Goal: Task Accomplishment & Management: Use online tool/utility

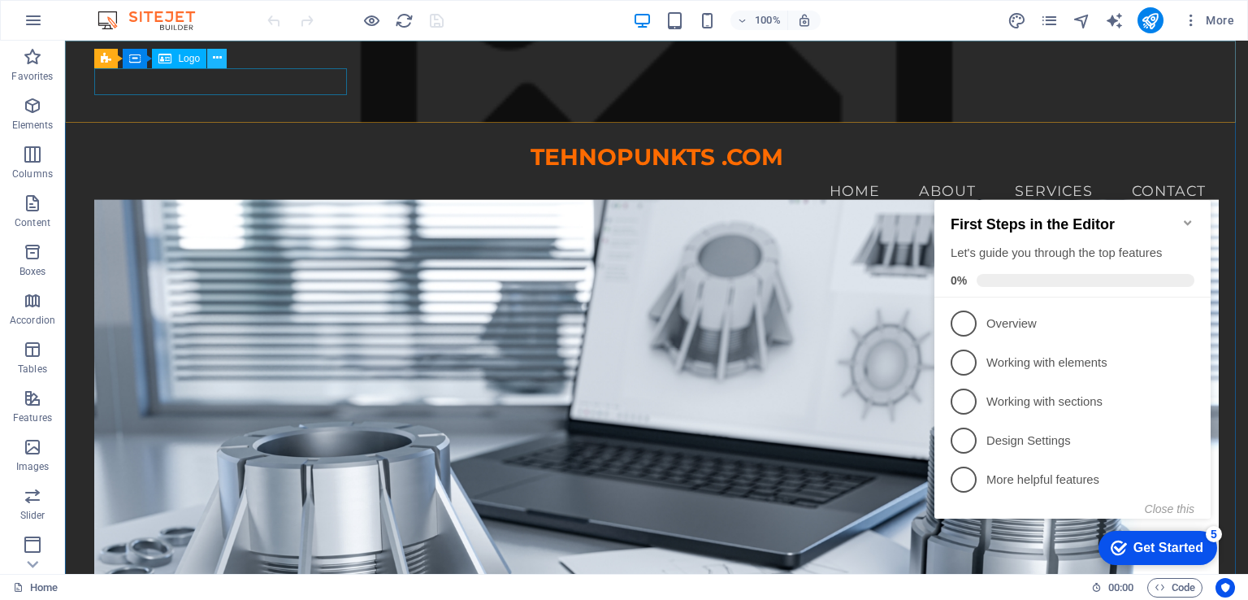
click at [213, 58] on icon at bounding box center [217, 58] width 9 height 17
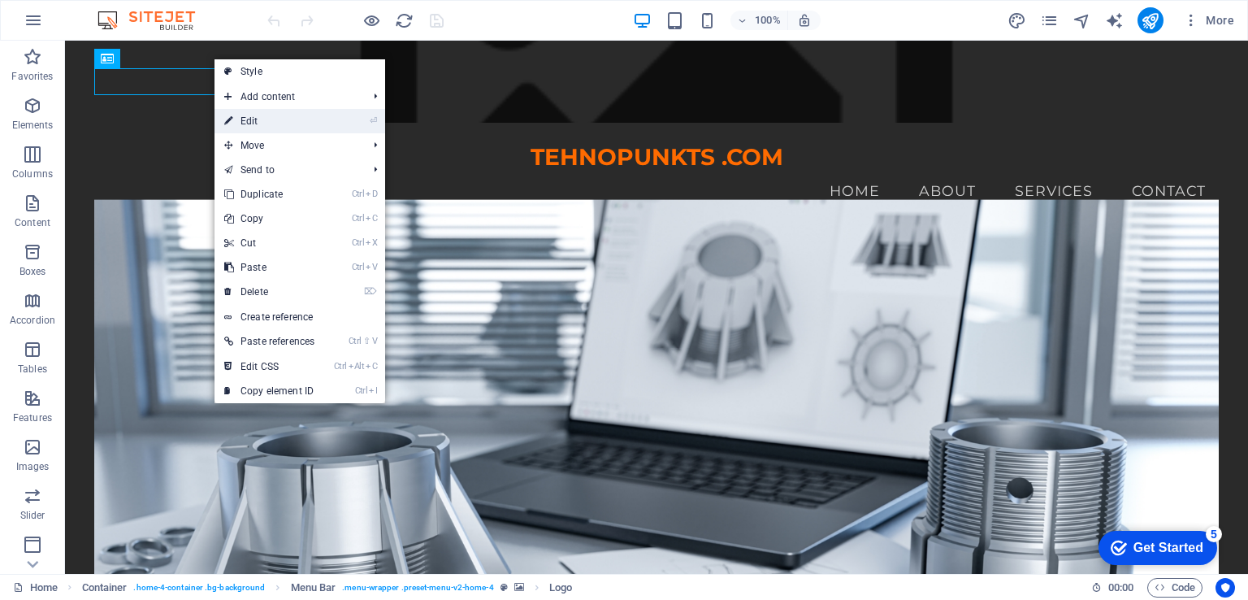
click at [255, 122] on link "⏎ Edit" at bounding box center [270, 121] width 110 height 24
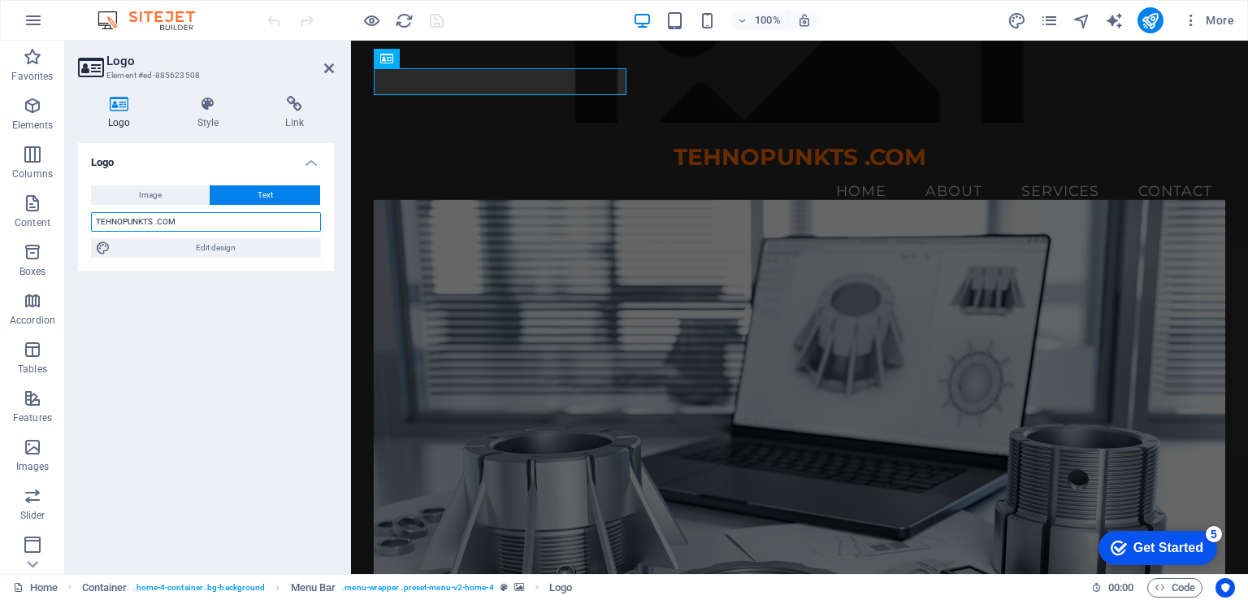
click at [198, 216] on input "TEHNOPUNKTS .COM" at bounding box center [206, 222] width 230 height 20
click at [170, 219] on input "TEHNOPUNKTS .COM" at bounding box center [206, 222] width 230 height 20
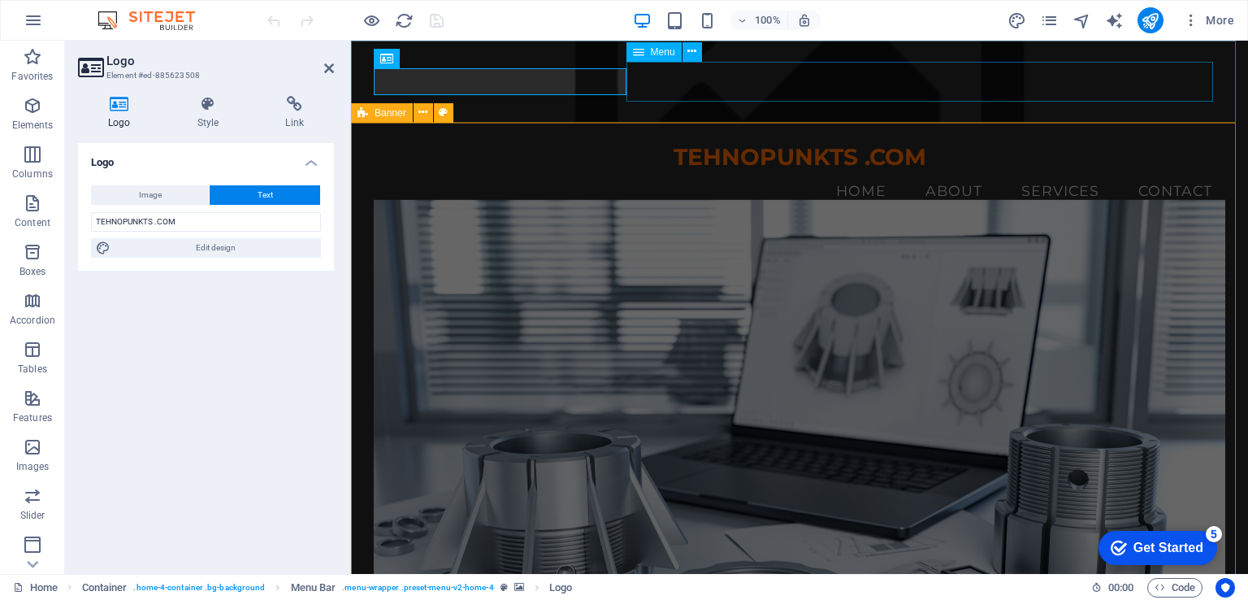
click at [646, 171] on nav "Home About Services Contact" at bounding box center [800, 191] width 853 height 41
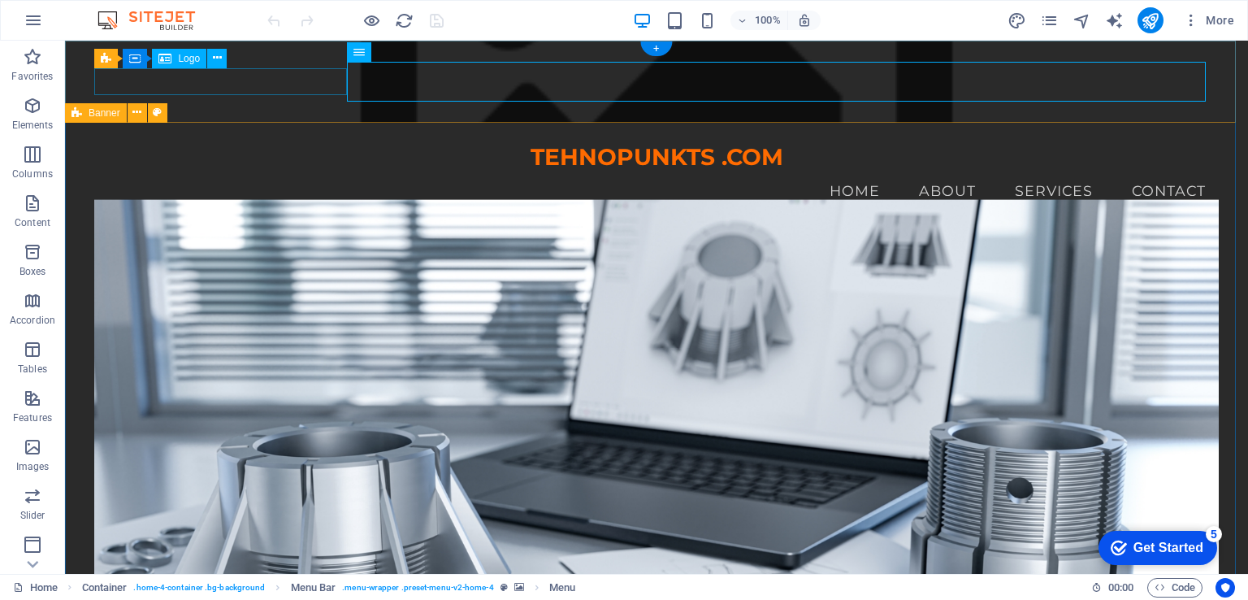
click at [308, 144] on div "TEHNOPUNKTS .COM" at bounding box center [656, 158] width 1124 height 28
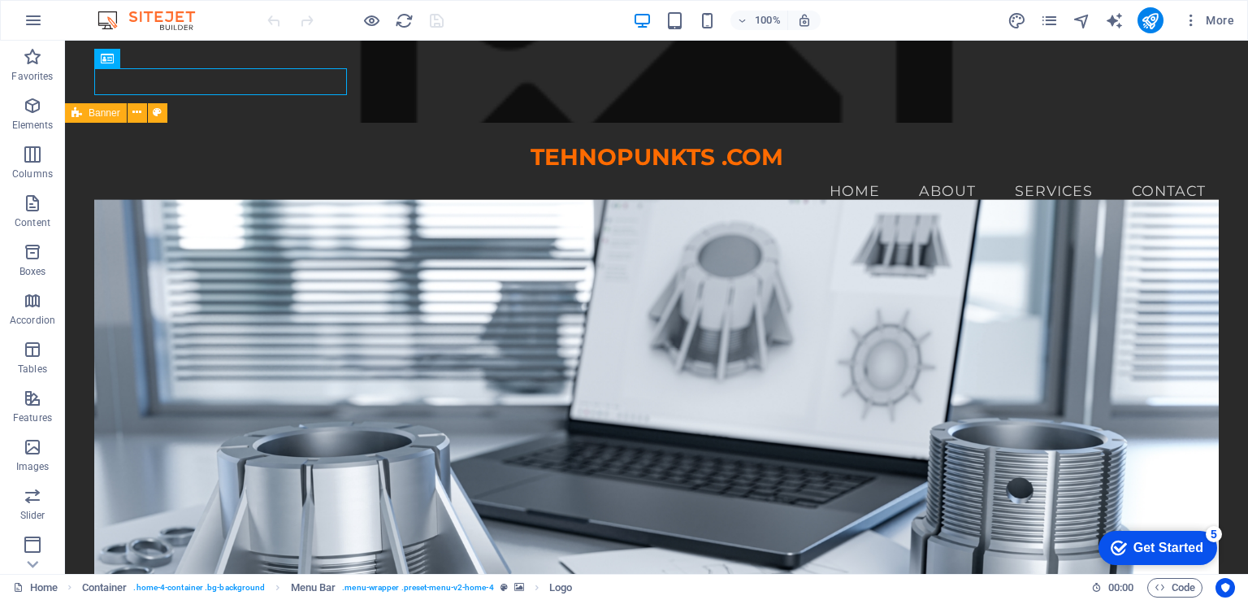
click at [498, 1] on div "100% More" at bounding box center [624, 20] width 1247 height 39
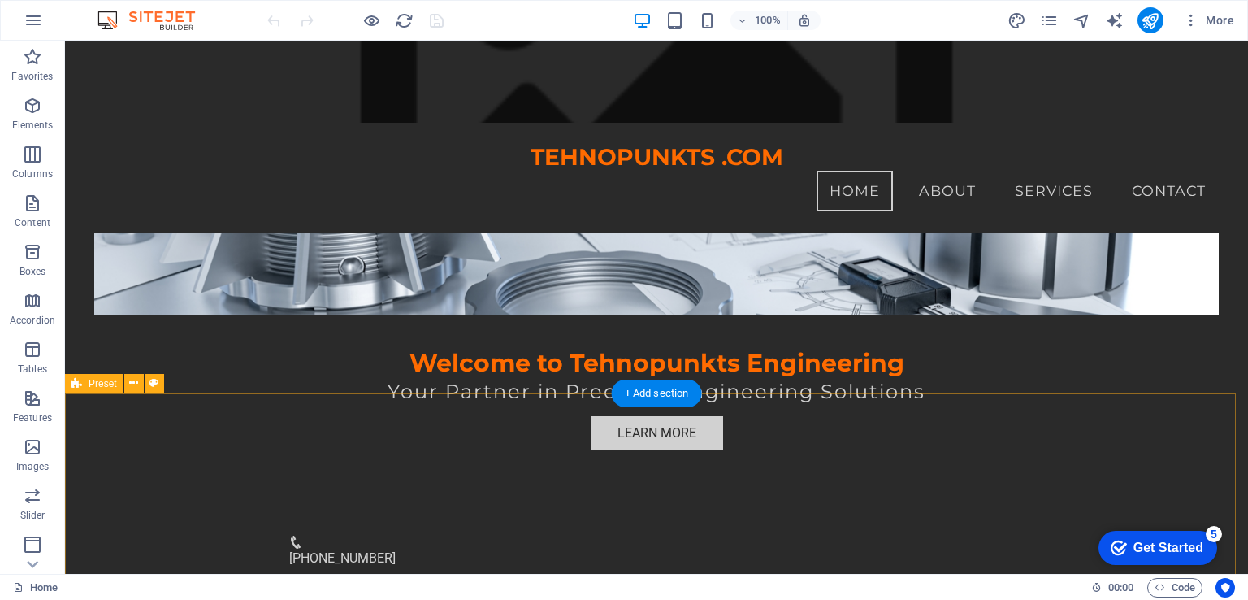
scroll to position [162, 0]
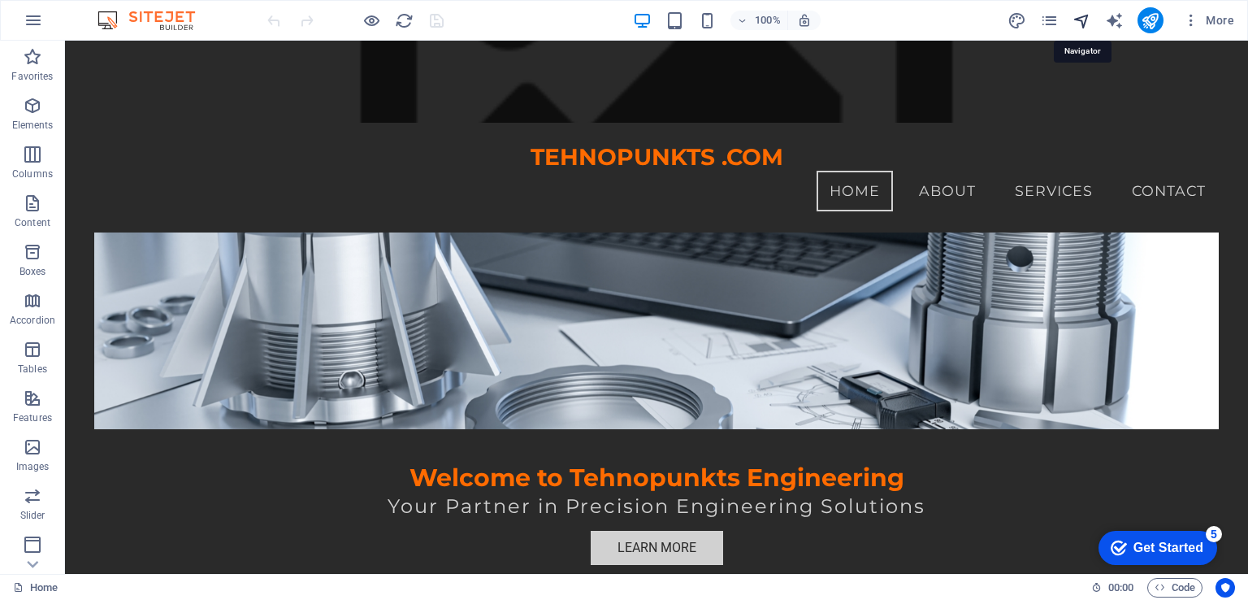
click at [1087, 19] on icon "navigator" at bounding box center [1082, 20] width 19 height 19
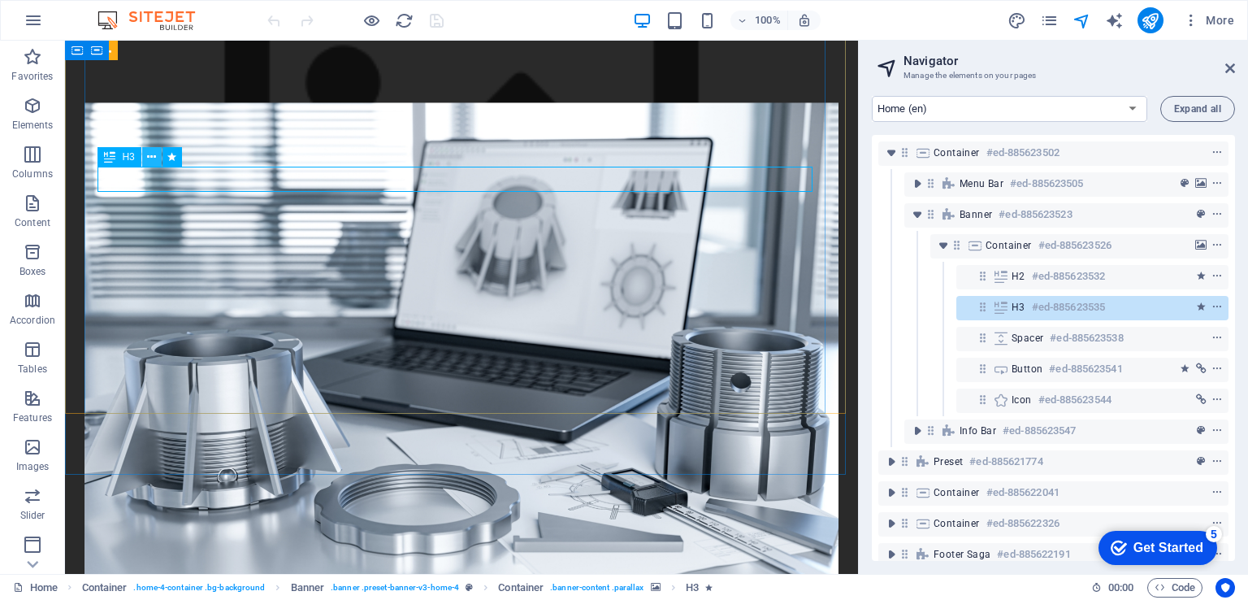
click at [154, 158] on icon at bounding box center [151, 157] width 9 height 17
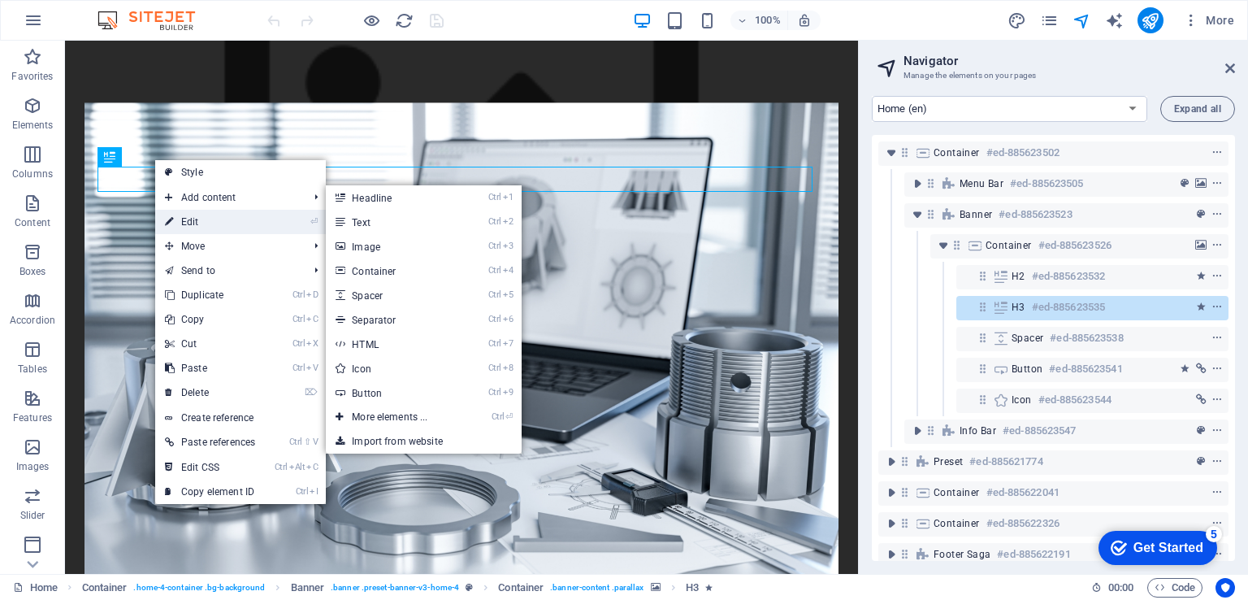
click at [215, 221] on link "⏎ Edit" at bounding box center [210, 222] width 110 height 24
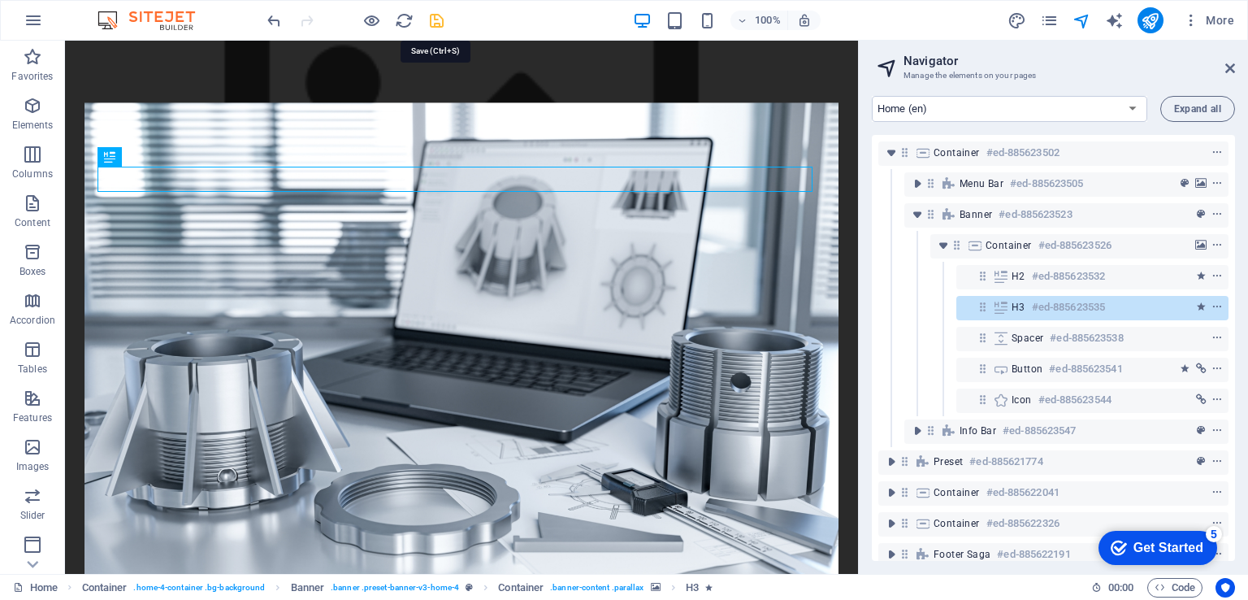
click at [430, 15] on icon "save" at bounding box center [437, 20] width 19 height 19
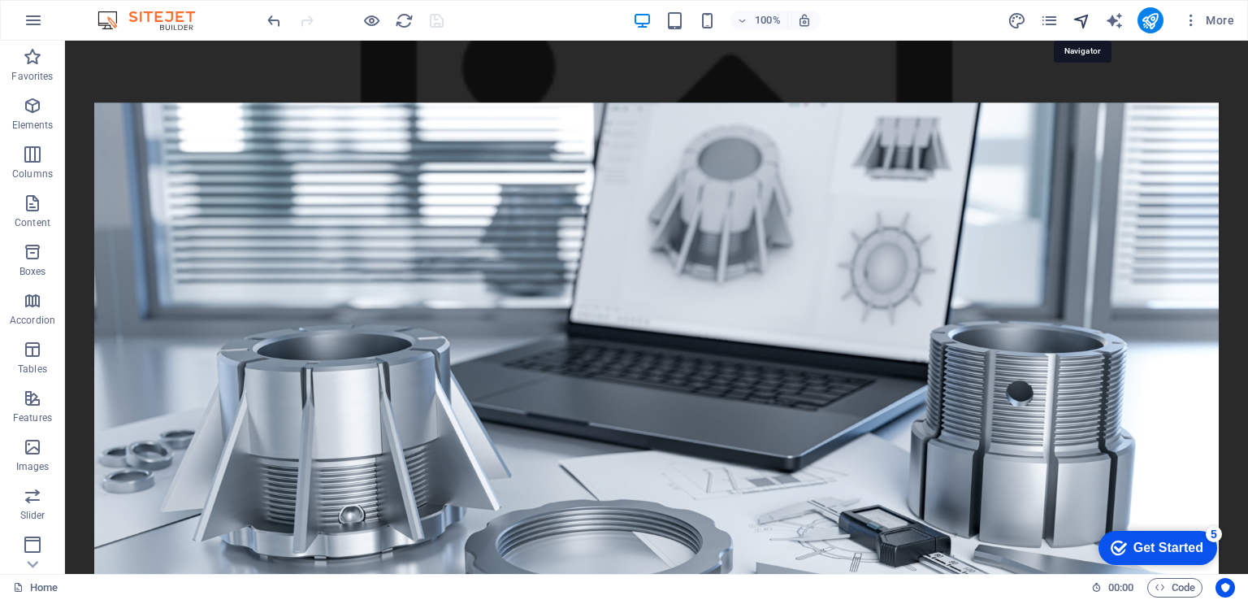
click at [1080, 17] on icon "navigator" at bounding box center [1082, 20] width 19 height 19
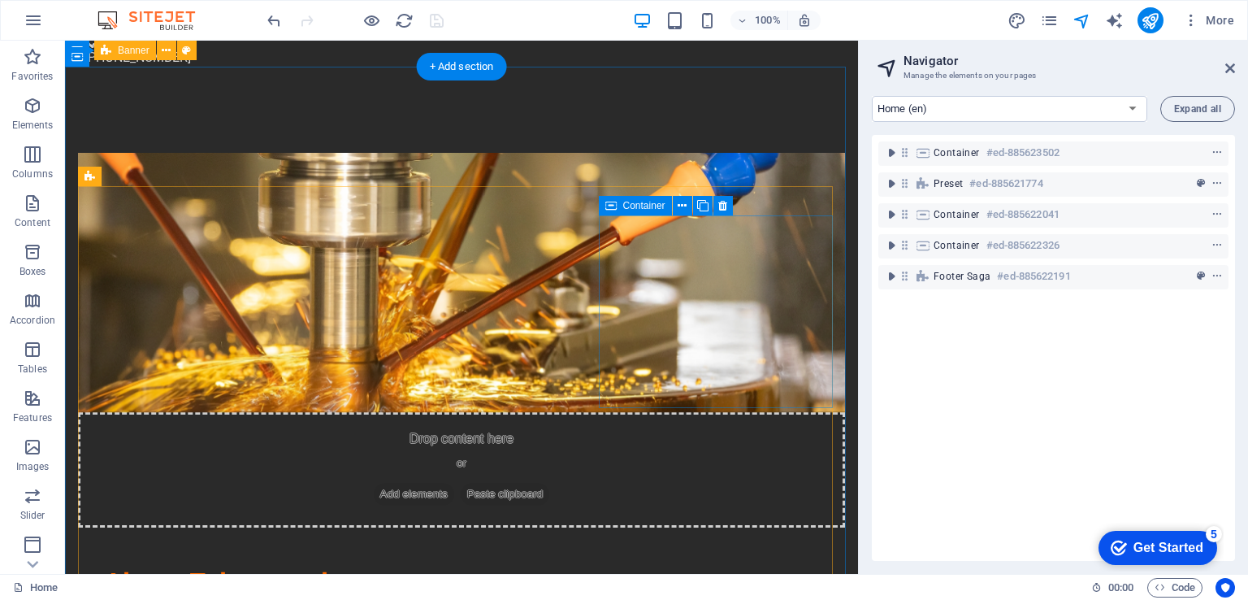
scroll to position [974, 0]
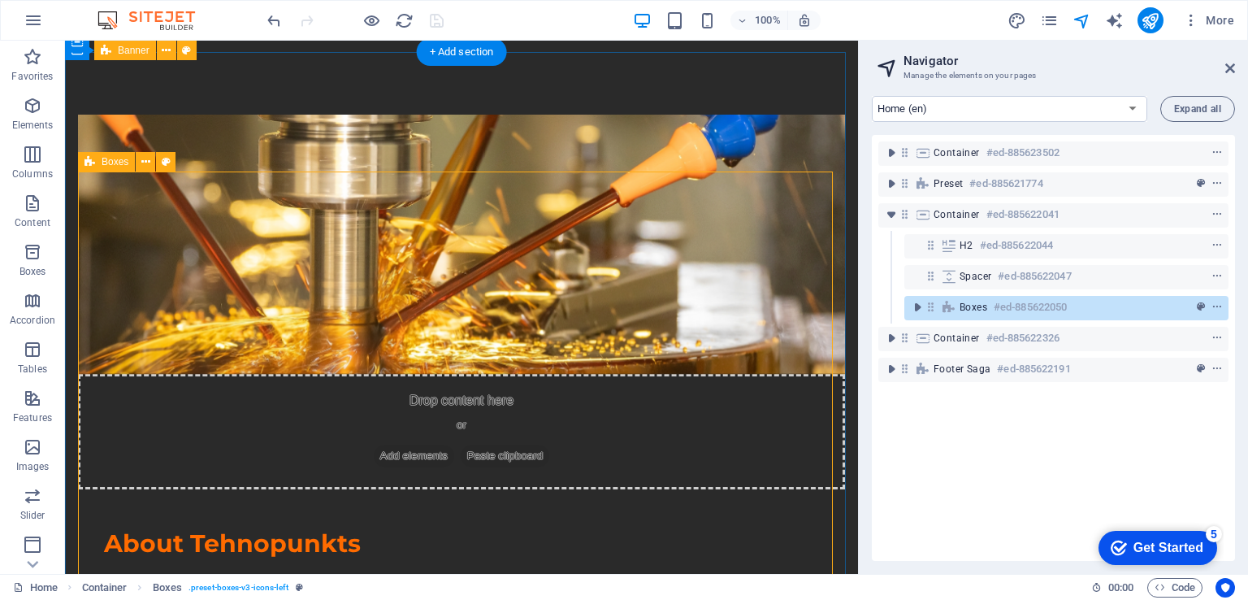
click at [985, 313] on span "Boxes" at bounding box center [974, 307] width 28 height 13
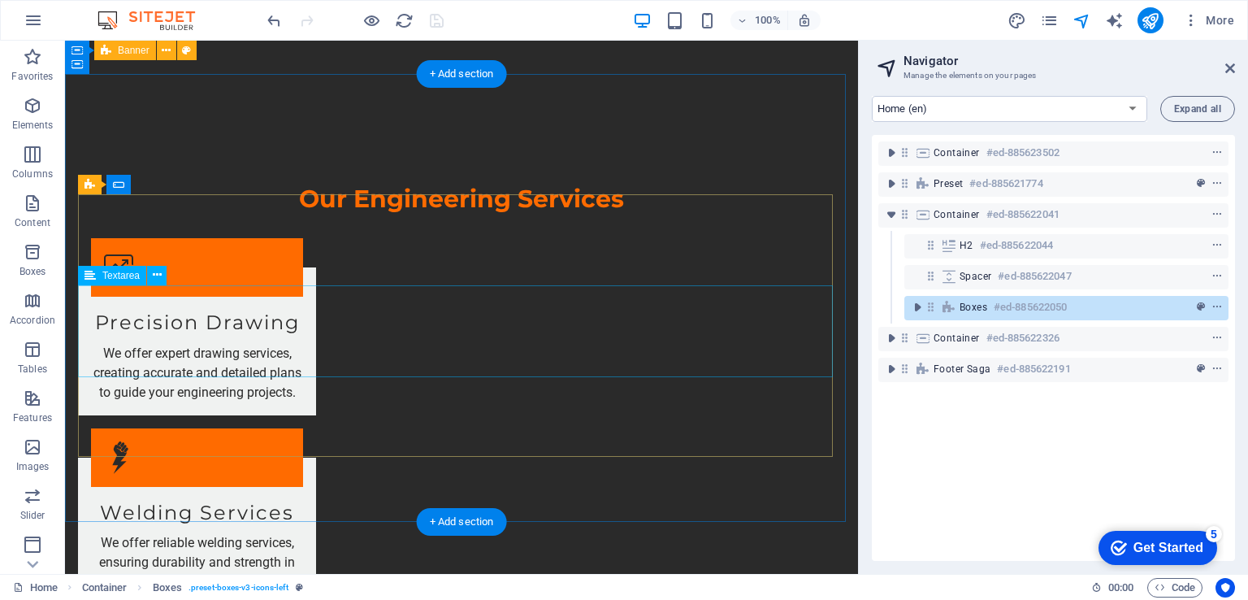
scroll to position [1642, 0]
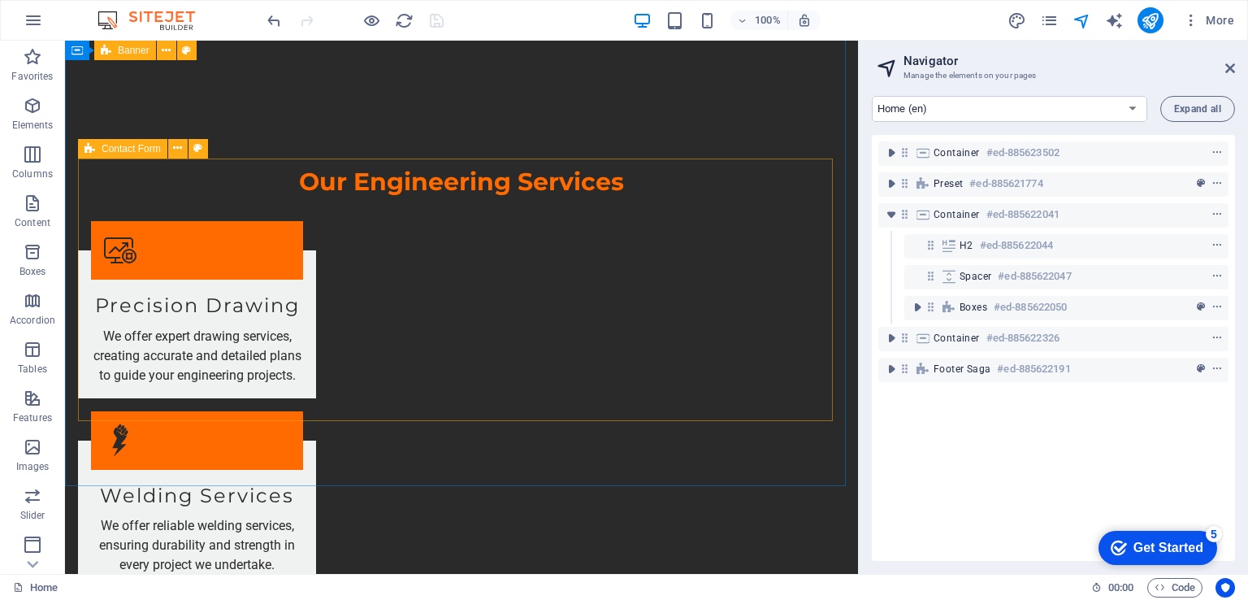
click at [94, 153] on icon at bounding box center [90, 149] width 11 height 20
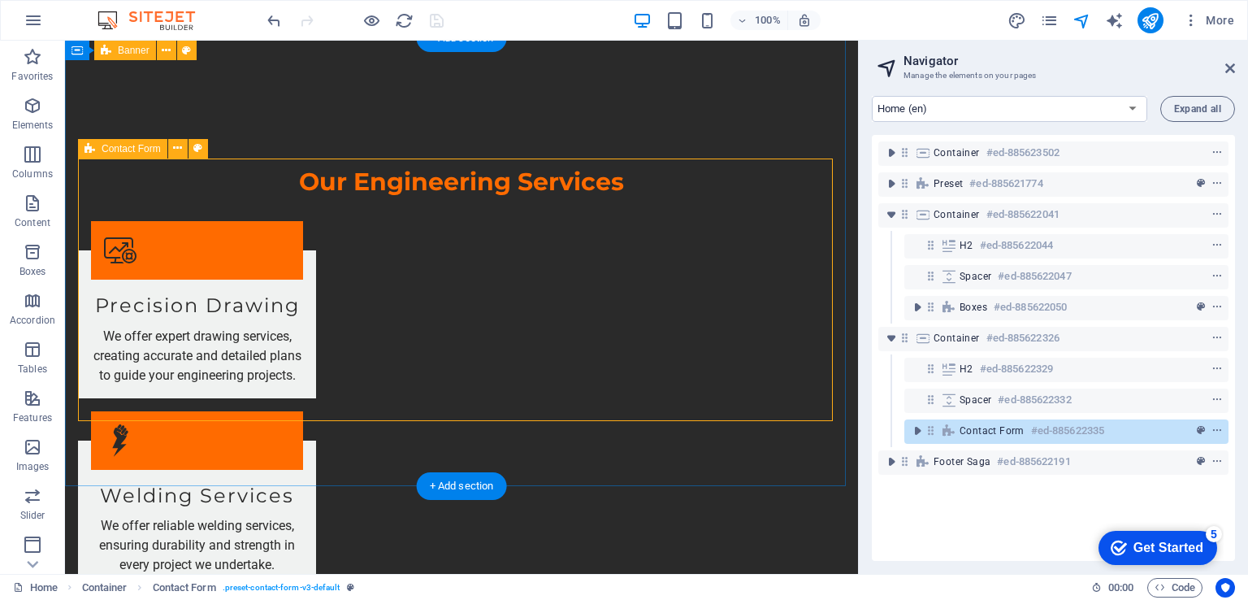
click at [960, 435] on span "Contact Form" at bounding box center [992, 430] width 65 height 13
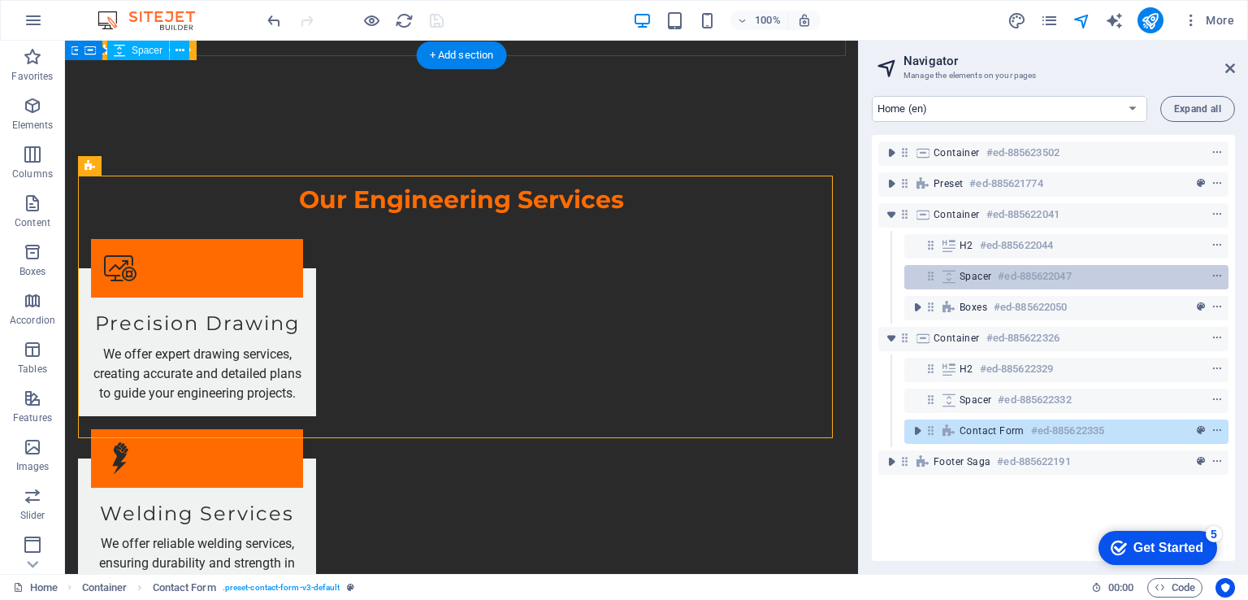
click at [988, 270] on span "Spacer" at bounding box center [976, 276] width 32 height 13
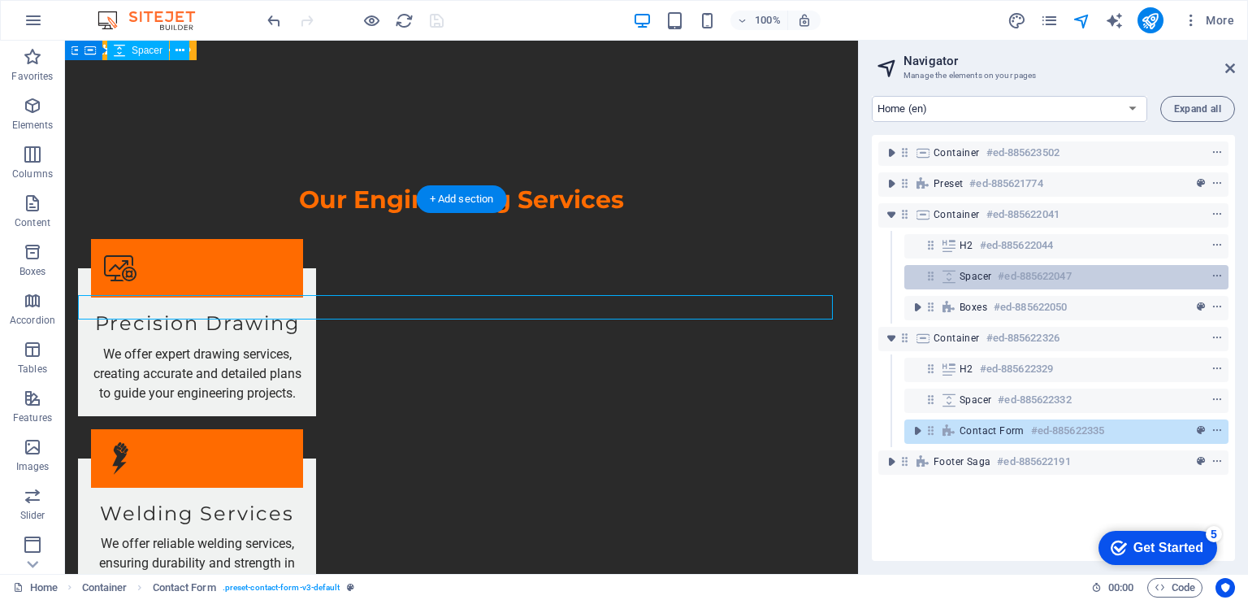
scroll to position [744, 0]
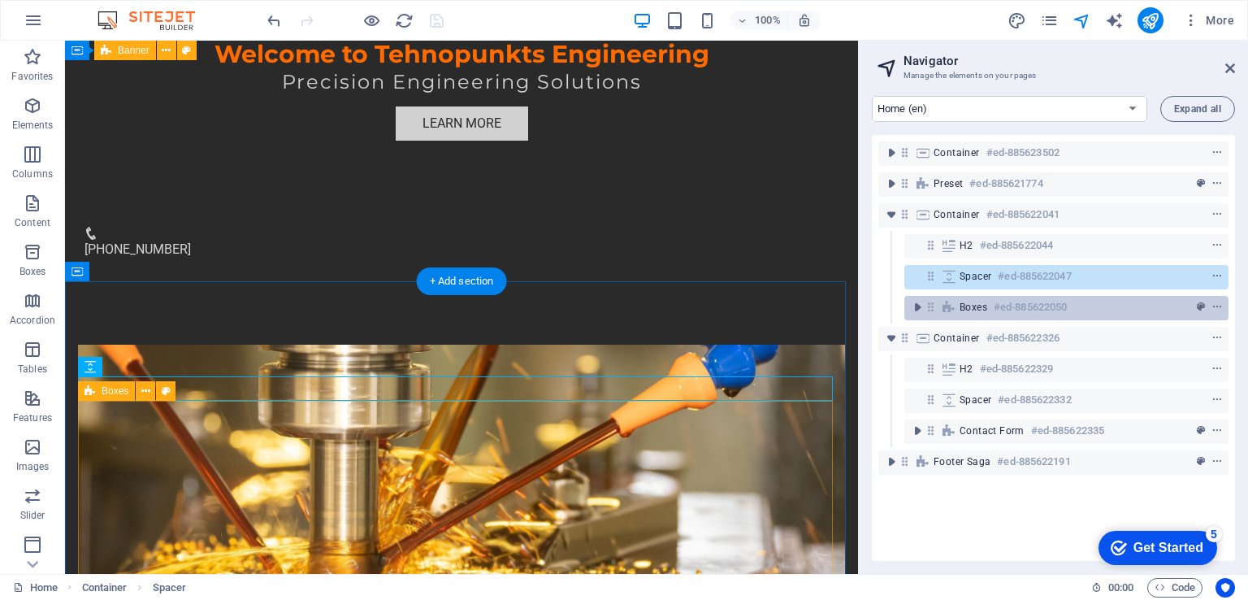
click at [1002, 304] on h6 "#ed-885622050" at bounding box center [1030, 307] width 73 height 20
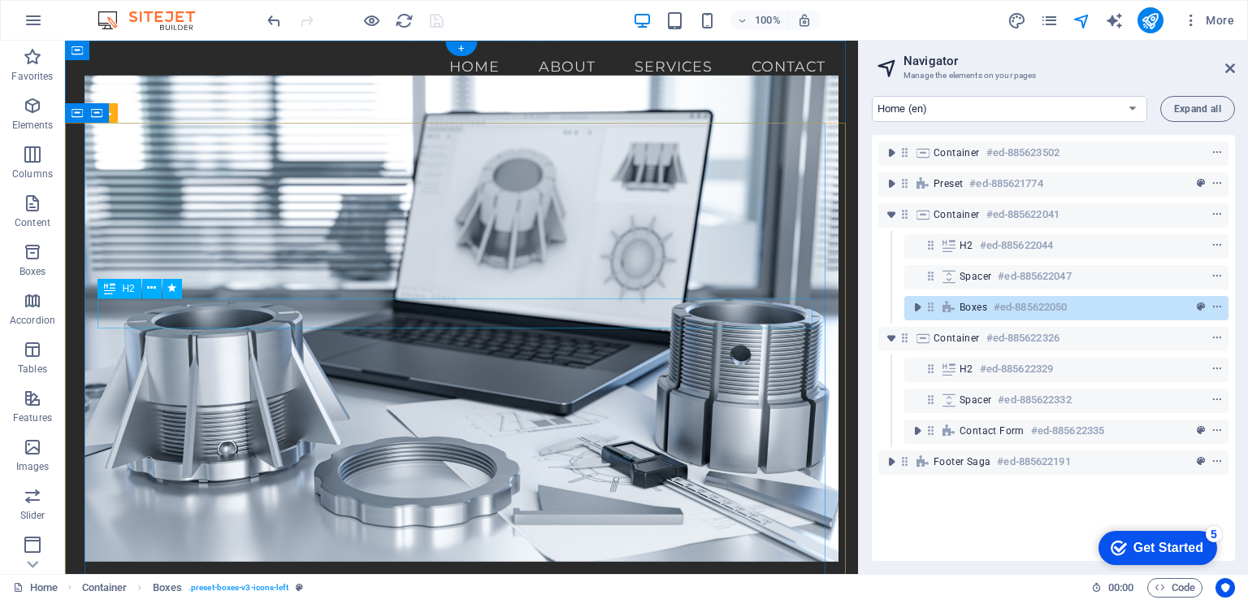
scroll to position [0, 0]
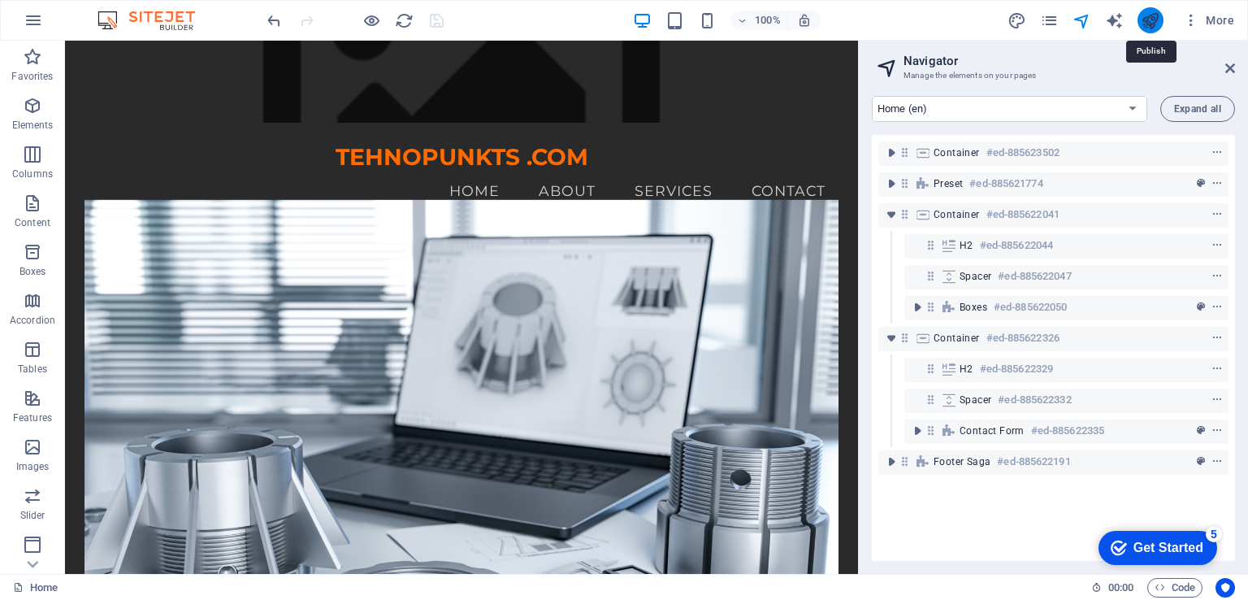
click at [1144, 20] on icon "publish" at bounding box center [1150, 20] width 19 height 19
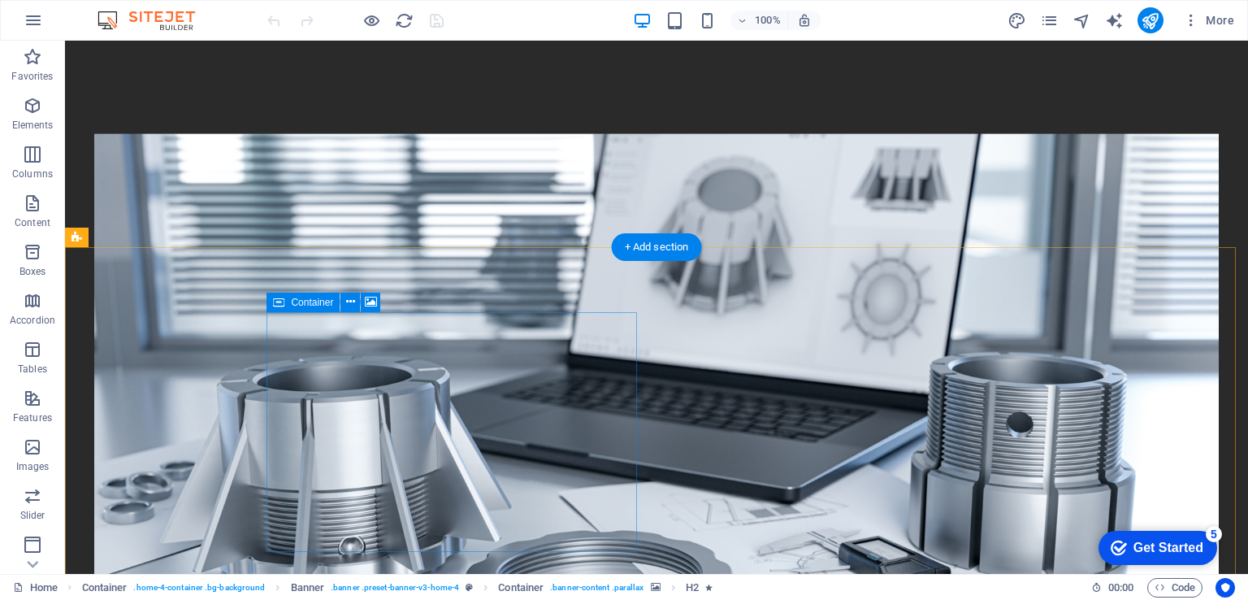
scroll to position [406, 0]
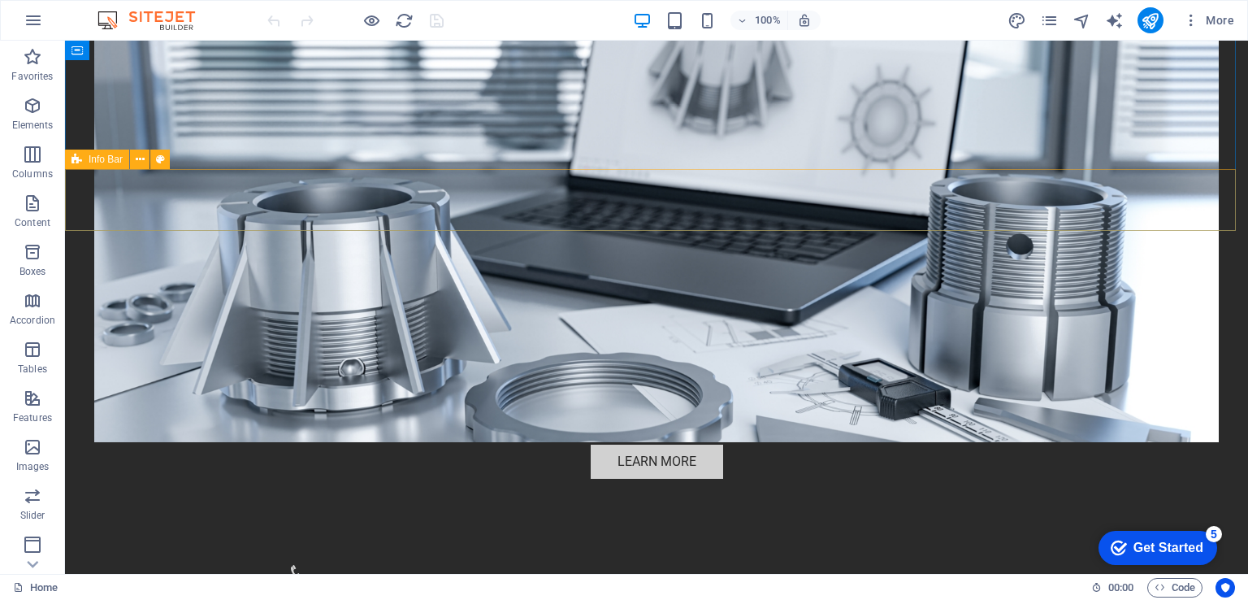
click at [109, 163] on span "Info Bar" at bounding box center [106, 159] width 34 height 10
click at [142, 164] on icon at bounding box center [140, 159] width 9 height 17
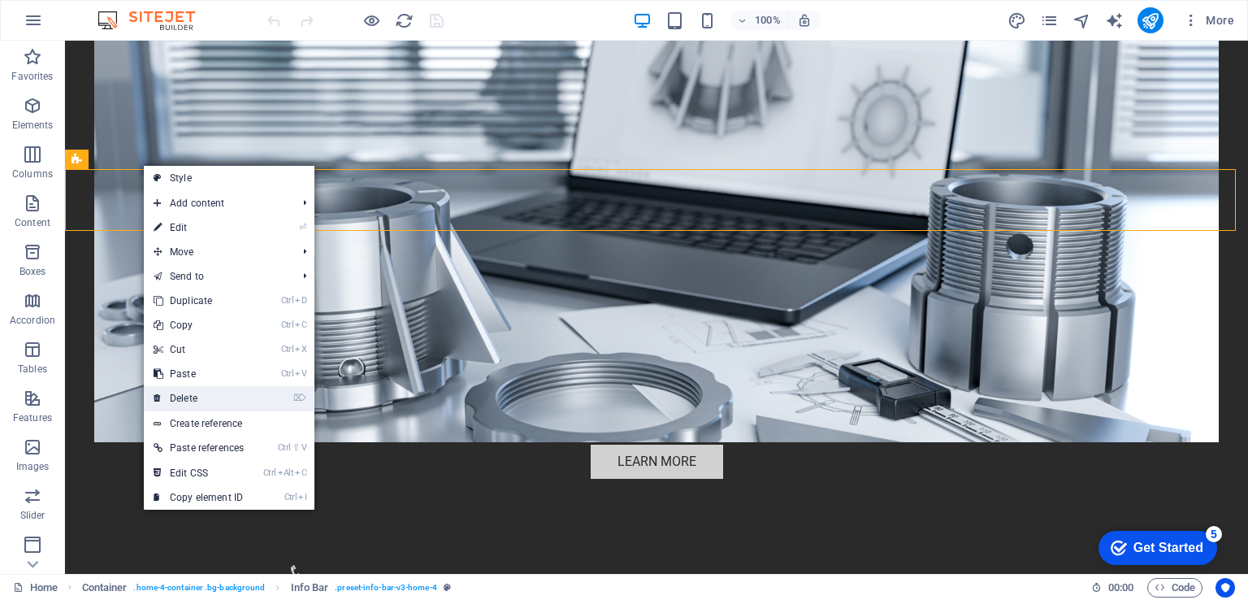
click at [218, 400] on link "⌦ Delete" at bounding box center [199, 398] width 110 height 24
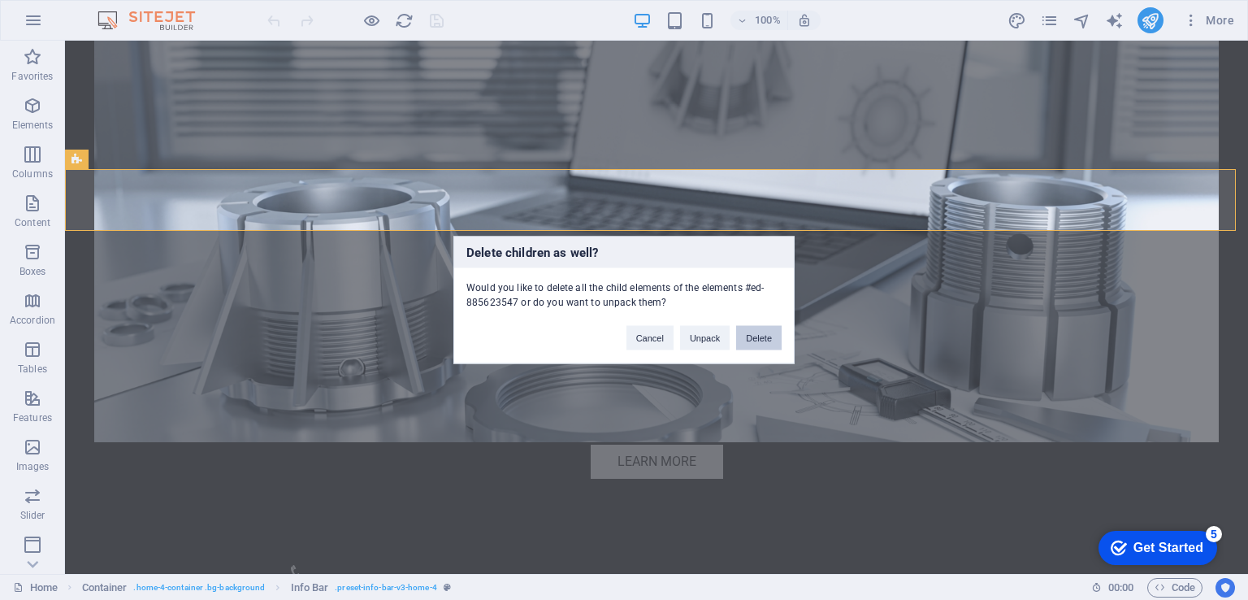
click at [759, 333] on button "Delete" at bounding box center [759, 338] width 46 height 24
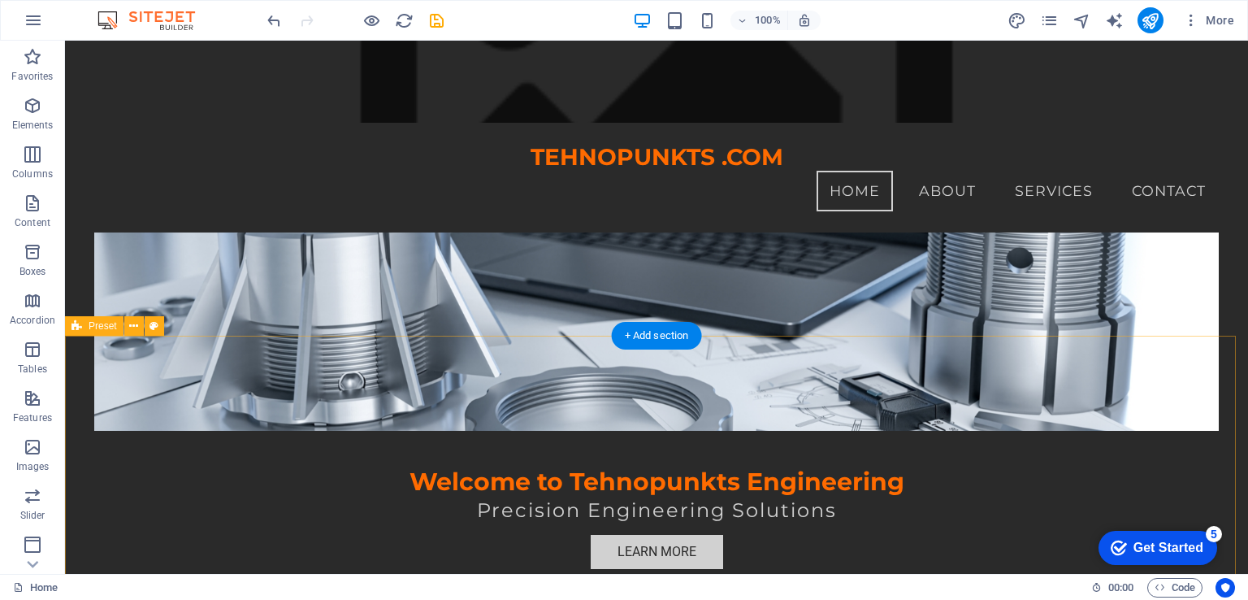
scroll to position [0, 0]
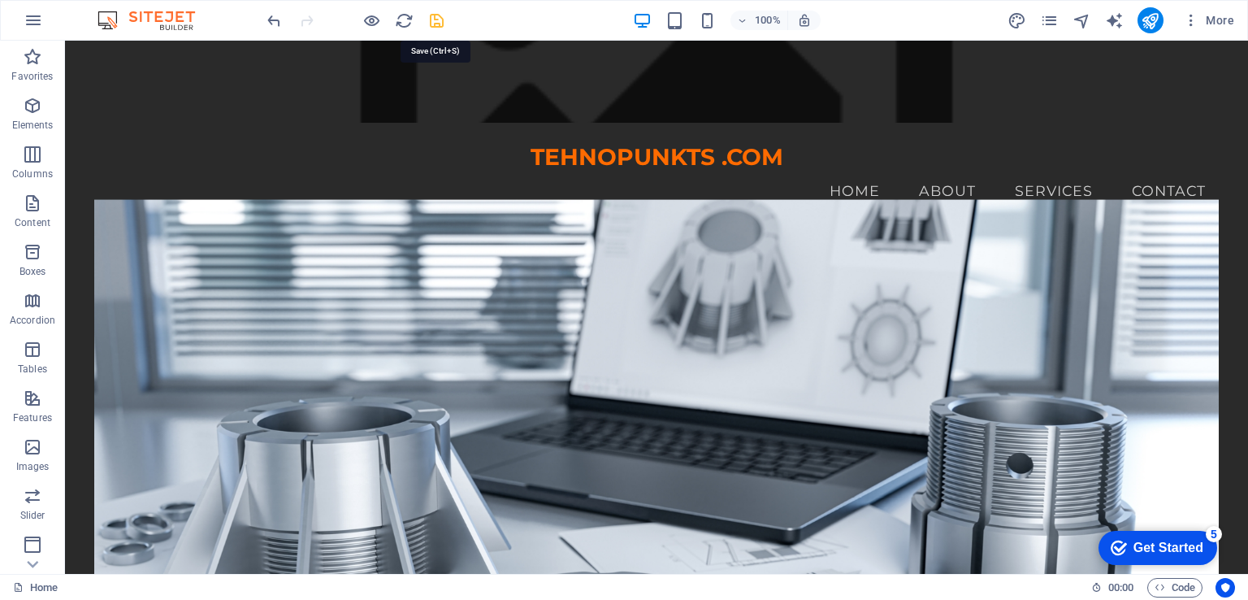
click at [430, 20] on icon "save" at bounding box center [437, 20] width 19 height 19
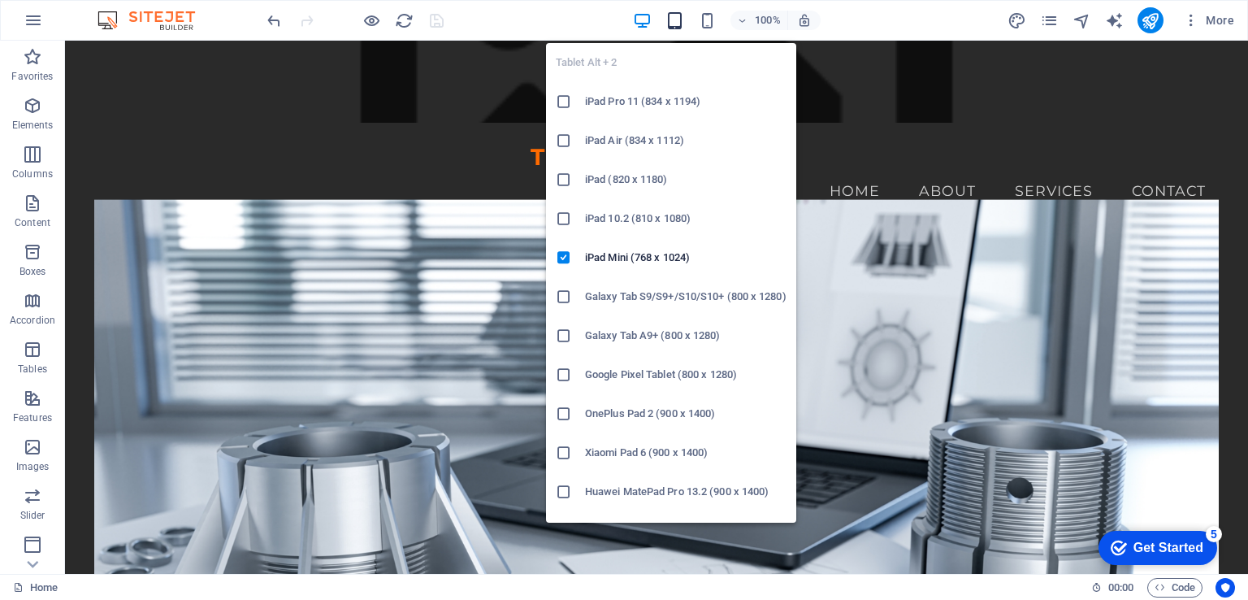
click at [674, 24] on icon "button" at bounding box center [675, 20] width 19 height 19
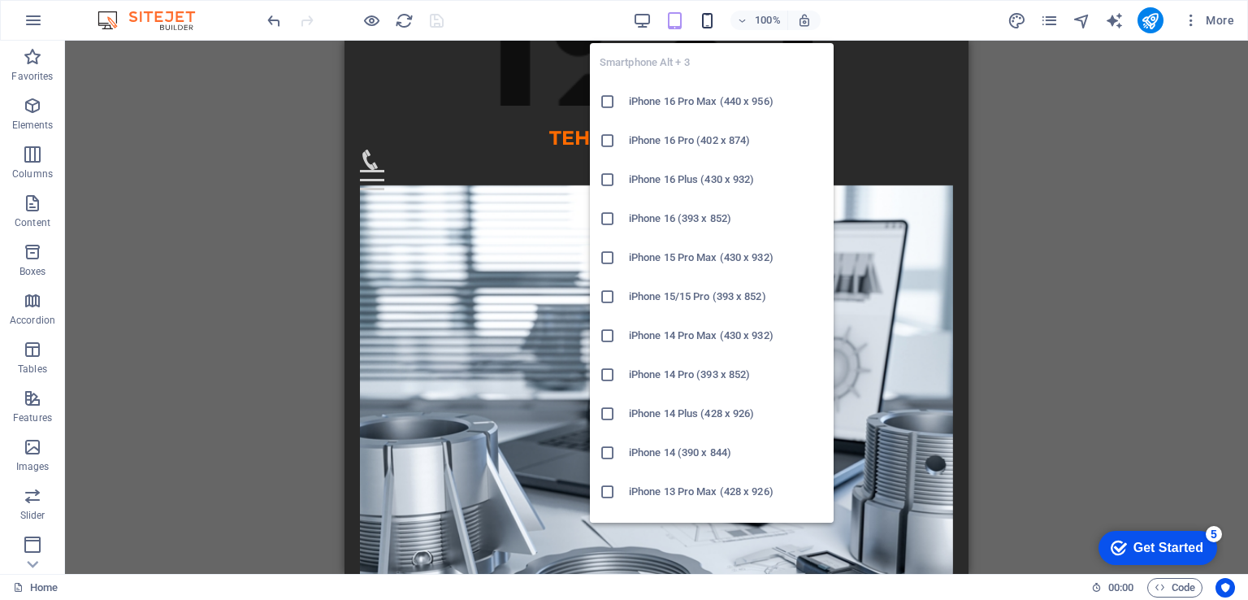
click at [707, 20] on icon "button" at bounding box center [707, 20] width 19 height 19
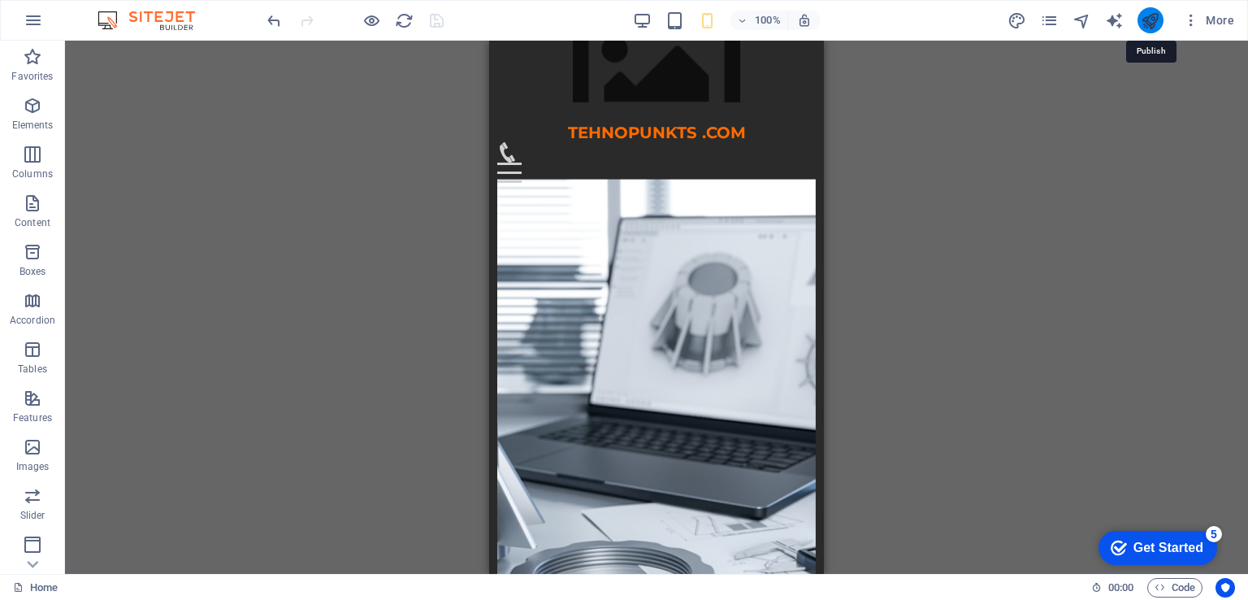
click at [1160, 25] on icon "publish" at bounding box center [1150, 20] width 19 height 19
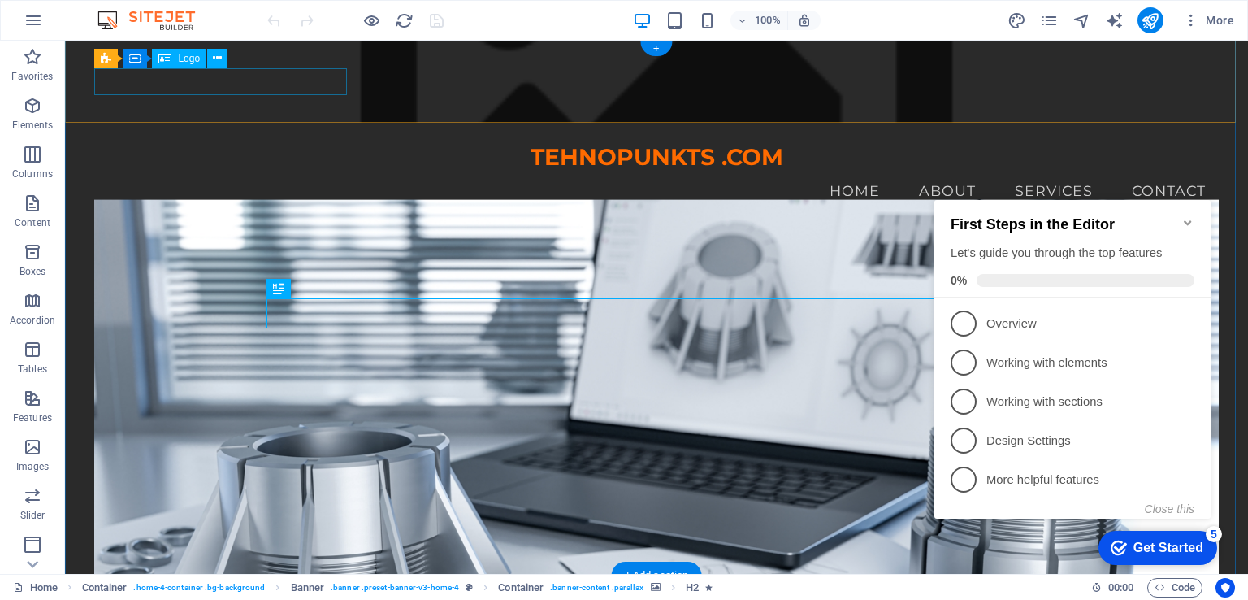
click at [217, 144] on div "TEHNOPUNKTS .COM" at bounding box center [656, 158] width 1124 height 28
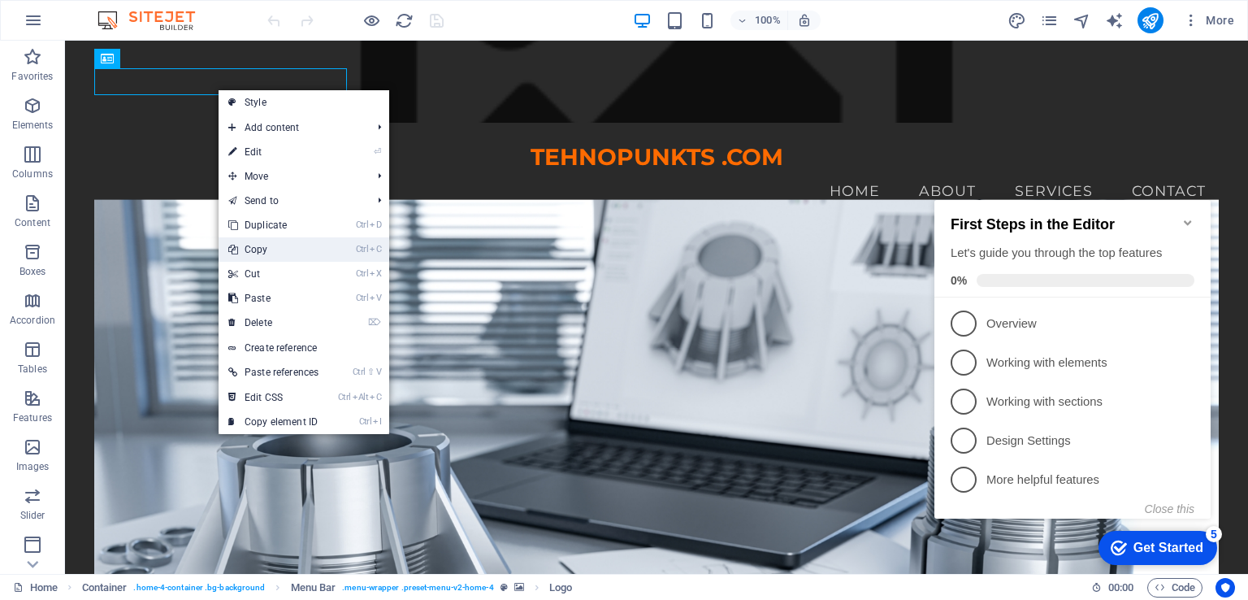
click at [296, 252] on link "Ctrl C Copy" at bounding box center [274, 249] width 110 height 24
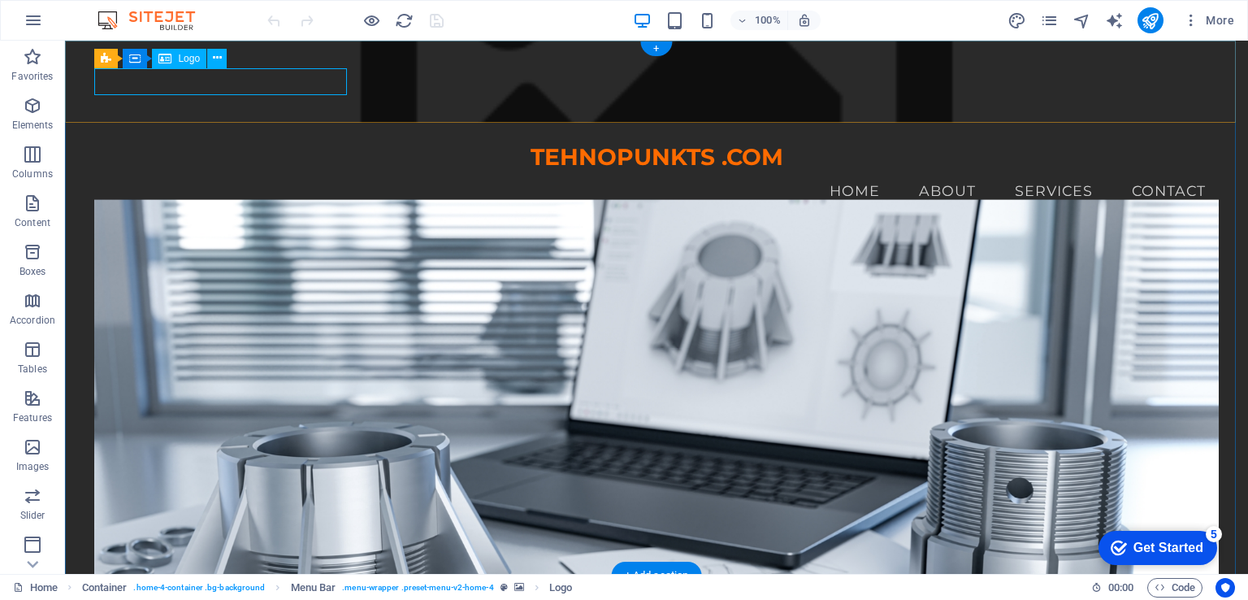
click at [111, 144] on div "TEHNOPUNKTS .COM" at bounding box center [656, 158] width 1124 height 28
click at [340, 144] on div "TEHNOPUNKTS .COM" at bounding box center [656, 158] width 1124 height 28
click at [211, 56] on button at bounding box center [217, 59] width 20 height 20
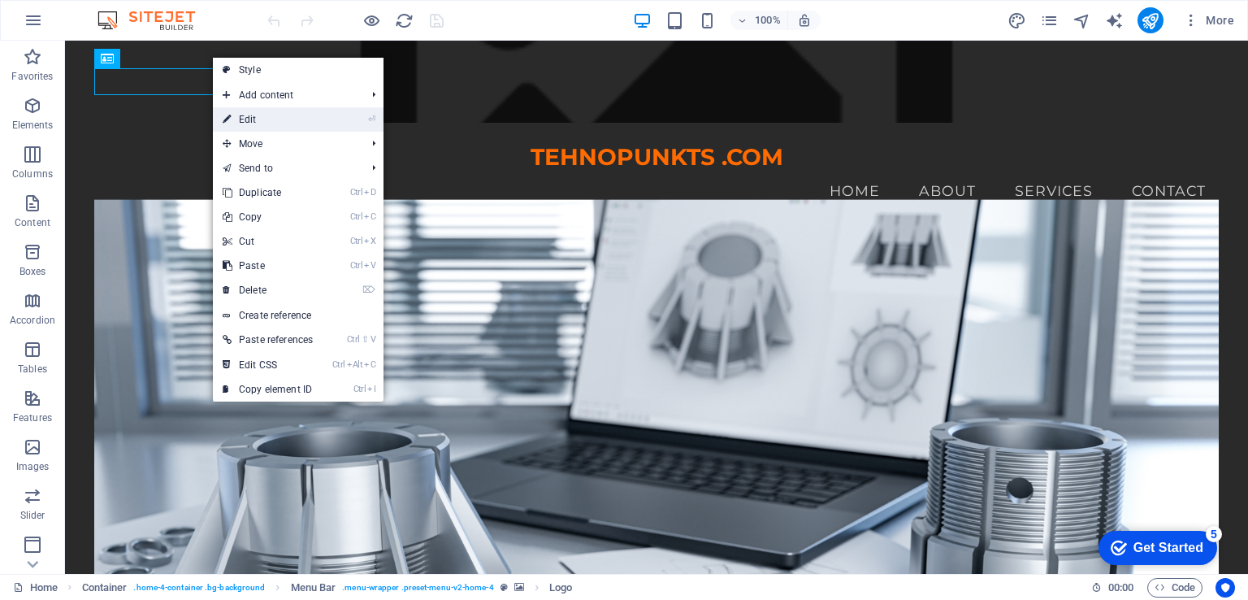
click at [258, 113] on link "⏎ Edit" at bounding box center [268, 119] width 110 height 24
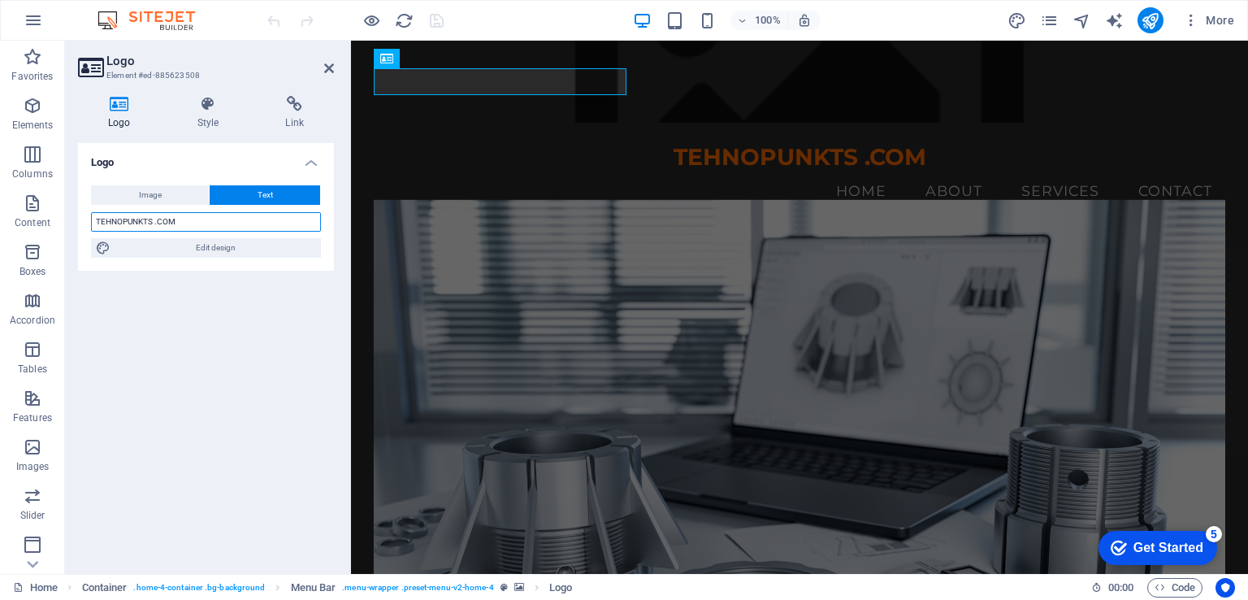
drag, startPoint x: 175, startPoint y: 222, endPoint x: 89, endPoint y: 232, distance: 86.7
click at [89, 232] on div "Image Text Drag files here, click to choose files or select files from Files or…" at bounding box center [206, 221] width 256 height 98
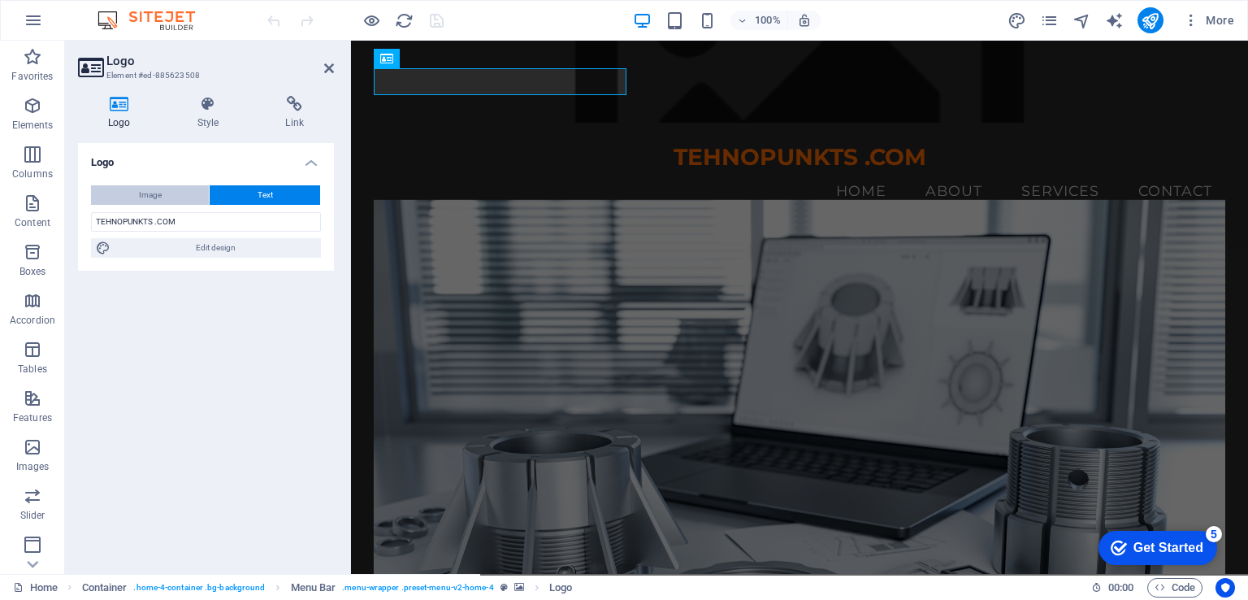
click at [186, 189] on button "Image" at bounding box center [150, 195] width 118 height 20
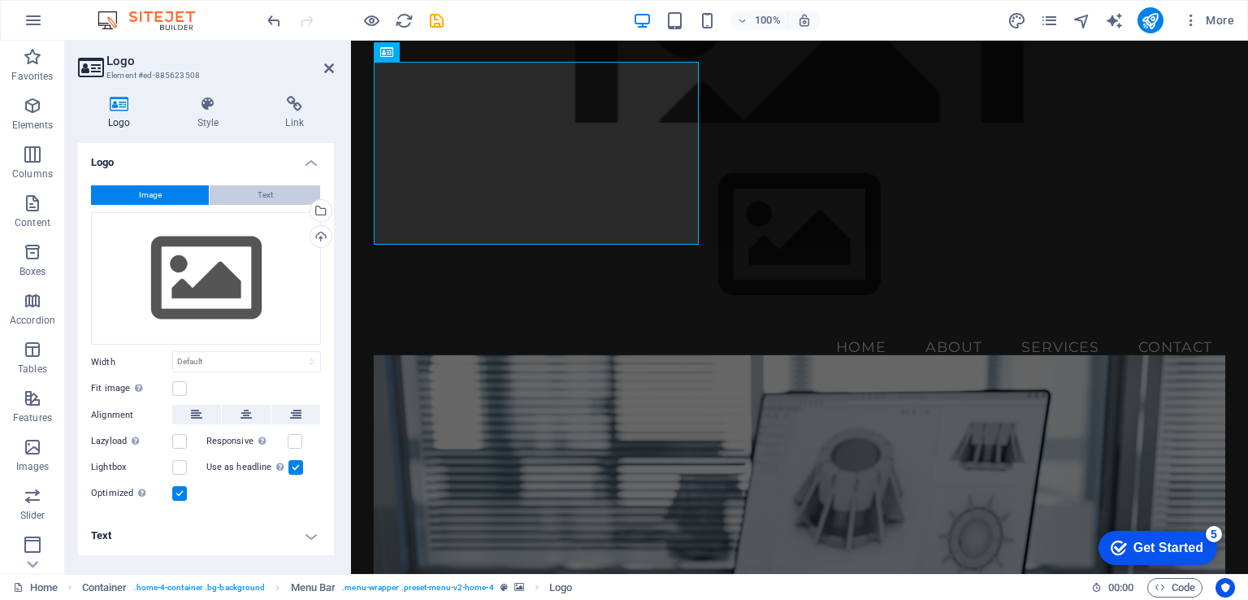
click at [245, 193] on button "Text" at bounding box center [265, 195] width 111 height 20
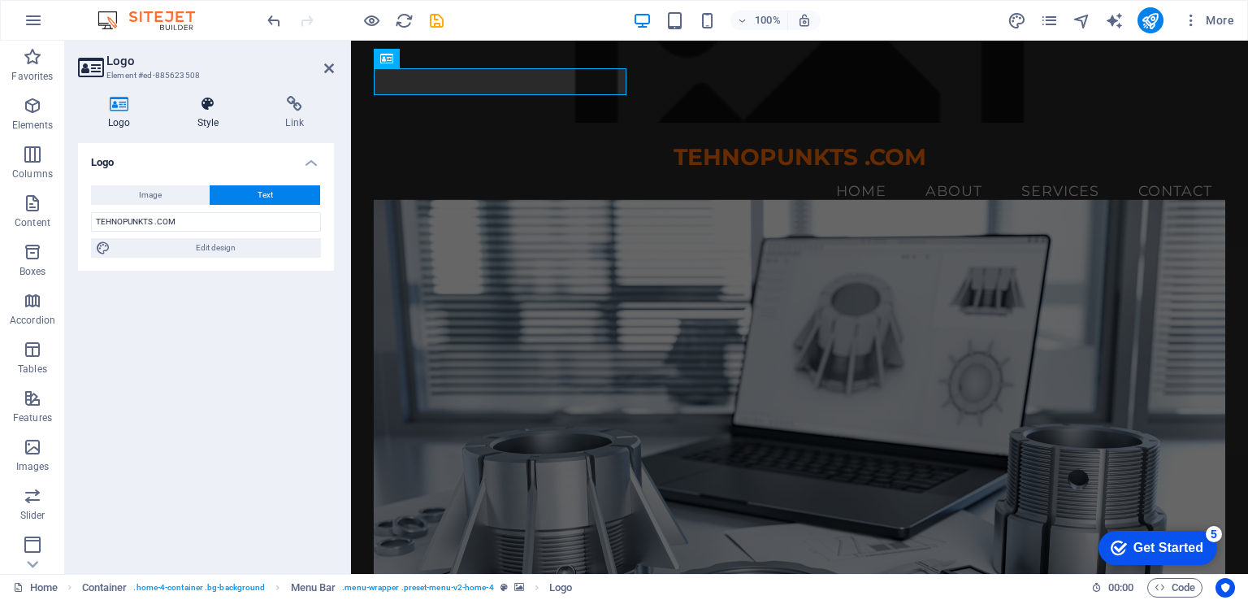
click at [218, 105] on icon at bounding box center [208, 104] width 82 height 16
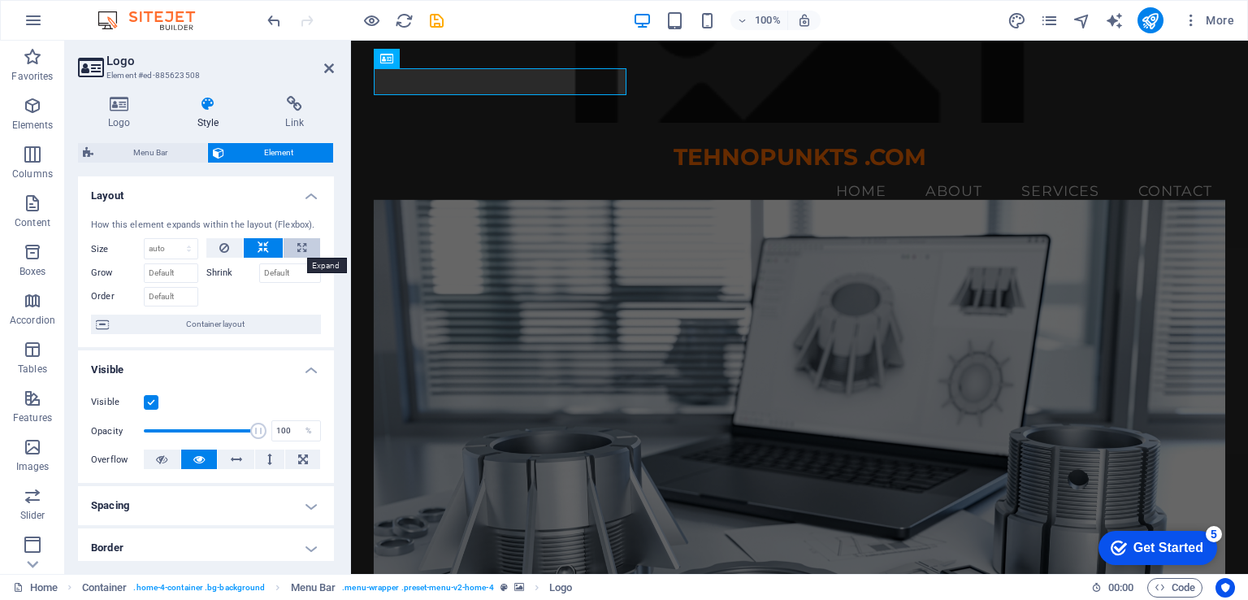
click at [297, 245] on icon at bounding box center [301, 248] width 9 height 20
type input "100"
select select "%"
click at [263, 245] on icon at bounding box center [263, 248] width 11 height 20
select select "DISABLED_OPTION_VALUE"
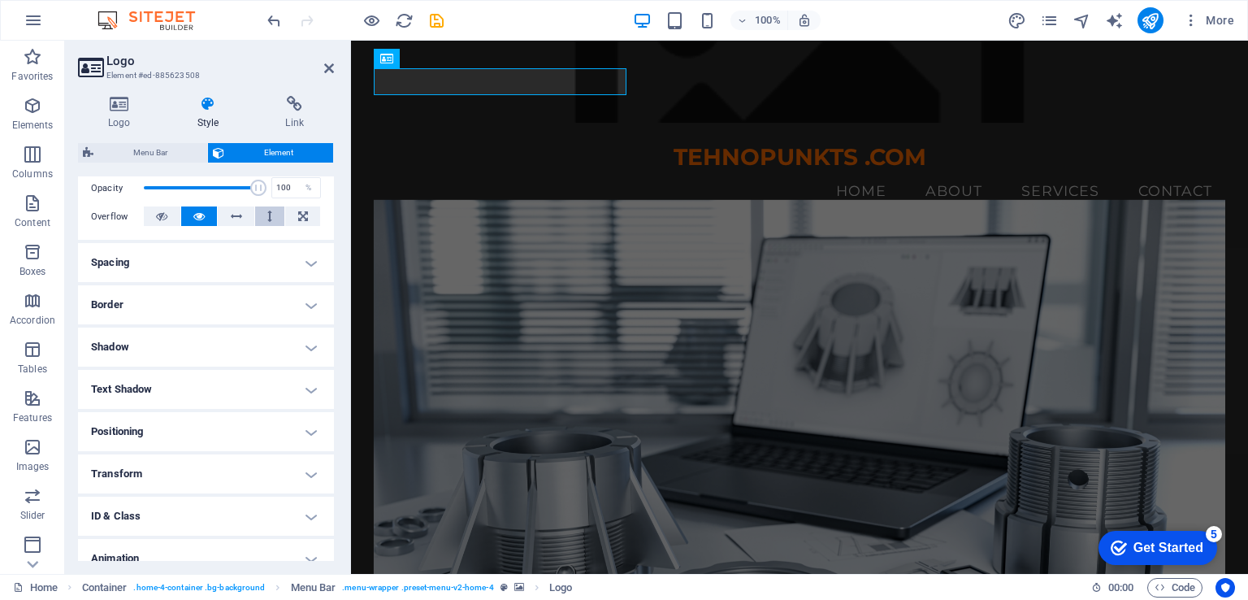
scroll to position [244, 0]
click at [312, 389] on h4 "Text Shadow" at bounding box center [206, 388] width 256 height 39
click at [312, 388] on h4 "Text Shadow" at bounding box center [206, 383] width 256 height 29
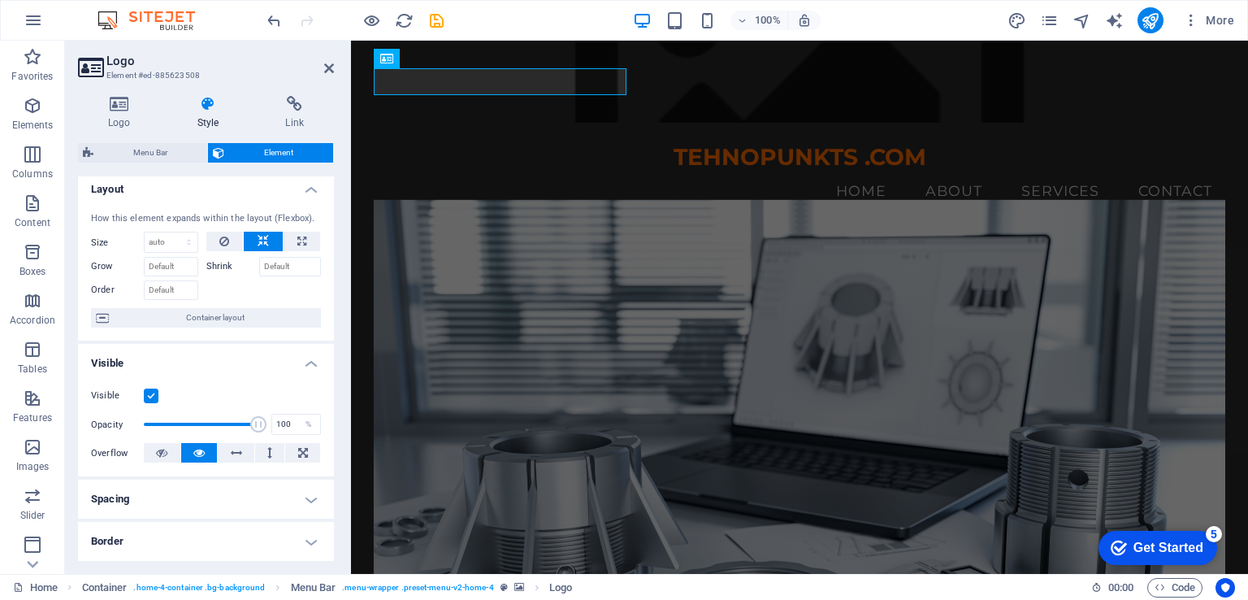
scroll to position [0, 0]
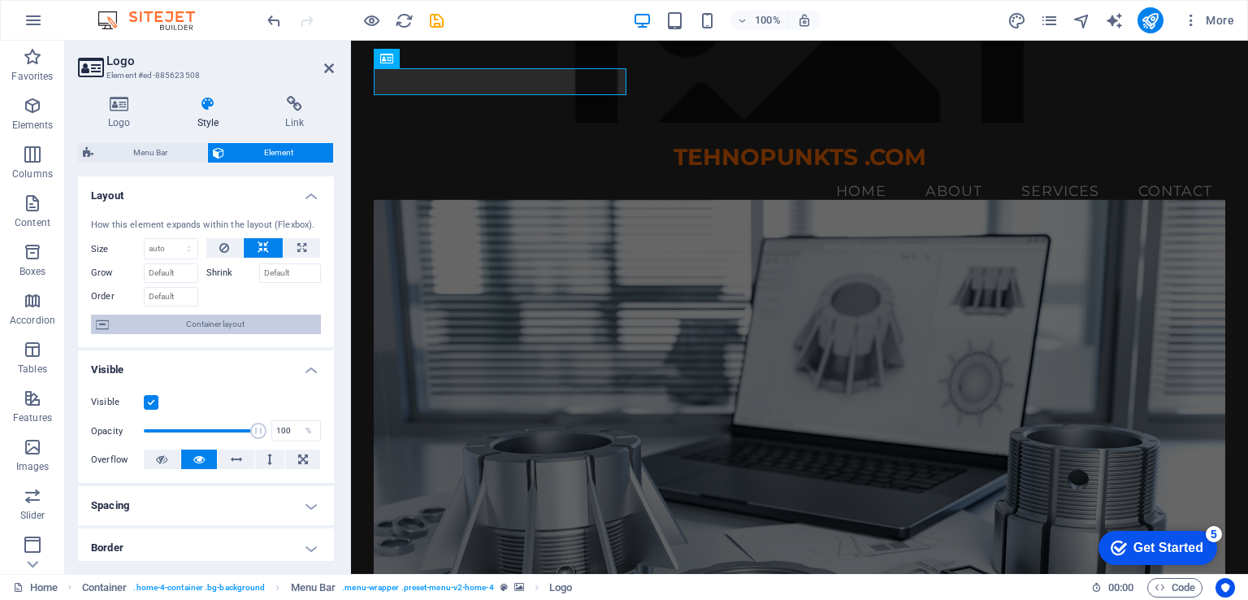
click at [233, 328] on span "Container layout" at bounding box center [215, 325] width 202 height 20
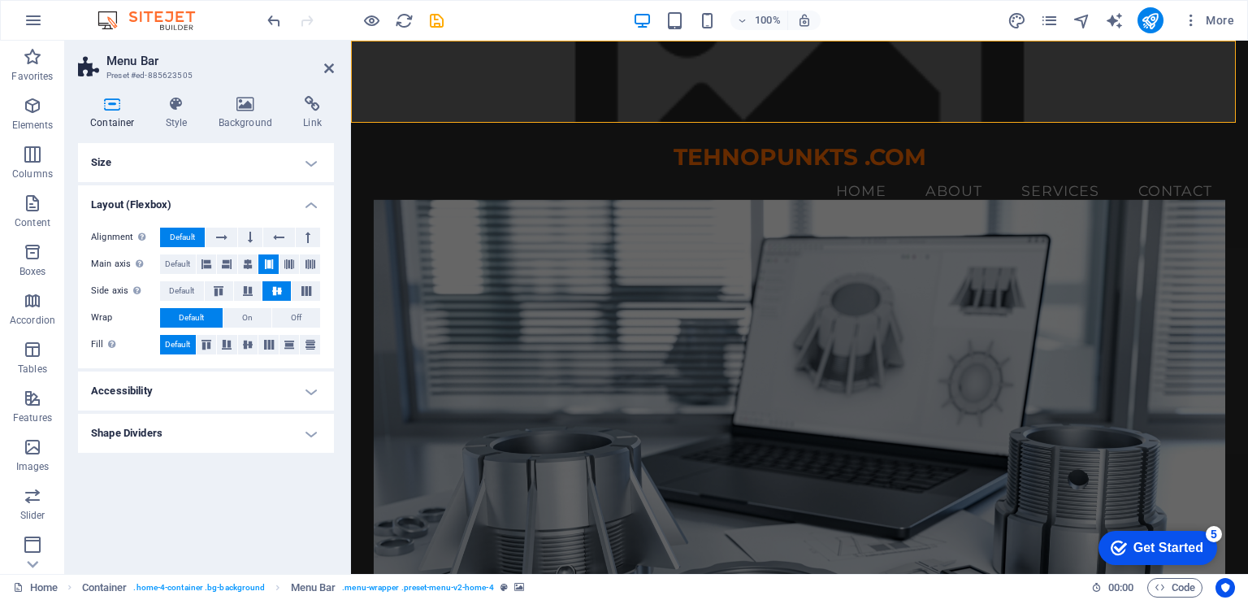
click at [312, 392] on h4 "Accessibility" at bounding box center [206, 390] width 256 height 39
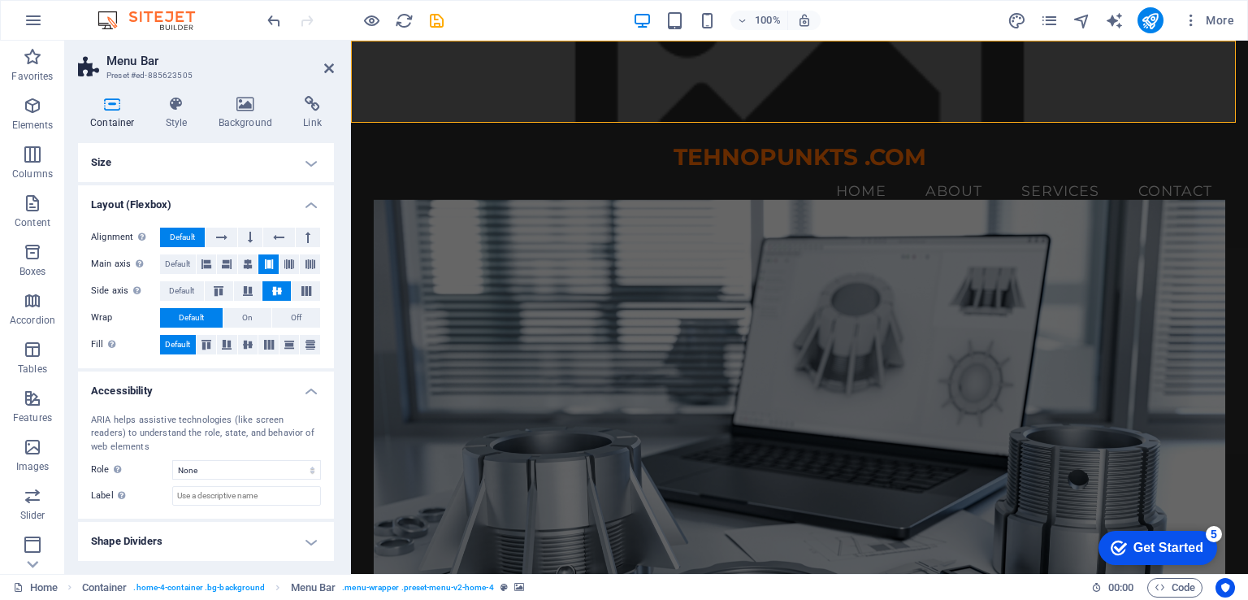
click at [312, 392] on h4 "Accessibility" at bounding box center [206, 385] width 256 height 29
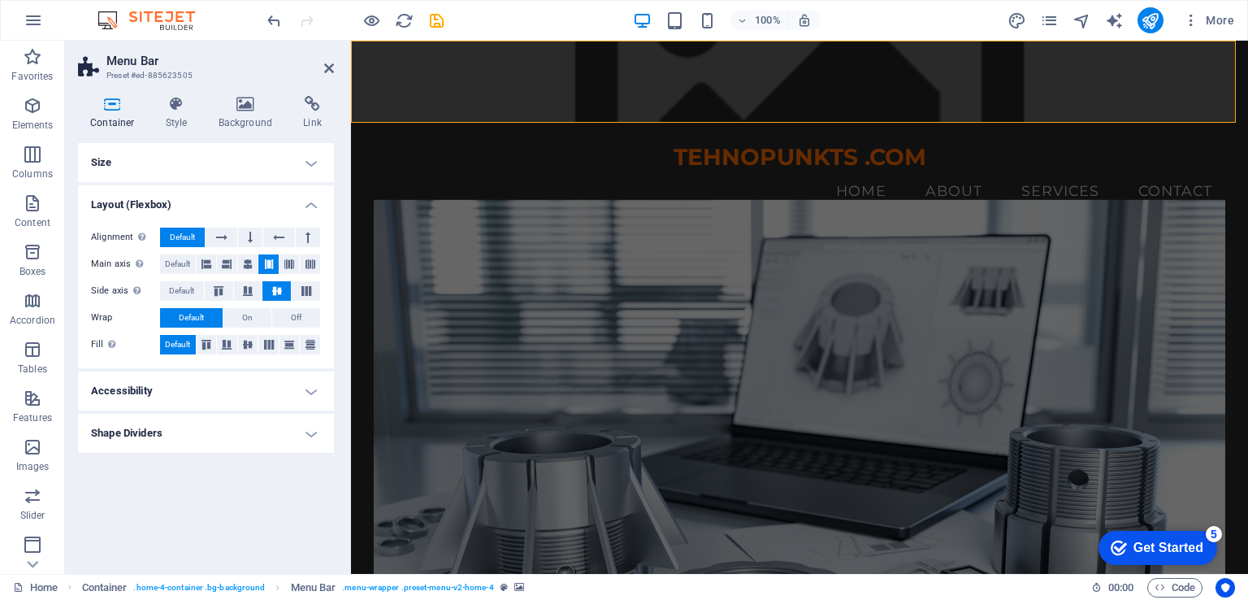
click at [305, 432] on h4 "Shape Dividers" at bounding box center [206, 433] width 256 height 39
click at [305, 432] on h4 "Shape Dividers" at bounding box center [206, 428] width 256 height 29
click at [181, 108] on icon at bounding box center [177, 104] width 46 height 16
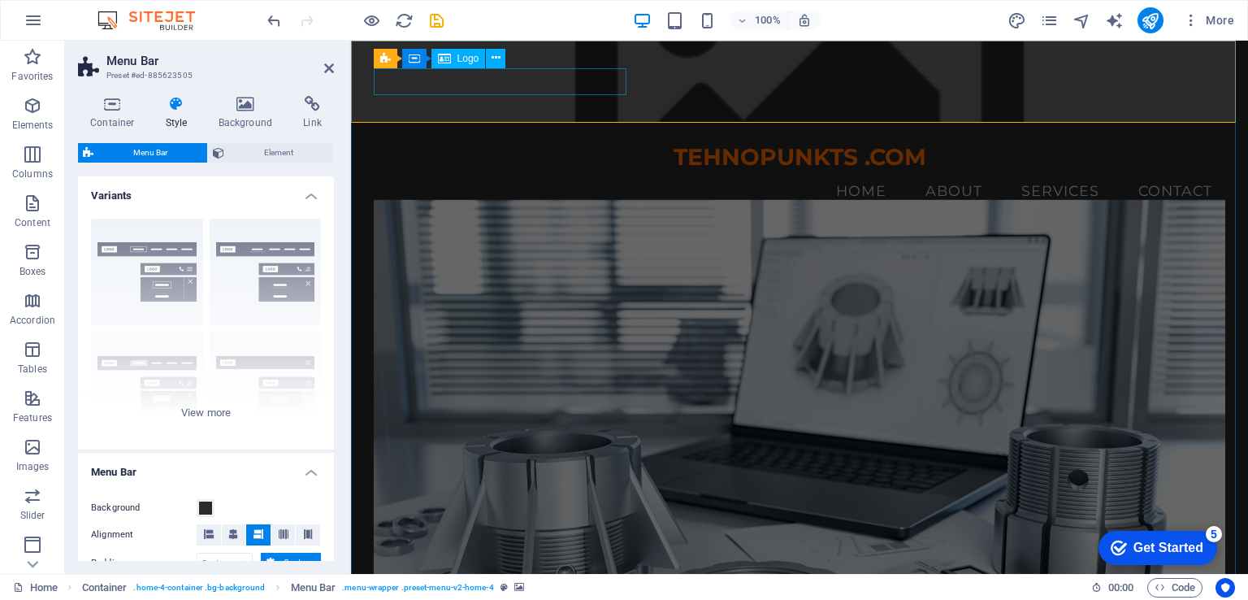
click at [444, 144] on div "TEHNOPUNKTS .COM" at bounding box center [800, 158] width 853 height 28
click at [492, 63] on icon at bounding box center [496, 58] width 9 height 17
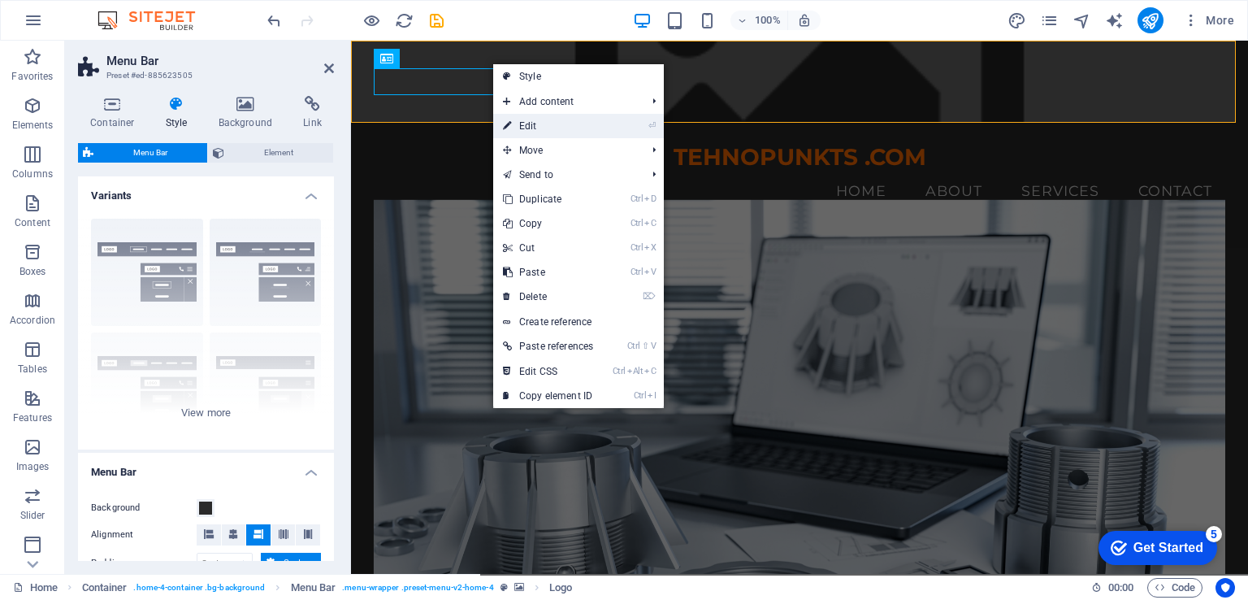
click at [533, 124] on link "⏎ Edit" at bounding box center [548, 126] width 110 height 24
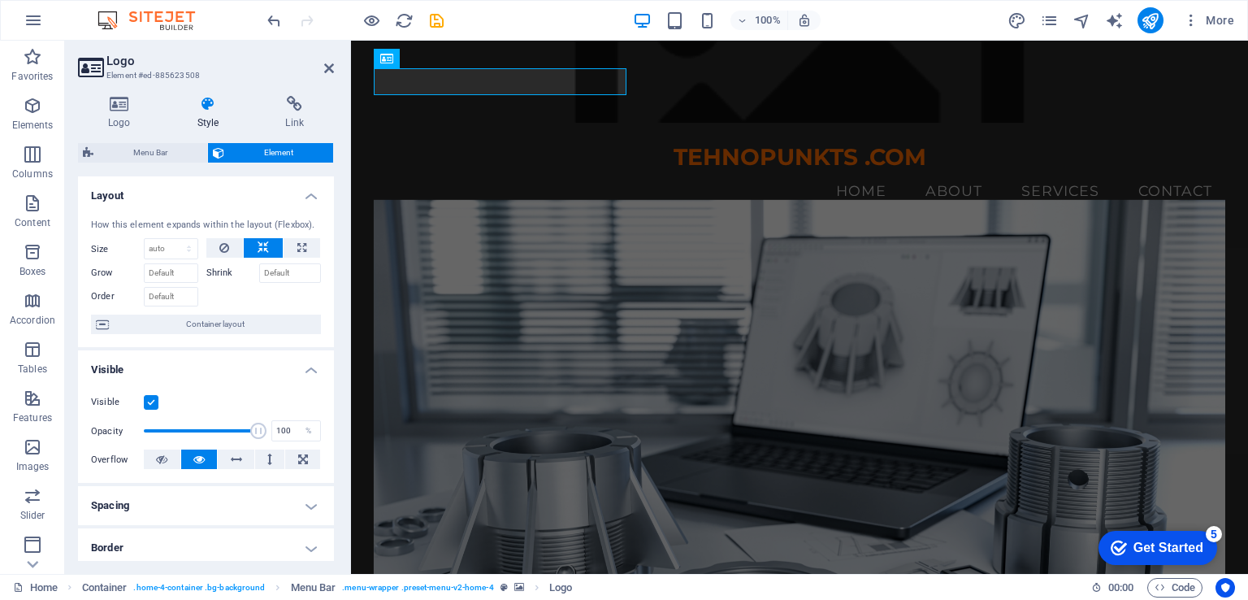
scroll to position [81, 0]
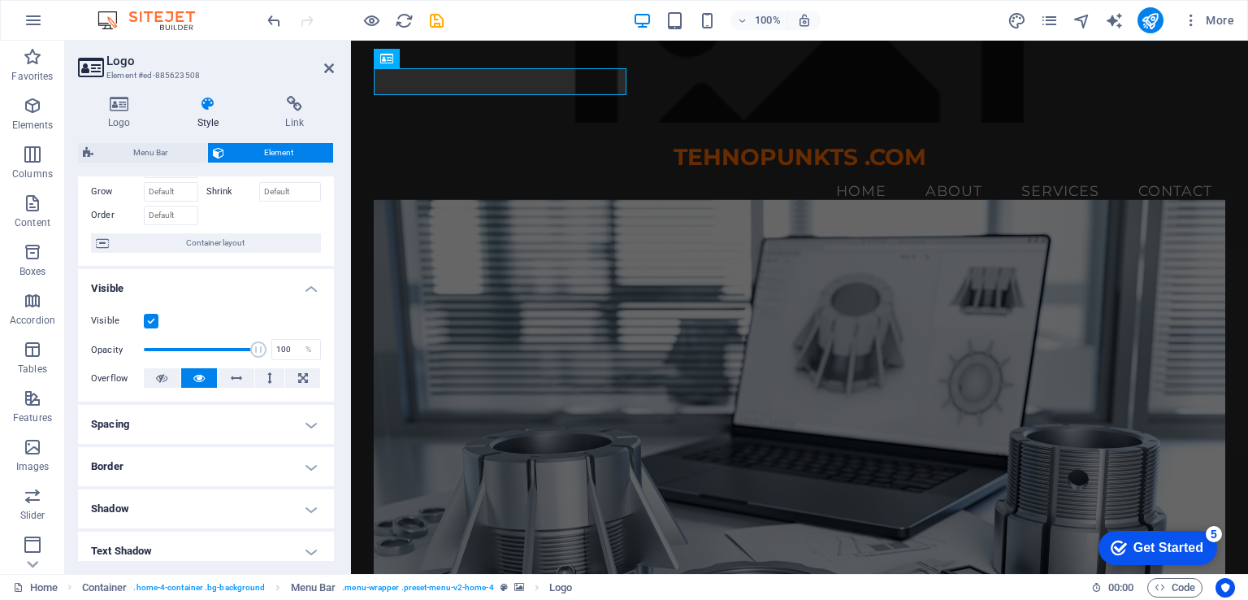
click at [312, 424] on h4 "Spacing" at bounding box center [206, 424] width 256 height 39
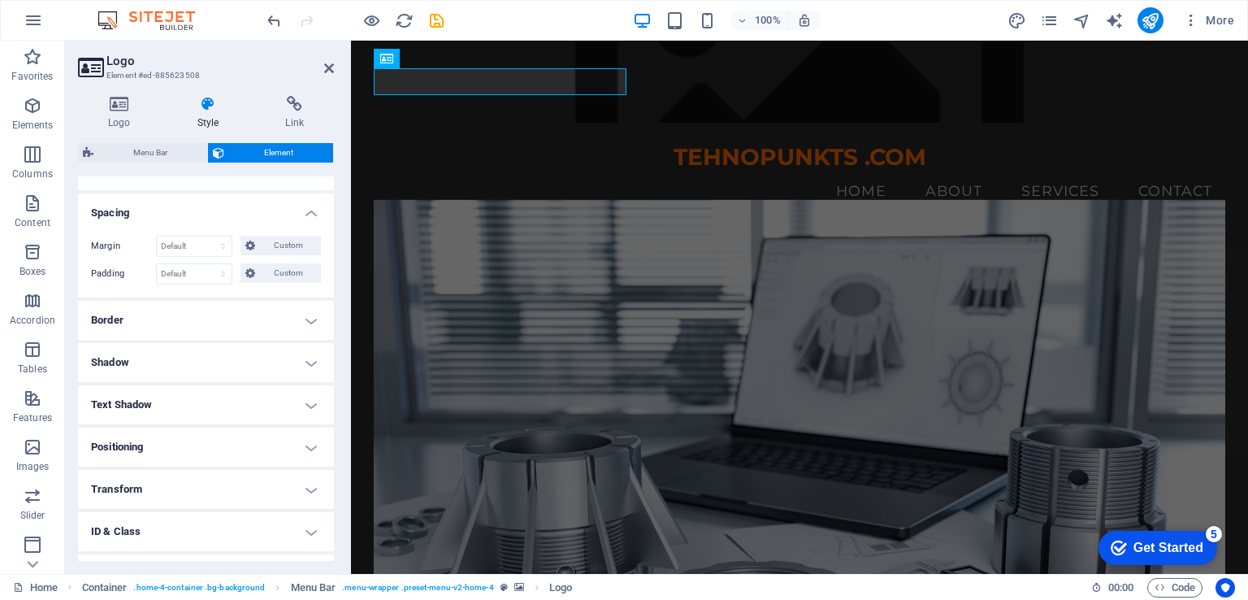
scroll to position [367, 0]
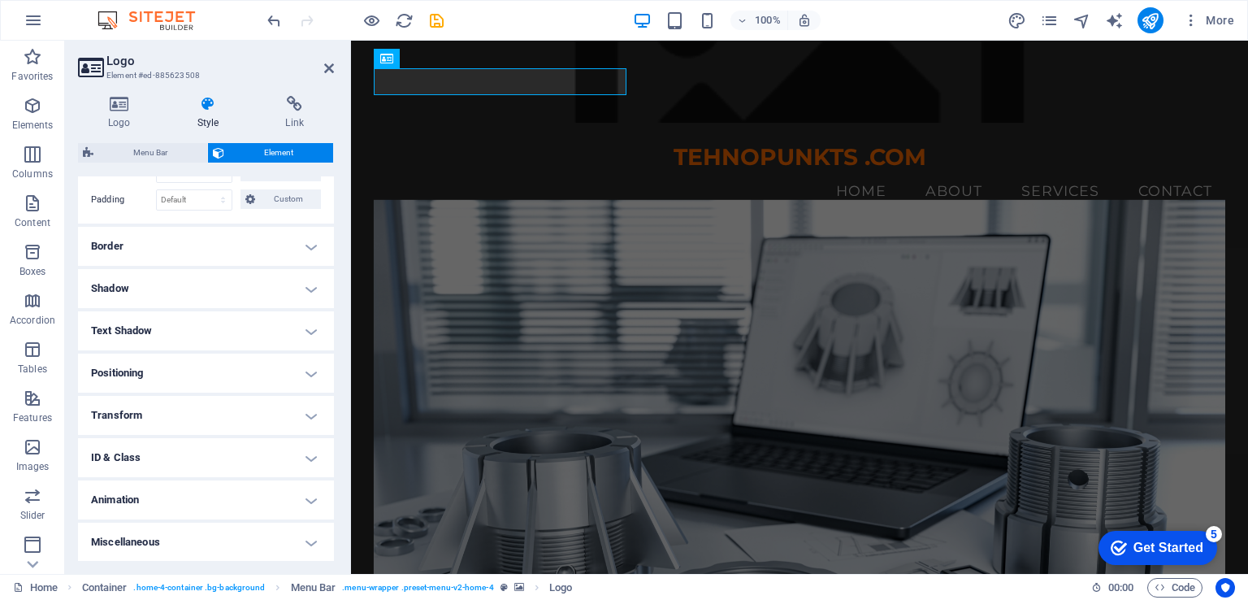
click at [308, 289] on h4 "Shadow" at bounding box center [206, 288] width 256 height 39
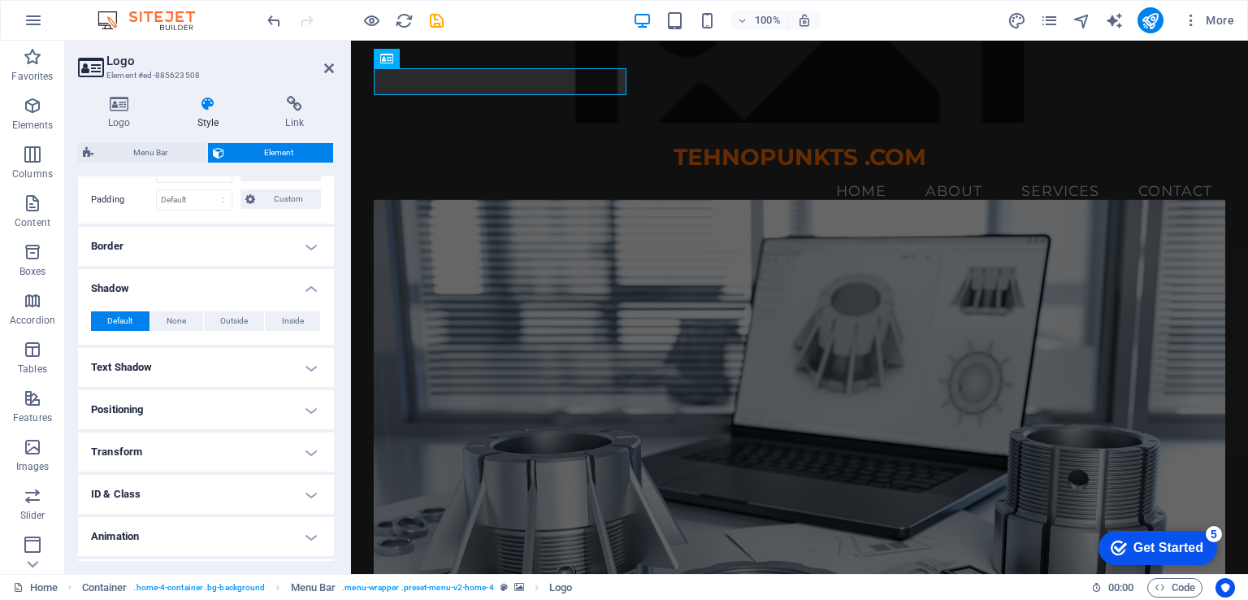
click at [308, 289] on h4 "Shadow" at bounding box center [206, 283] width 256 height 29
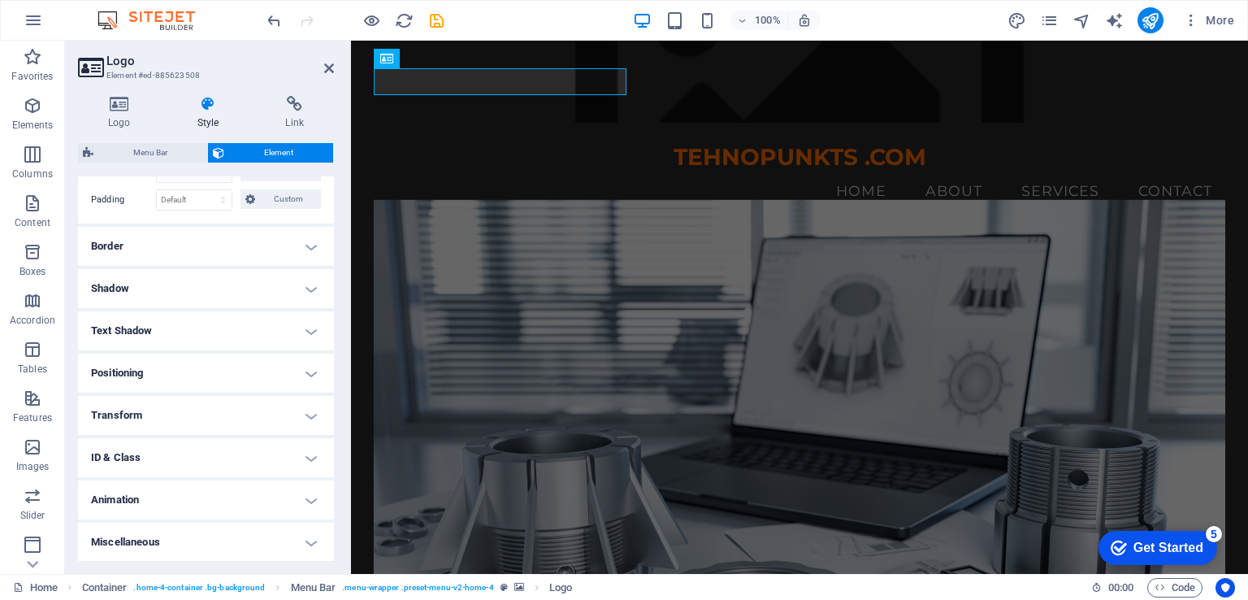
click at [311, 244] on h4 "Border" at bounding box center [206, 246] width 256 height 39
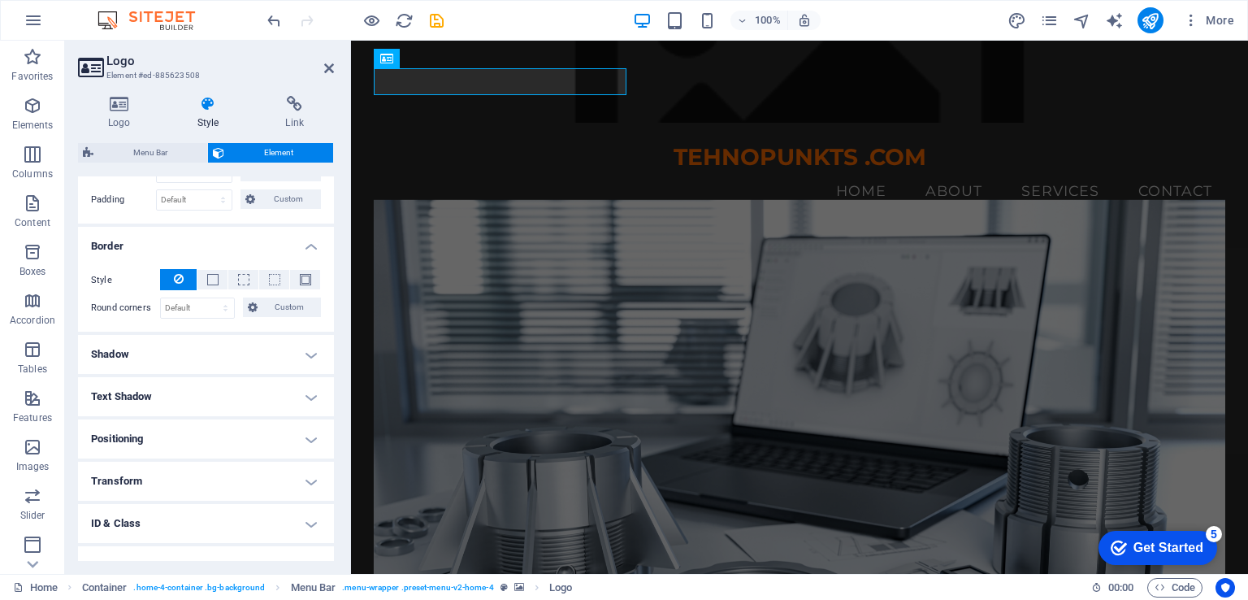
click at [311, 244] on h4 "Border" at bounding box center [206, 241] width 256 height 29
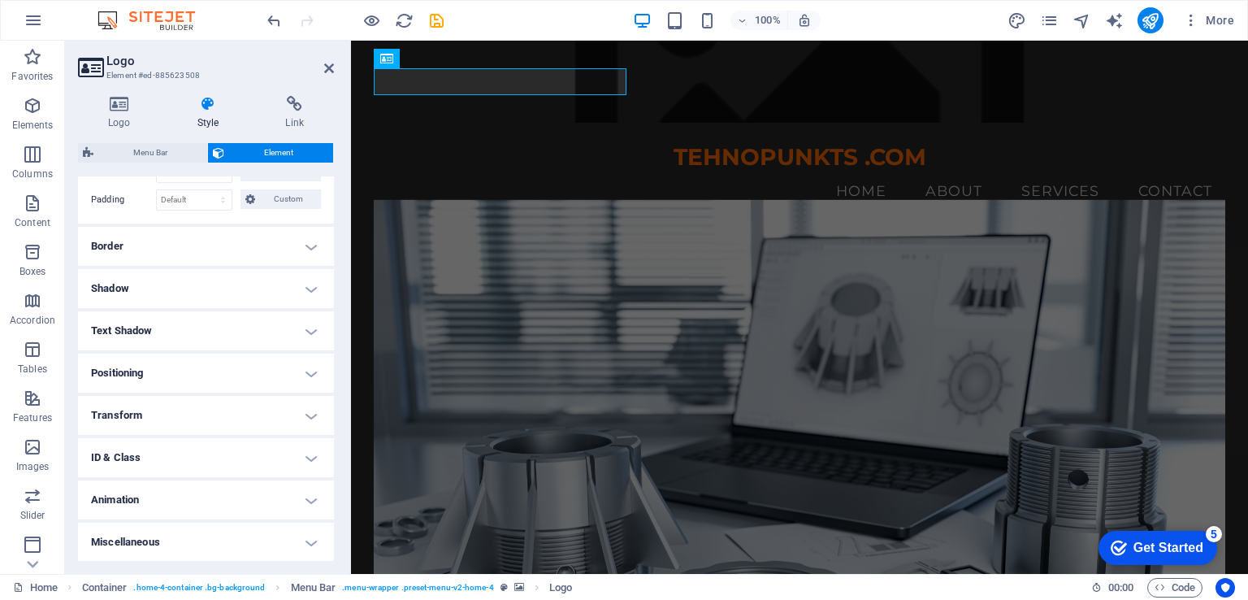
click at [307, 323] on h4 "Text Shadow" at bounding box center [206, 330] width 256 height 39
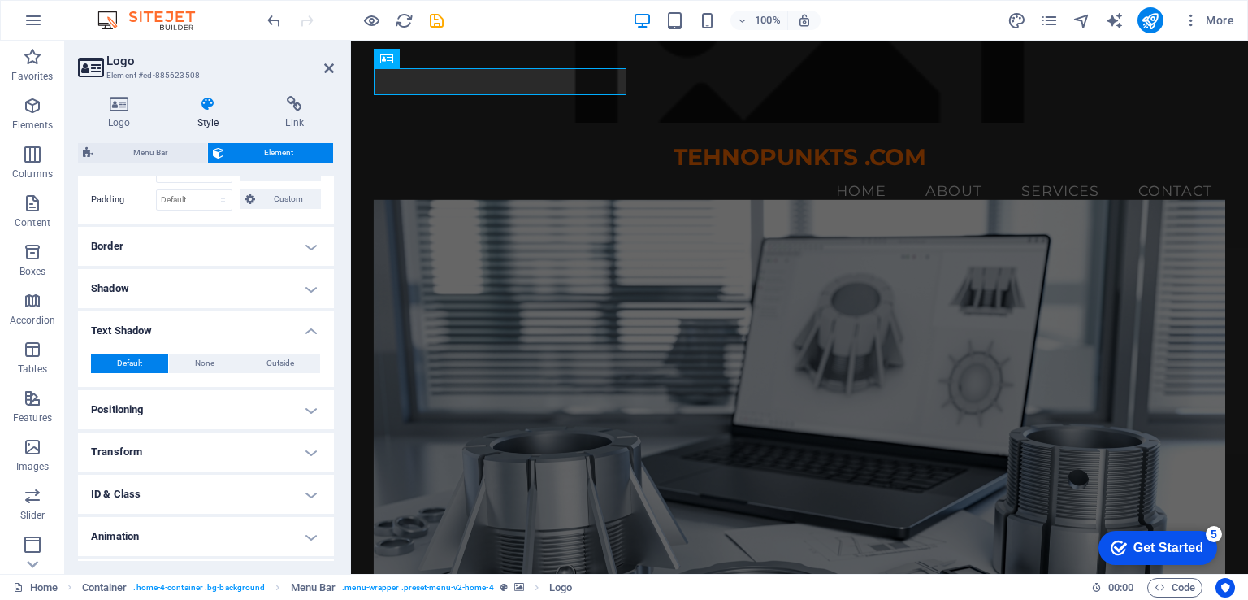
click at [307, 323] on h4 "Text Shadow" at bounding box center [206, 325] width 256 height 29
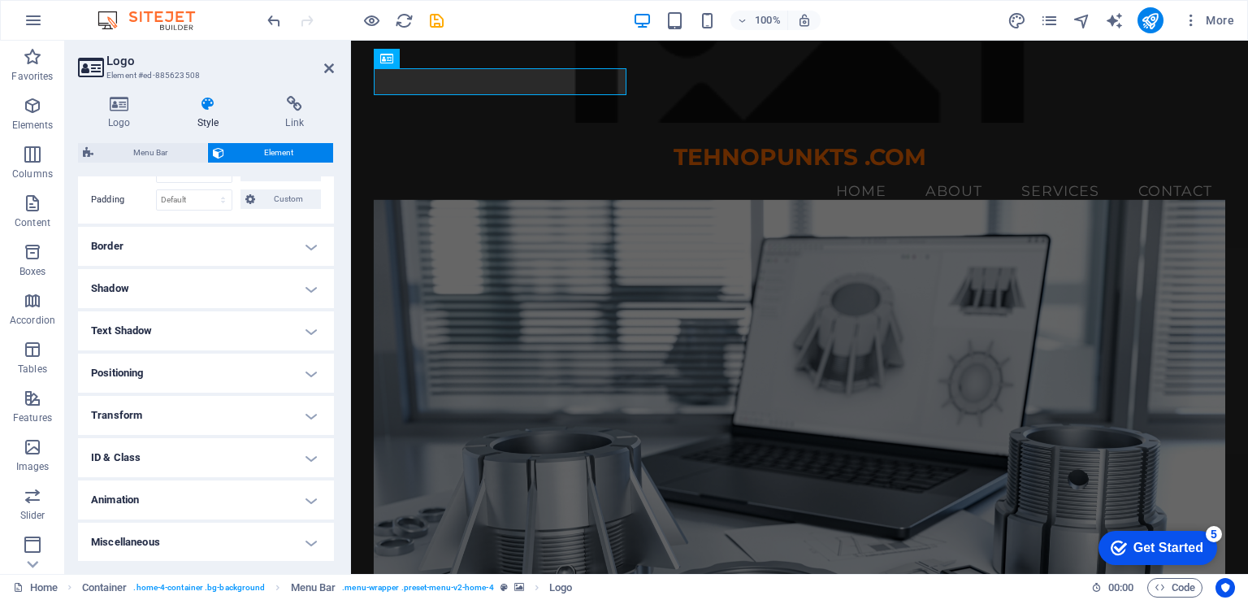
click at [310, 451] on h4 "ID & Class" at bounding box center [206, 457] width 256 height 39
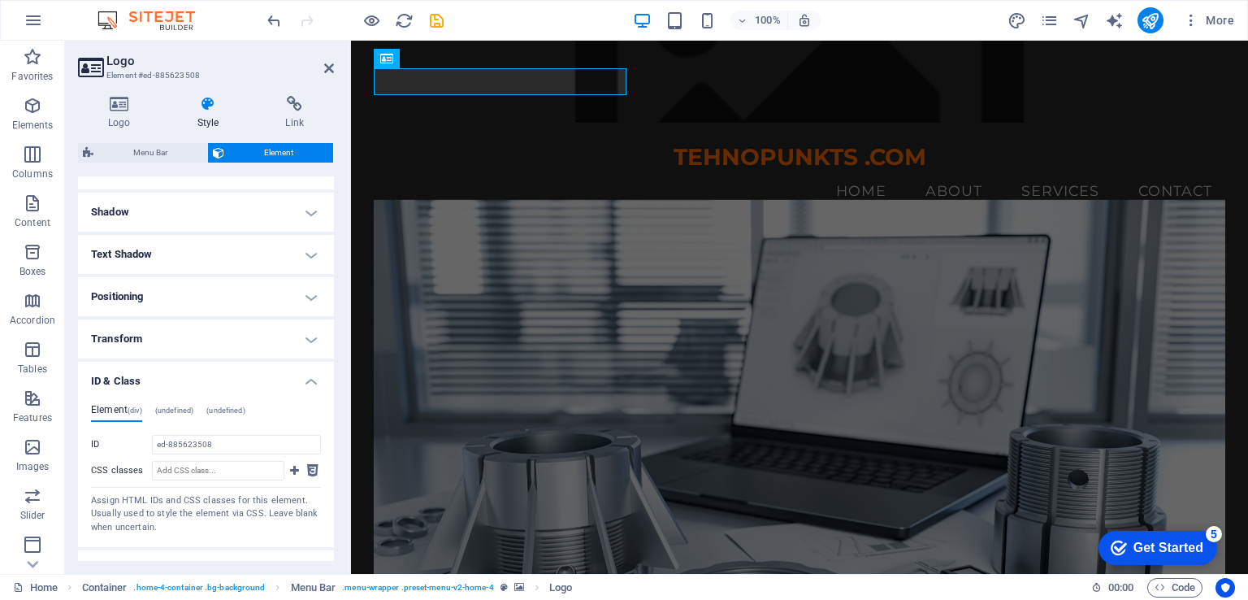
scroll to position [513, 0]
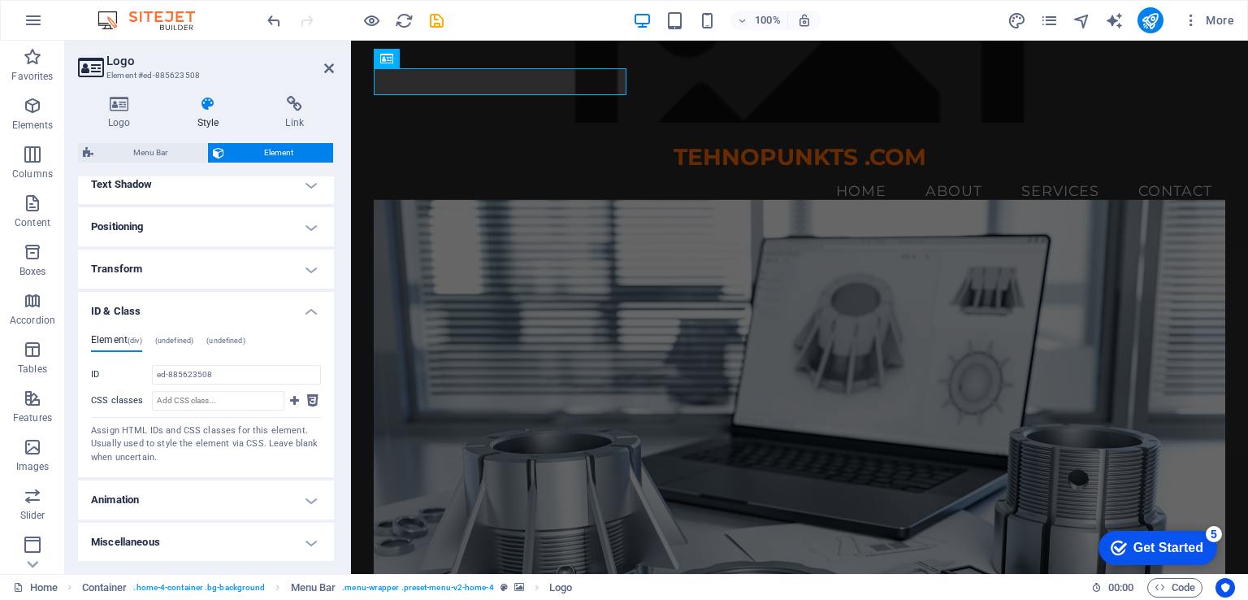
click at [309, 310] on h4 "ID & Class" at bounding box center [206, 306] width 256 height 29
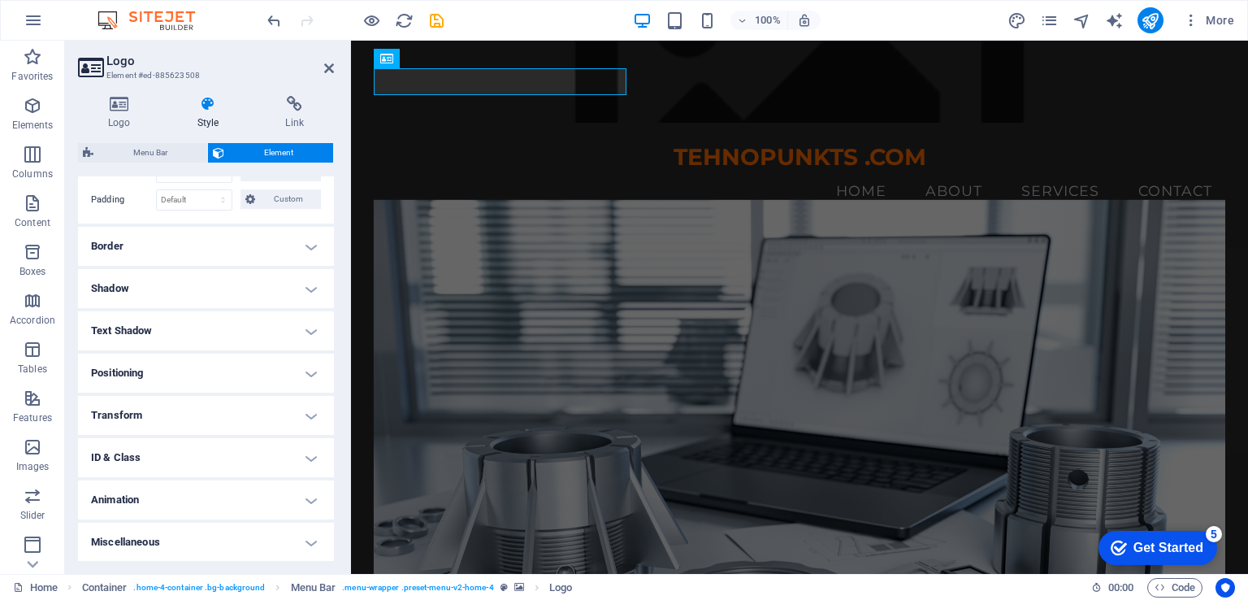
click at [306, 375] on h4 "Positioning" at bounding box center [206, 373] width 256 height 39
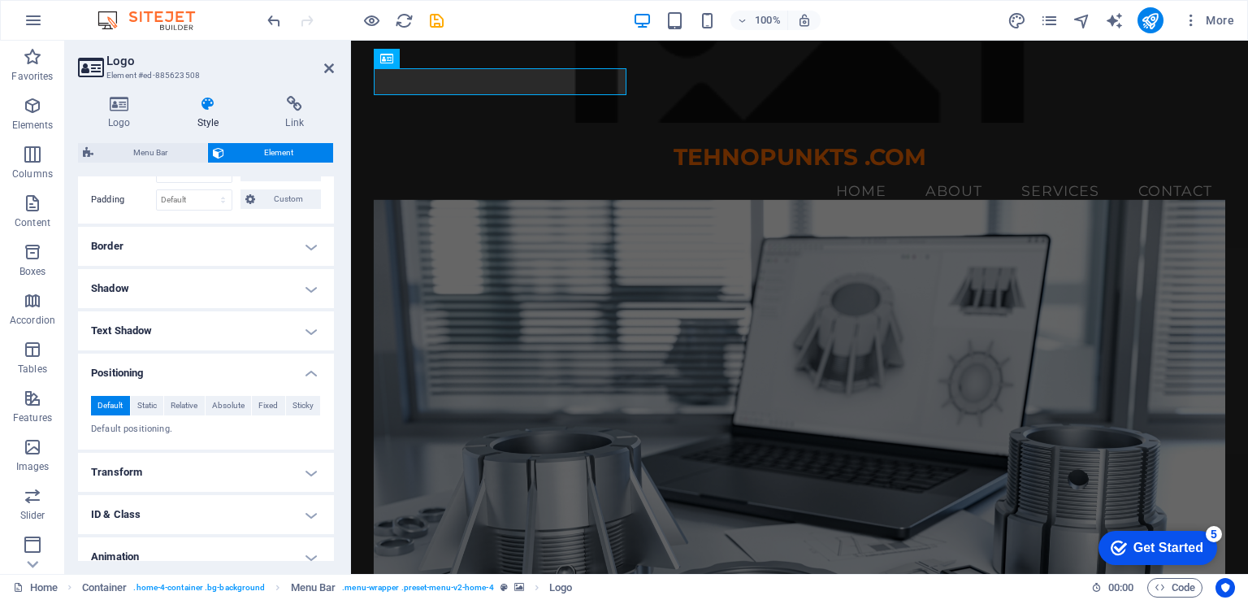
click at [309, 368] on h4 "Positioning" at bounding box center [206, 368] width 256 height 29
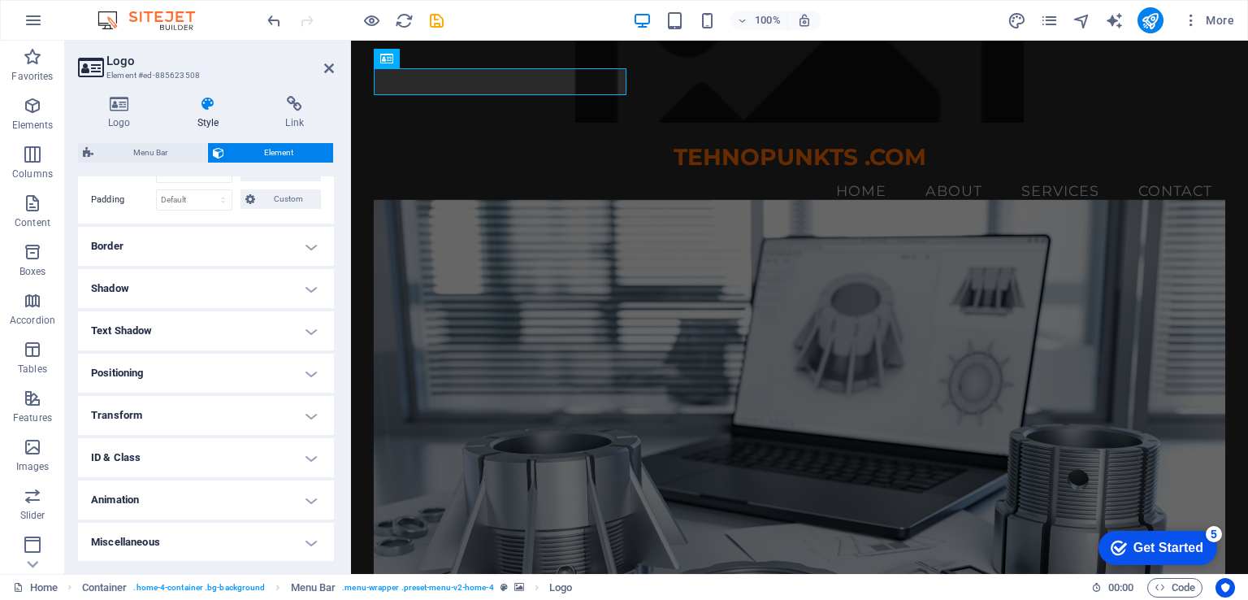
click at [307, 410] on h4 "Transform" at bounding box center [206, 415] width 256 height 39
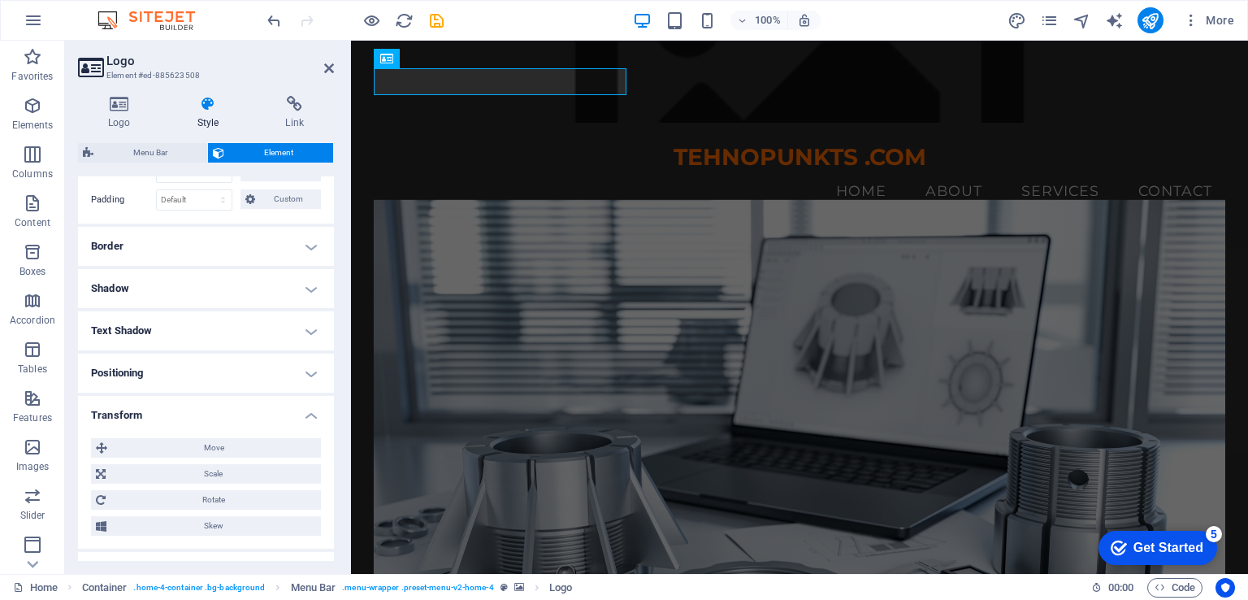
click at [307, 410] on h4 "Transform" at bounding box center [206, 410] width 256 height 29
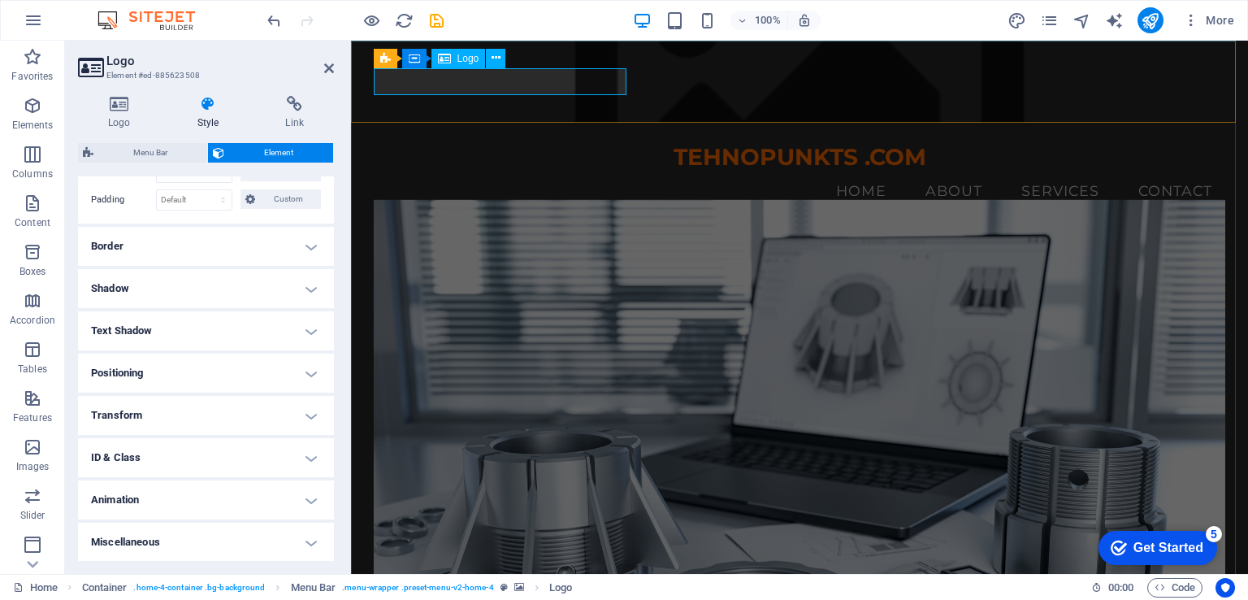
click at [594, 144] on div "TEHNOPUNKTS .COM" at bounding box center [800, 158] width 853 height 28
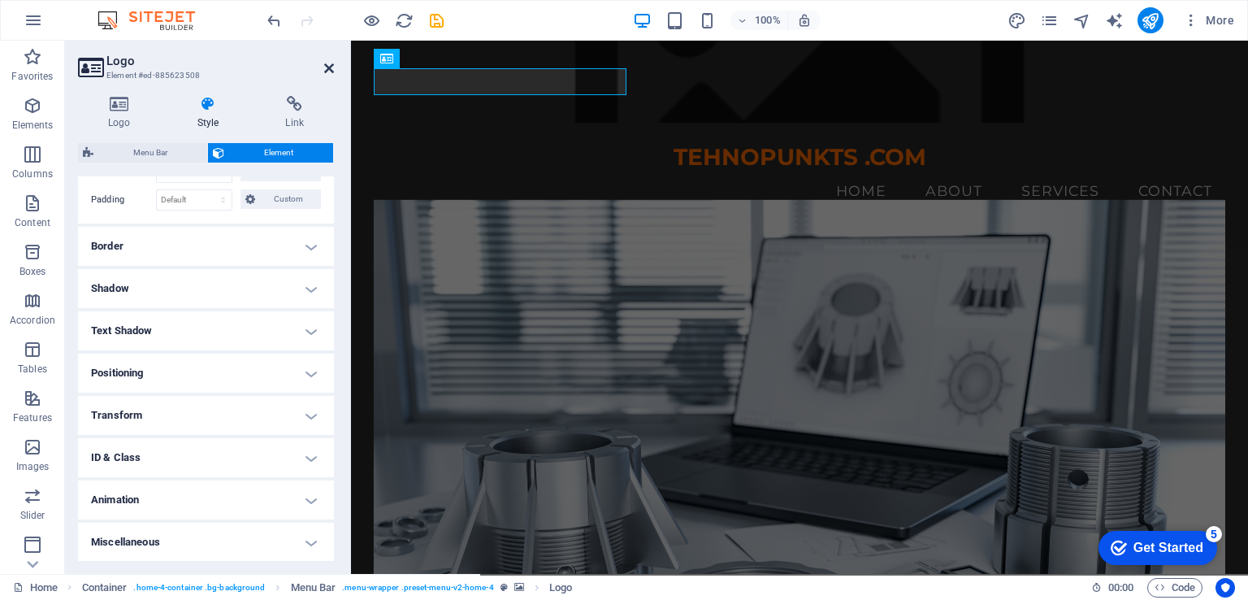
click at [332, 67] on icon at bounding box center [329, 68] width 10 height 13
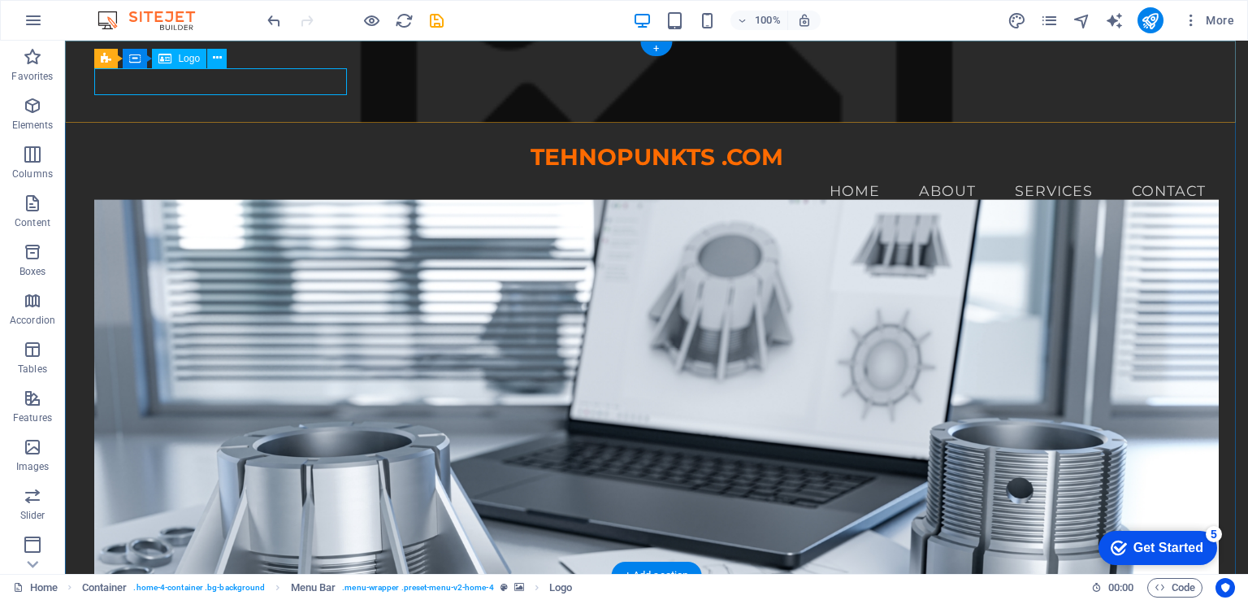
click at [304, 144] on div "TEHNOPUNKTS .COM" at bounding box center [656, 158] width 1124 height 28
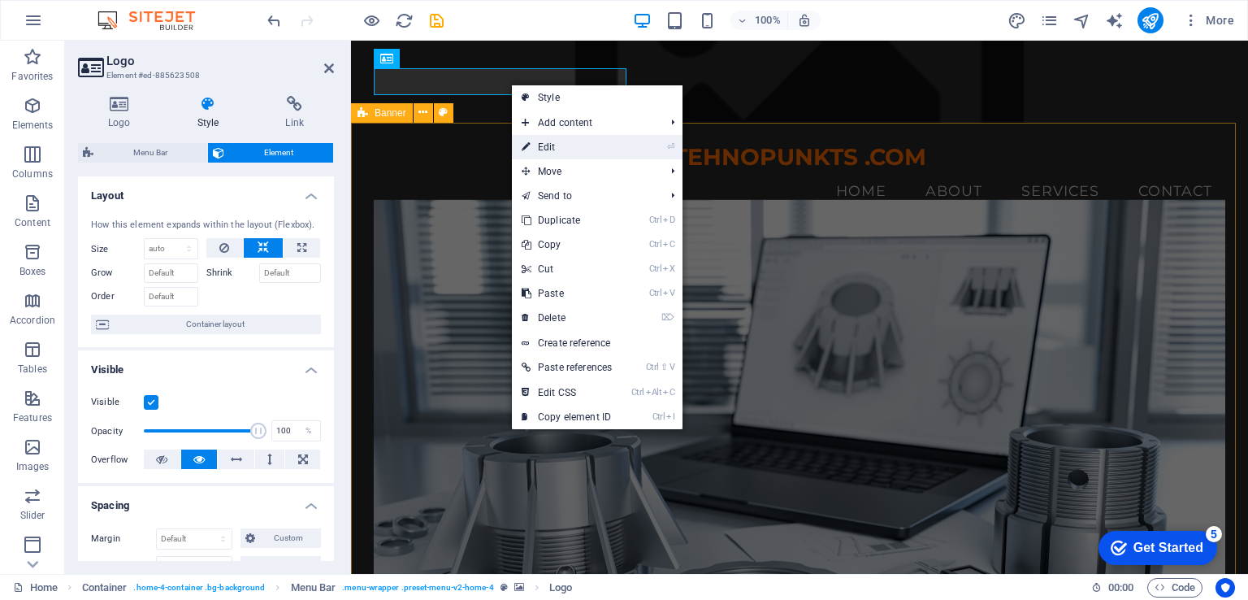
click at [551, 142] on link "⏎ Edit" at bounding box center [567, 147] width 110 height 24
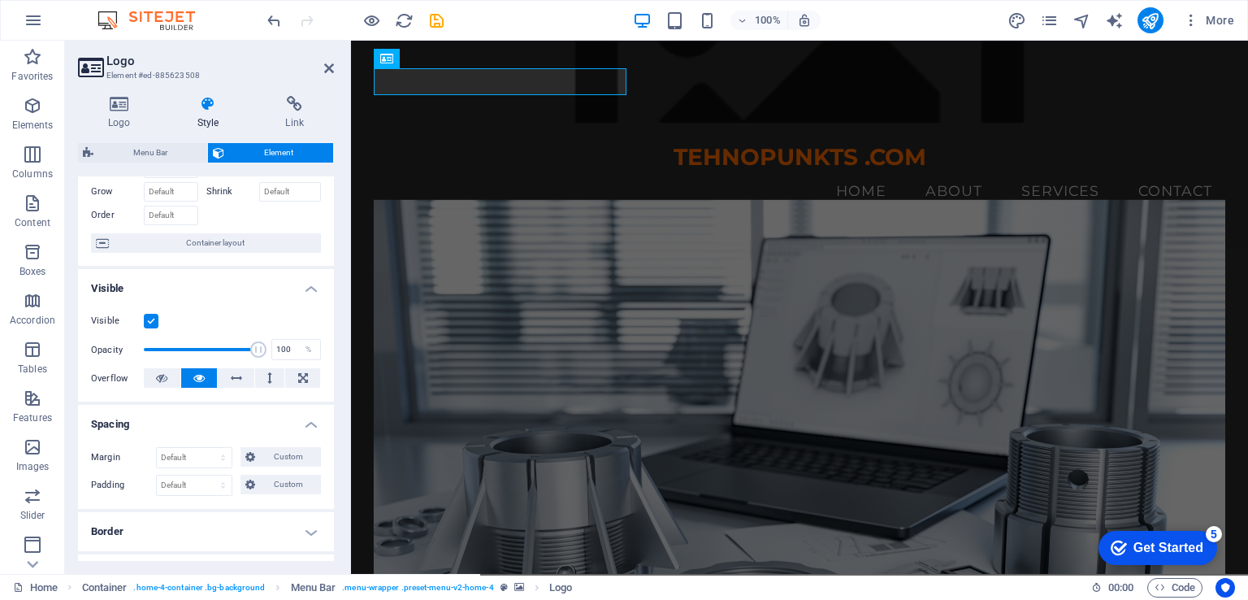
scroll to position [81, 0]
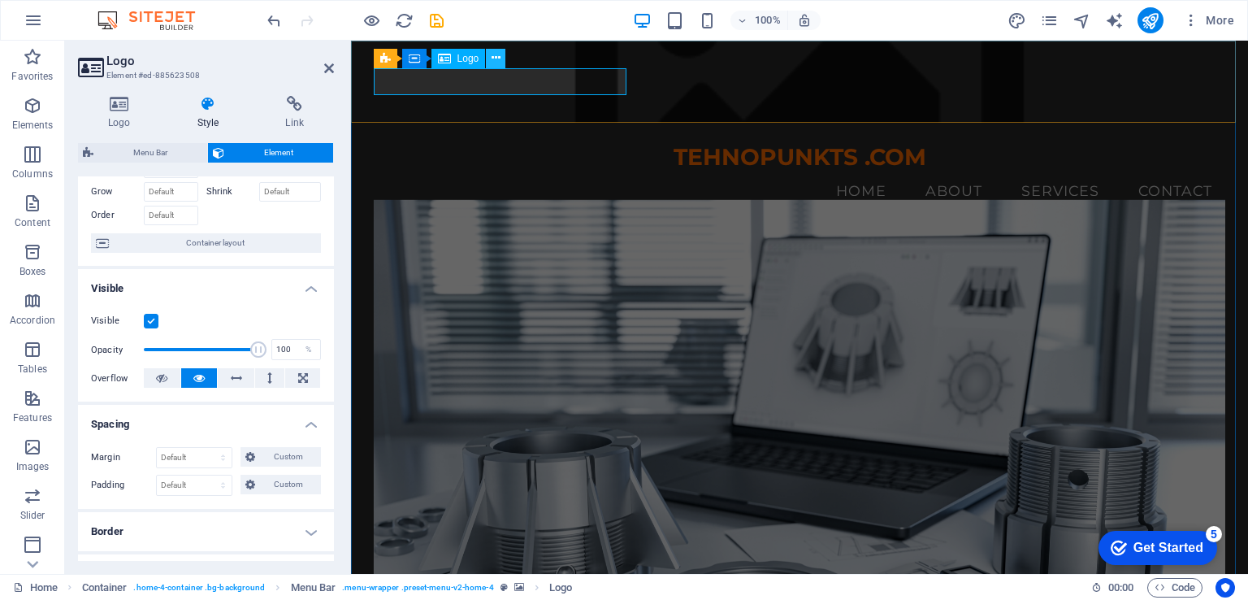
click at [493, 59] on icon at bounding box center [496, 58] width 9 height 17
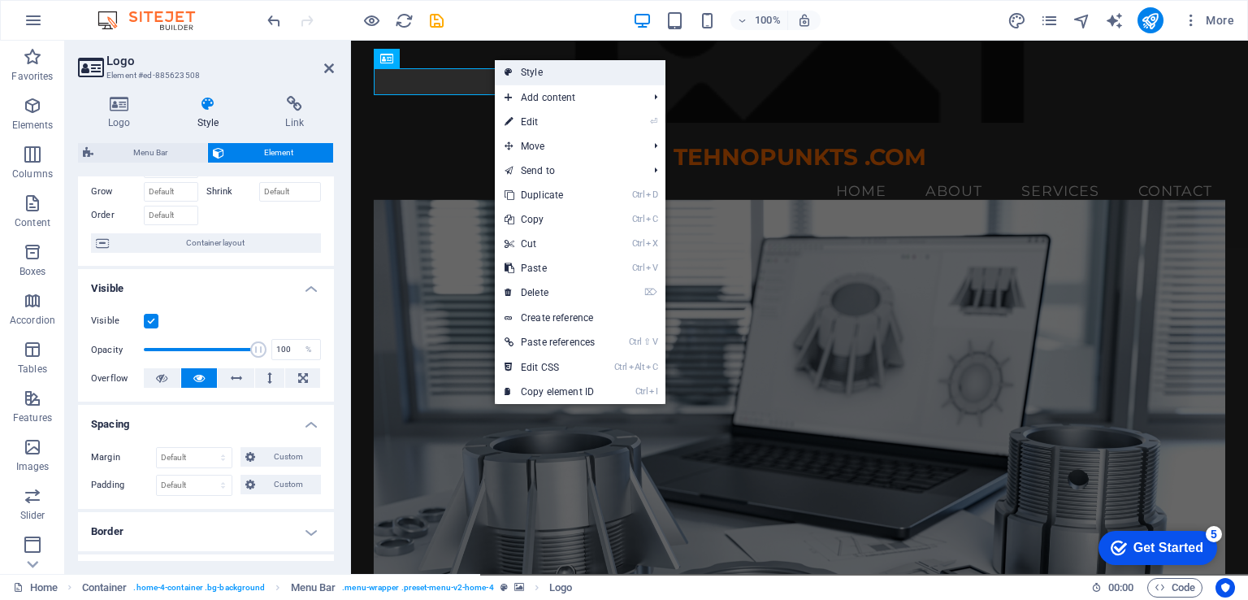
click at [535, 66] on link "Style" at bounding box center [580, 72] width 171 height 24
select select "vw"
select select "rem"
select select "vw"
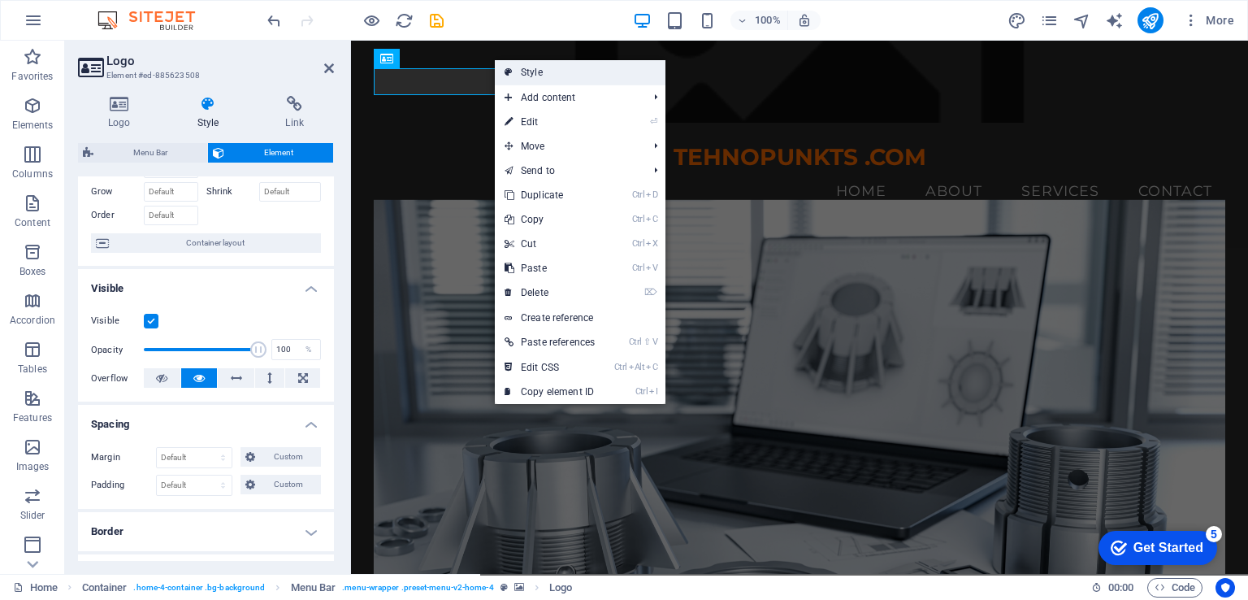
select select "preset-menu-v2-home-4"
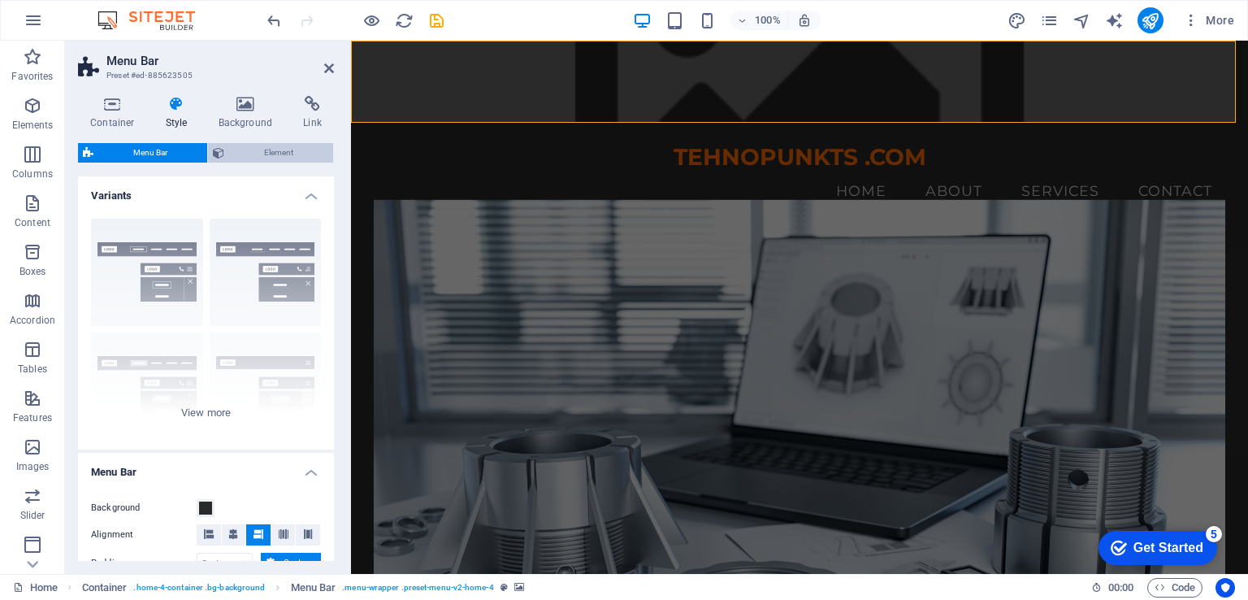
click at [251, 154] on span "Element" at bounding box center [278, 153] width 99 height 20
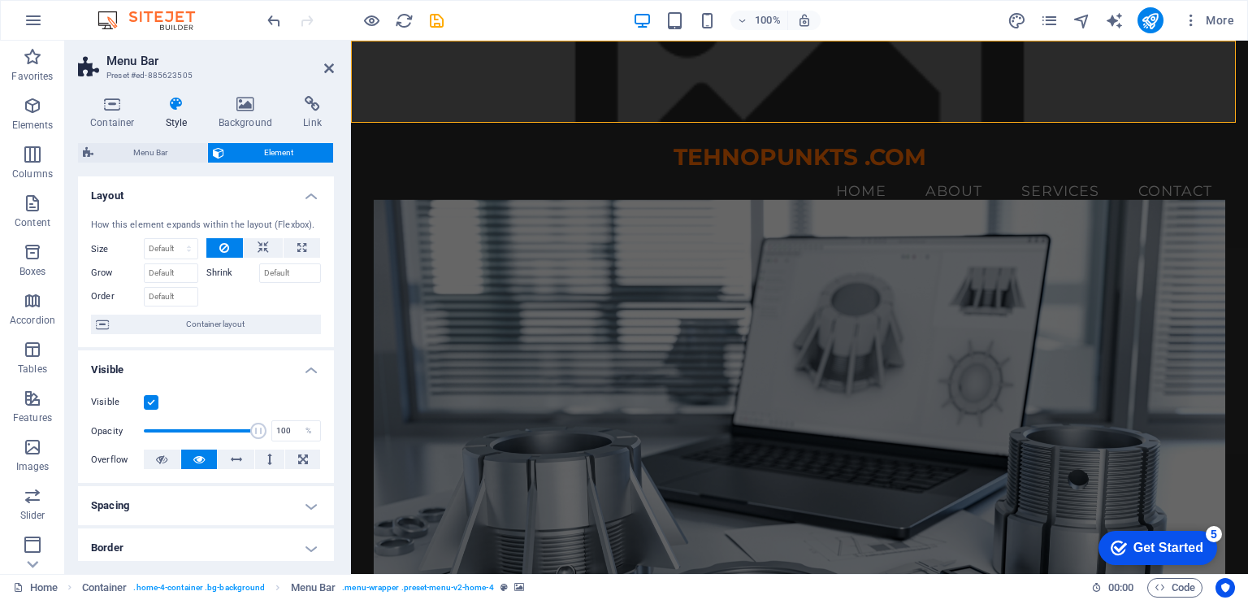
scroll to position [0, 0]
click at [253, 109] on icon at bounding box center [245, 104] width 79 height 16
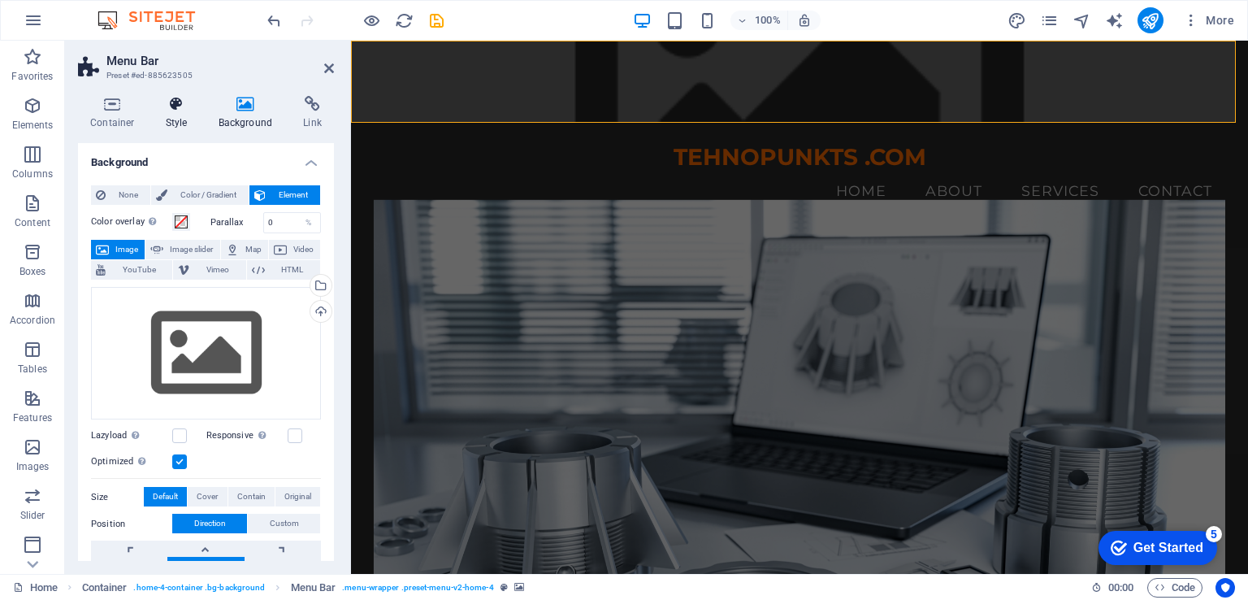
click at [176, 115] on h4 "Style" at bounding box center [180, 113] width 53 height 34
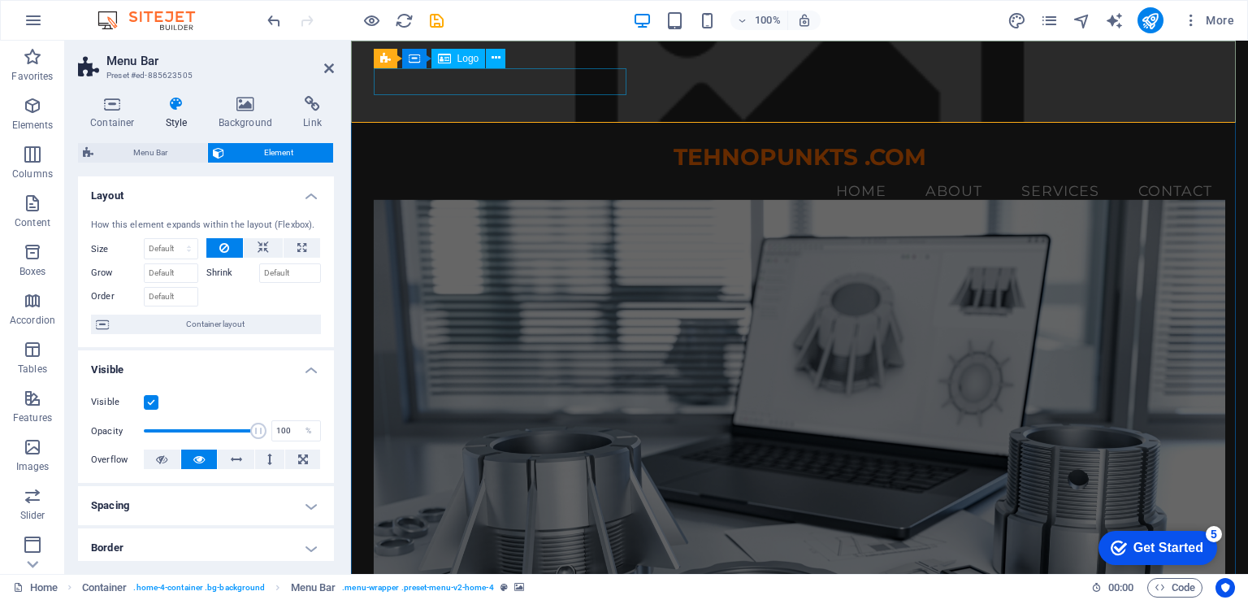
click at [514, 144] on div "TEHNOPUNKTS .COM" at bounding box center [800, 158] width 853 height 28
click at [471, 60] on span "Logo" at bounding box center [469, 59] width 22 height 10
click at [492, 63] on icon at bounding box center [496, 58] width 9 height 17
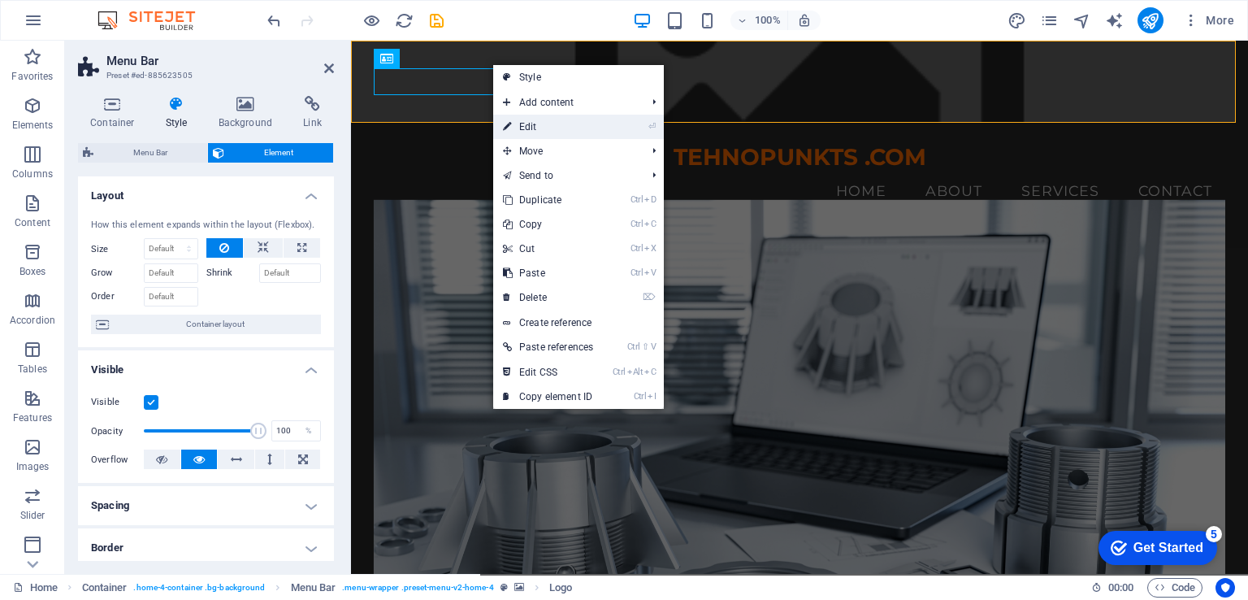
click at [545, 128] on link "⏎ Edit" at bounding box center [548, 127] width 110 height 24
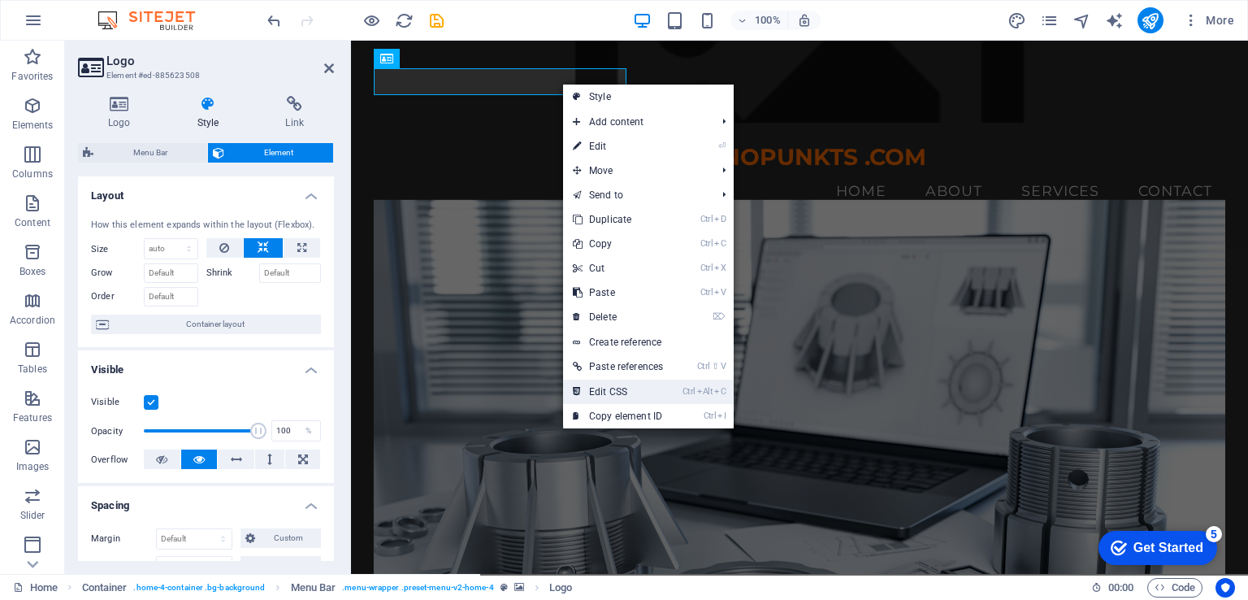
click at [619, 391] on link "Ctrl Alt C Edit CSS" at bounding box center [618, 392] width 110 height 24
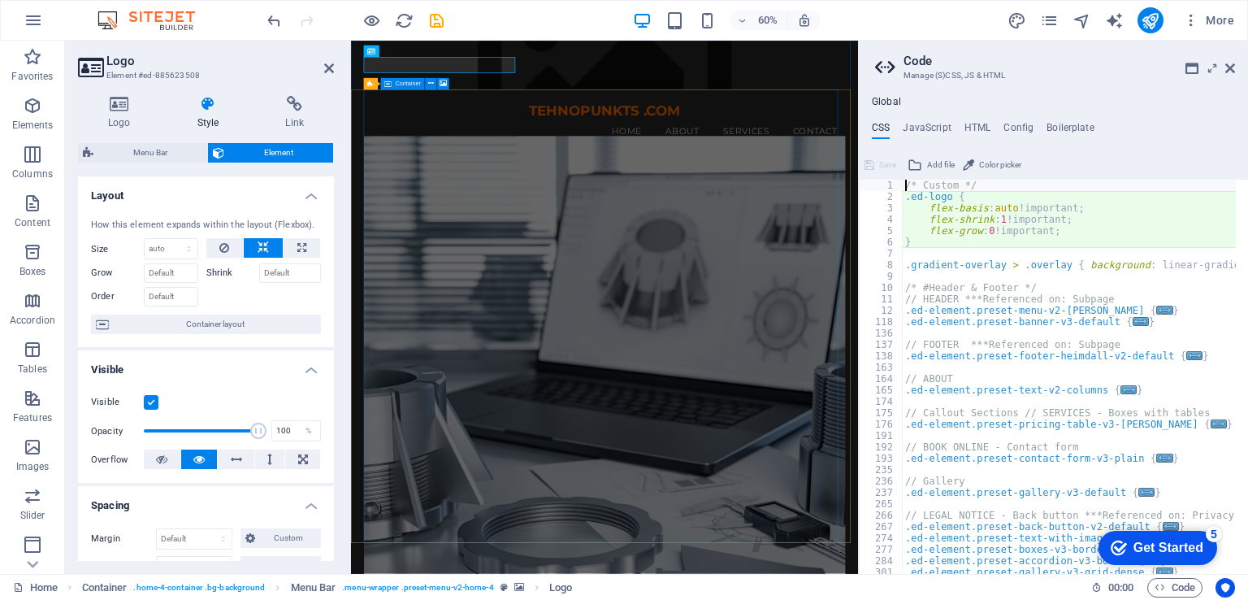
type textarea "flex-basis: auto!important;"
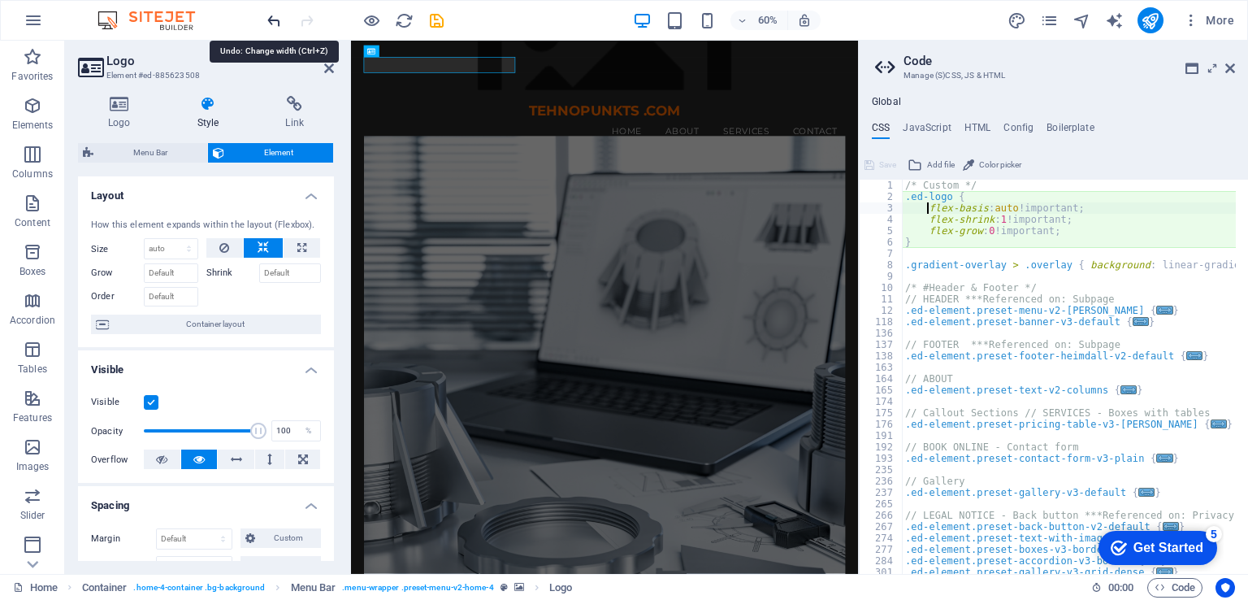
click at [279, 24] on icon "undo" at bounding box center [274, 20] width 19 height 19
type input "100"
select select "%"
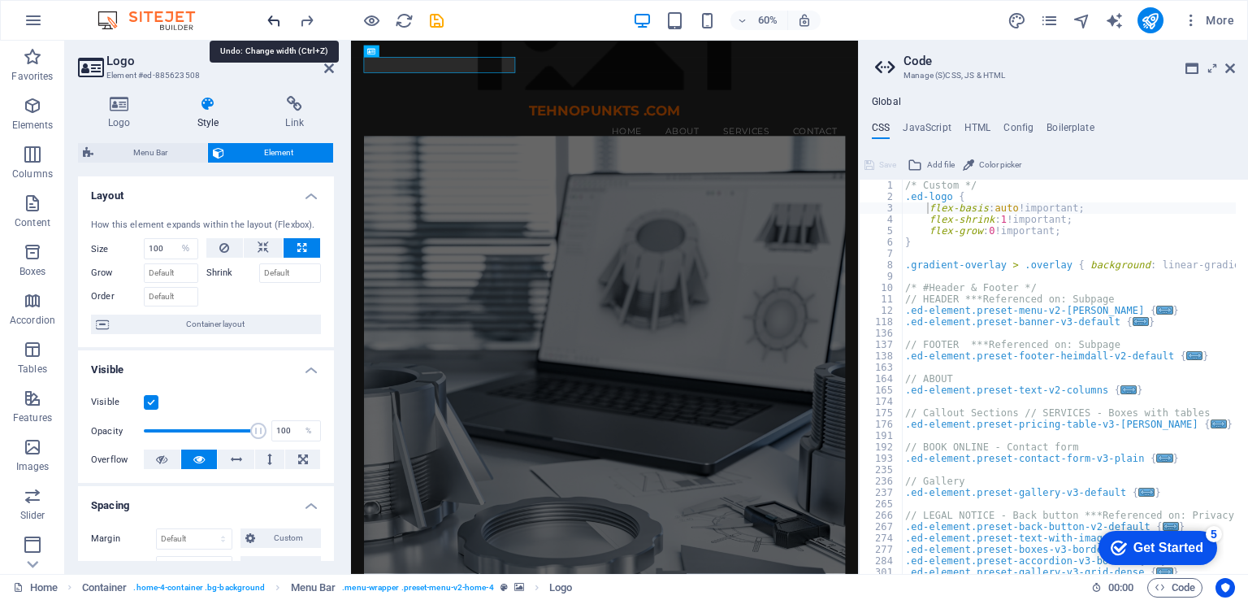
click at [279, 24] on icon "undo" at bounding box center [274, 20] width 19 height 19
select select "DISABLED_OPTION_VALUE"
drag, startPoint x: 1232, startPoint y: 72, endPoint x: 878, endPoint y: 29, distance: 356.9
click at [1232, 72] on icon at bounding box center [1231, 68] width 10 height 13
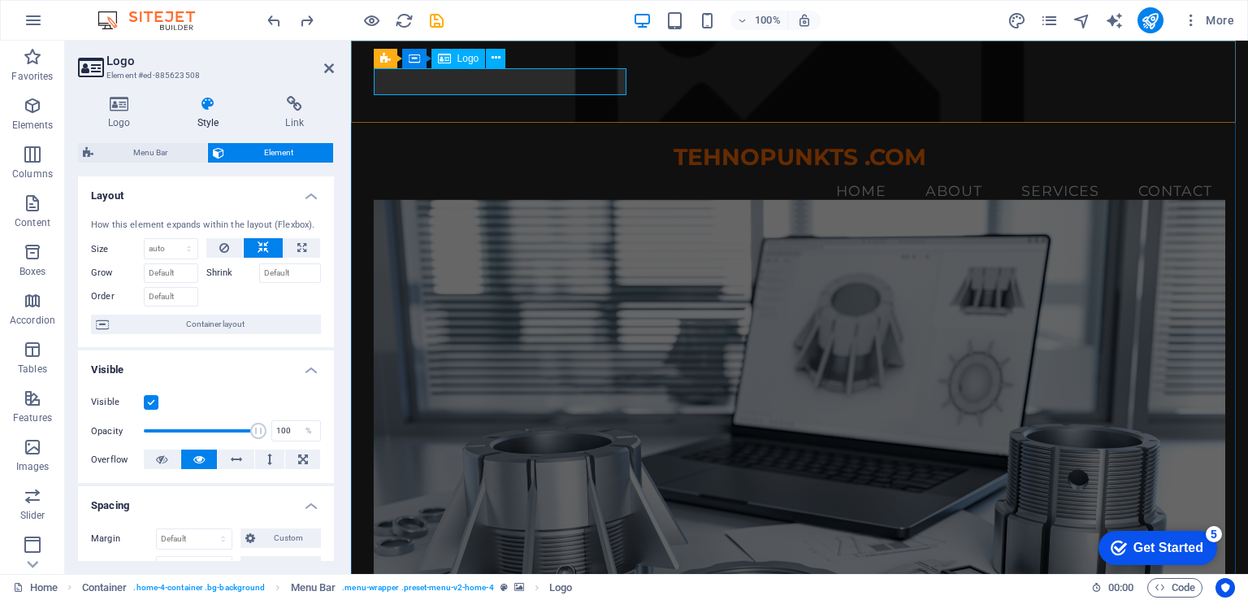
click at [520, 144] on div "TEHNOPUNKTS .COM" at bounding box center [800, 158] width 853 height 28
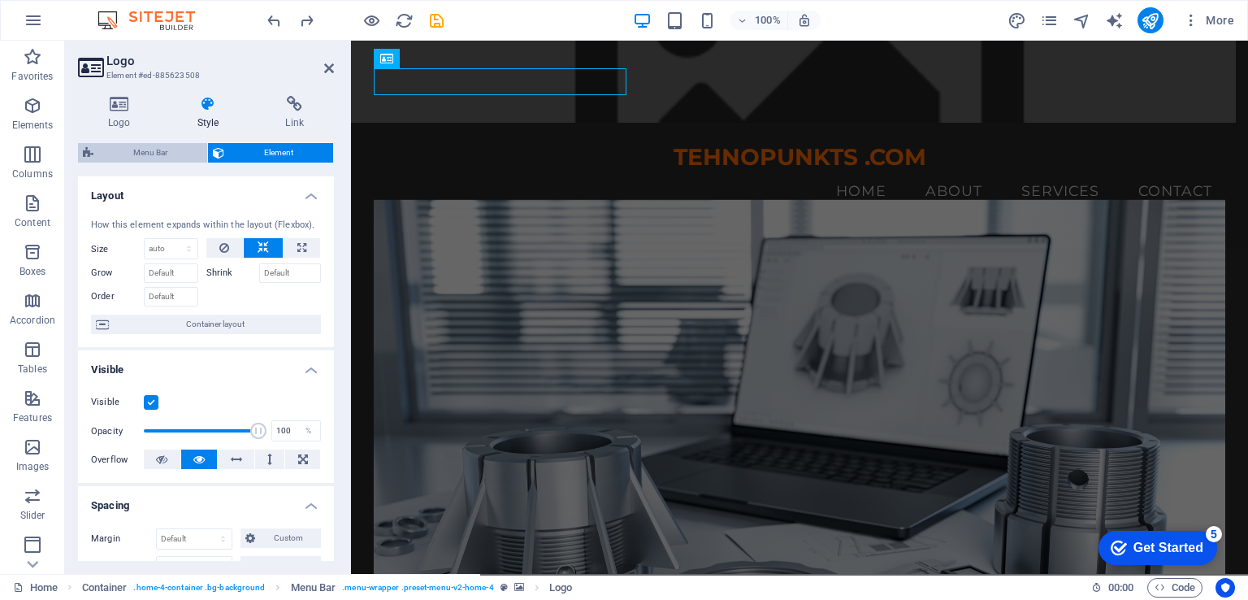
click at [133, 160] on span "Menu Bar" at bounding box center [150, 153] width 104 height 20
select select "vw"
select select "rem"
select select "vw"
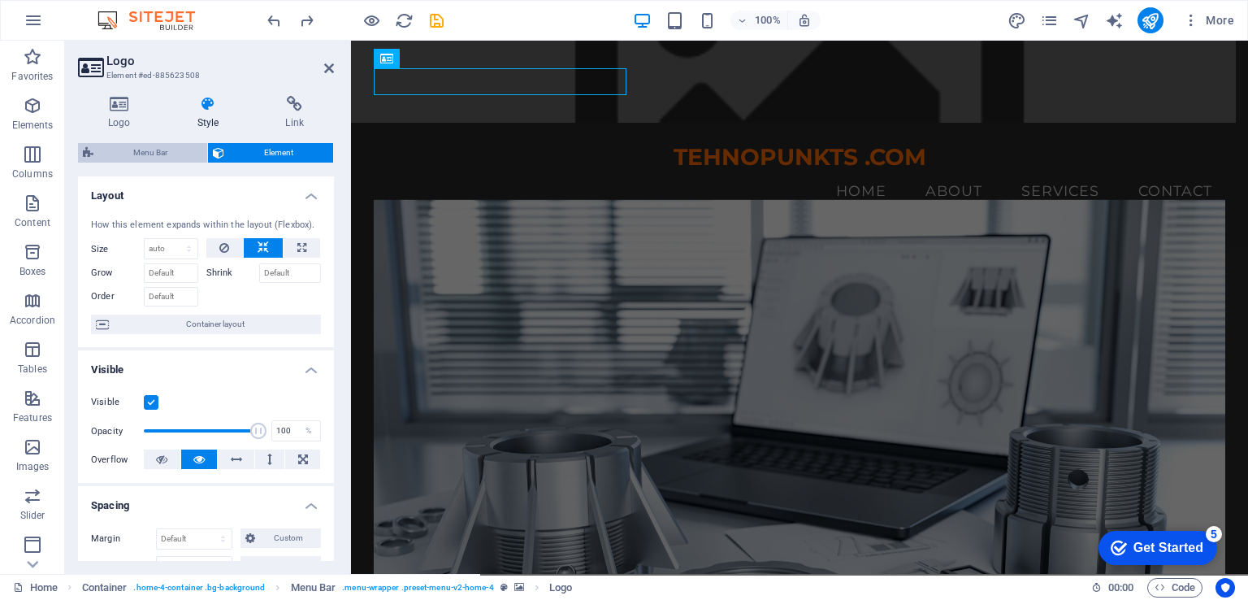
select select "preset-menu-v2-home-4"
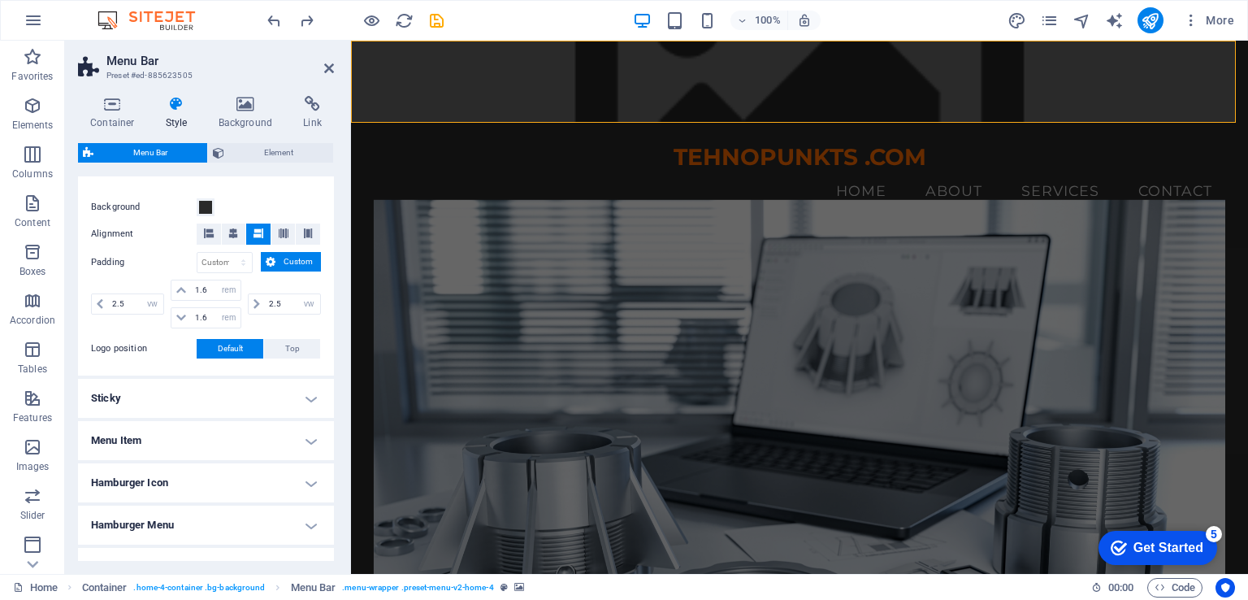
scroll to position [390, 0]
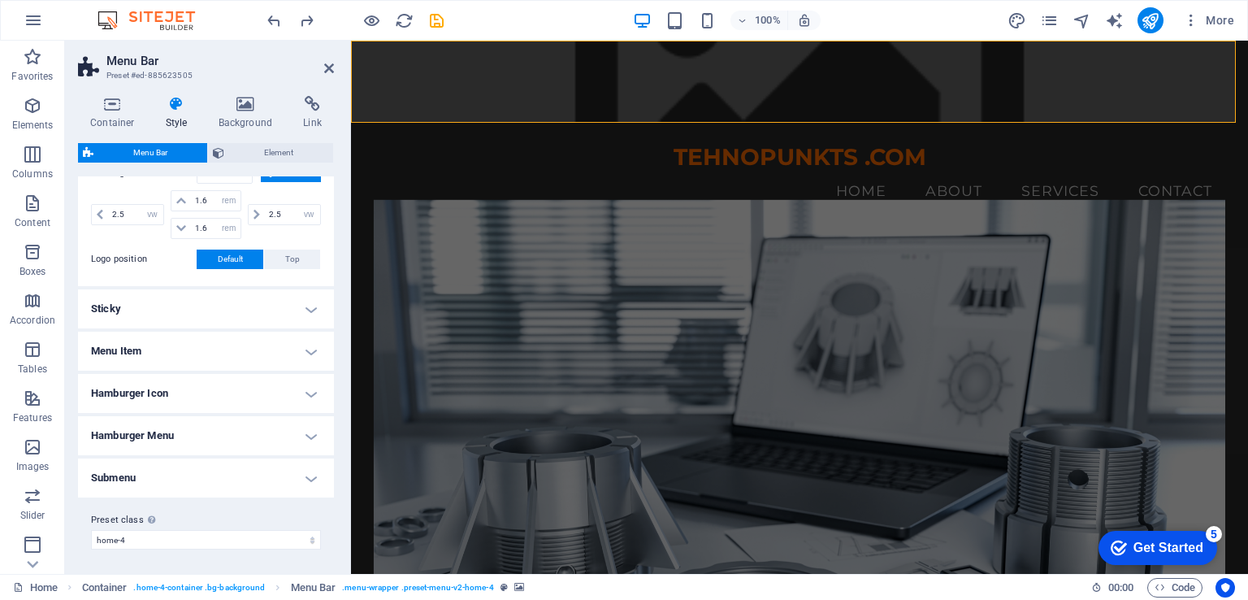
click at [314, 475] on h4 "Submenu" at bounding box center [206, 477] width 256 height 39
click at [314, 474] on h4 "Submenu" at bounding box center [206, 472] width 256 height 29
click at [308, 438] on h4 "Hamburger Menu" at bounding box center [206, 435] width 256 height 39
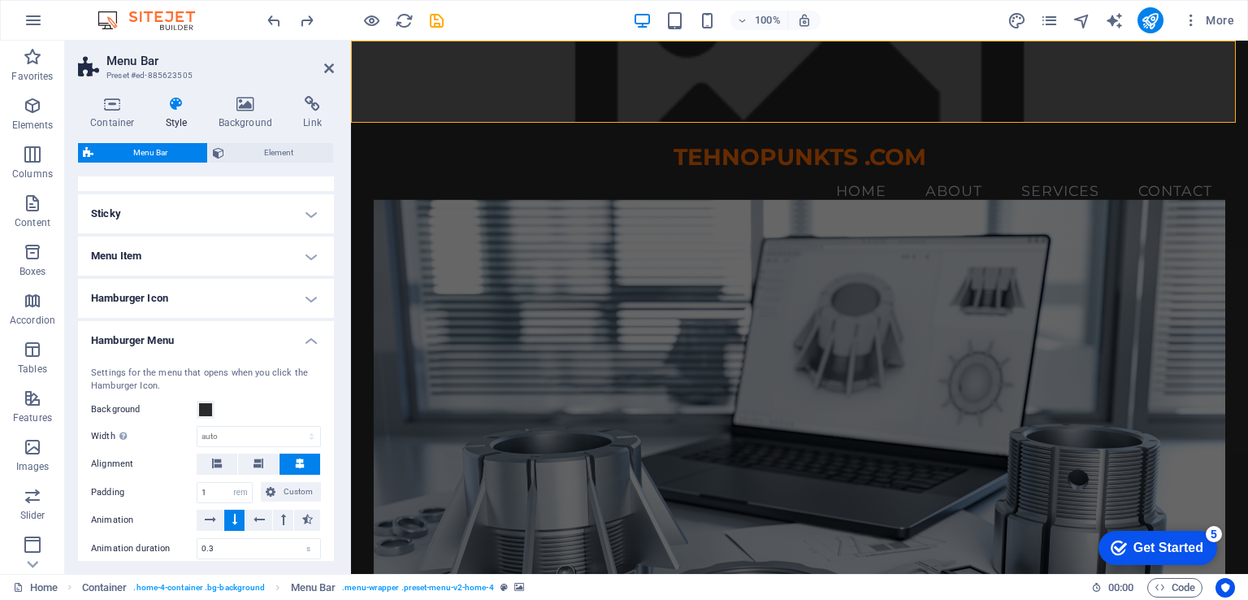
scroll to position [553, 0]
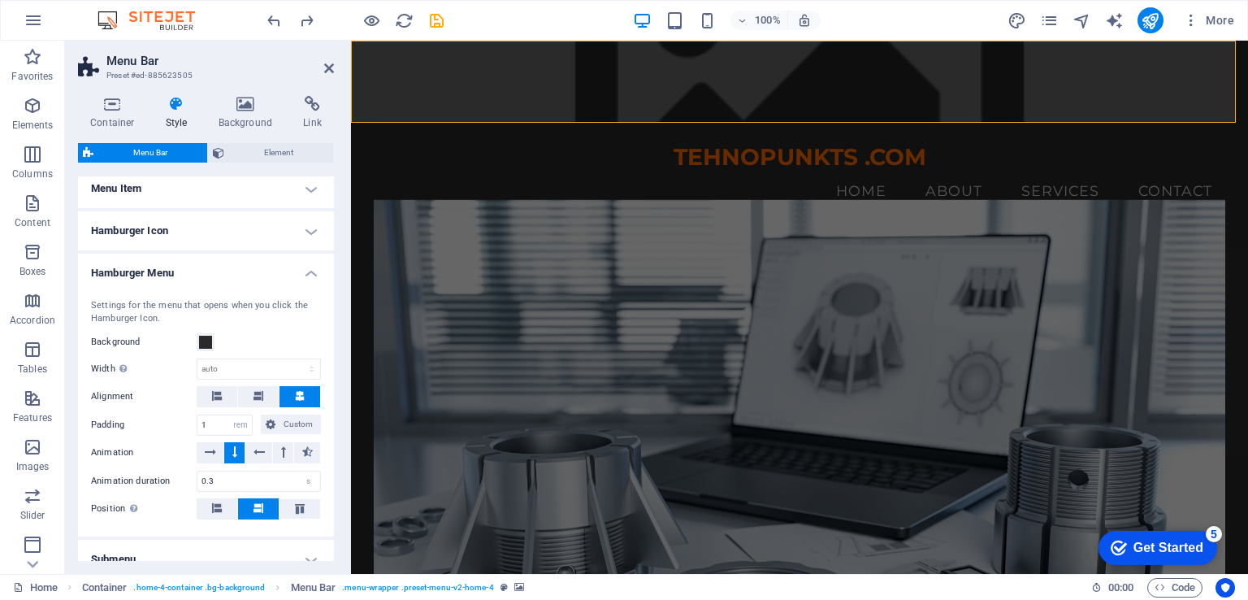
click at [306, 274] on h4 "Hamburger Menu" at bounding box center [206, 268] width 256 height 29
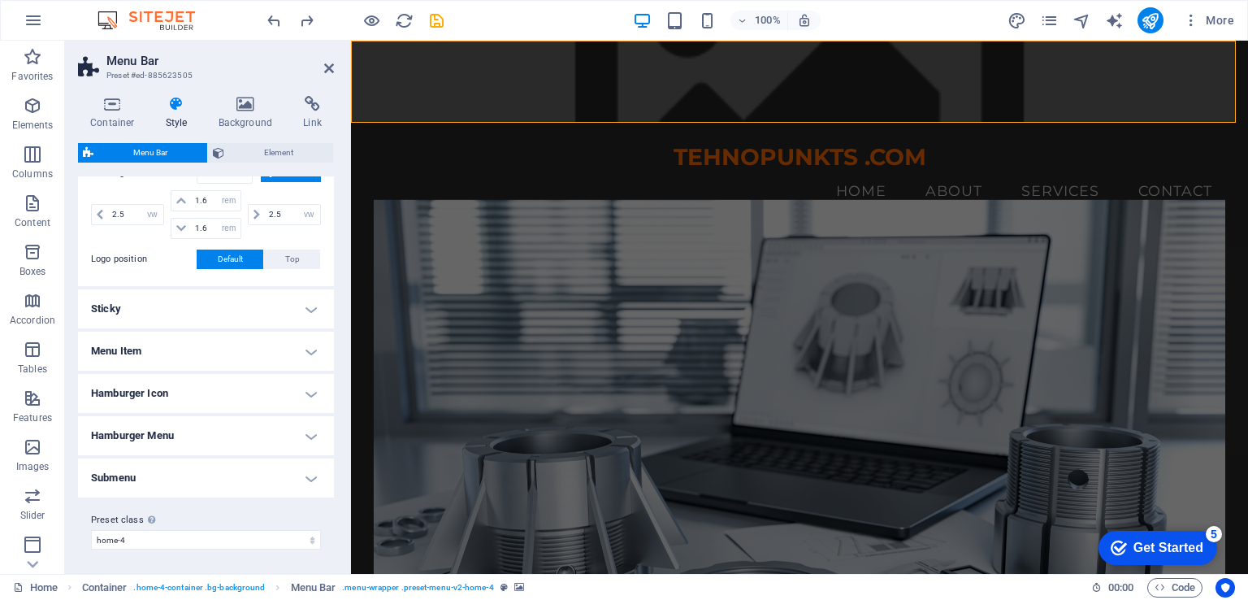
click at [309, 391] on h4 "Hamburger Icon" at bounding box center [206, 393] width 256 height 39
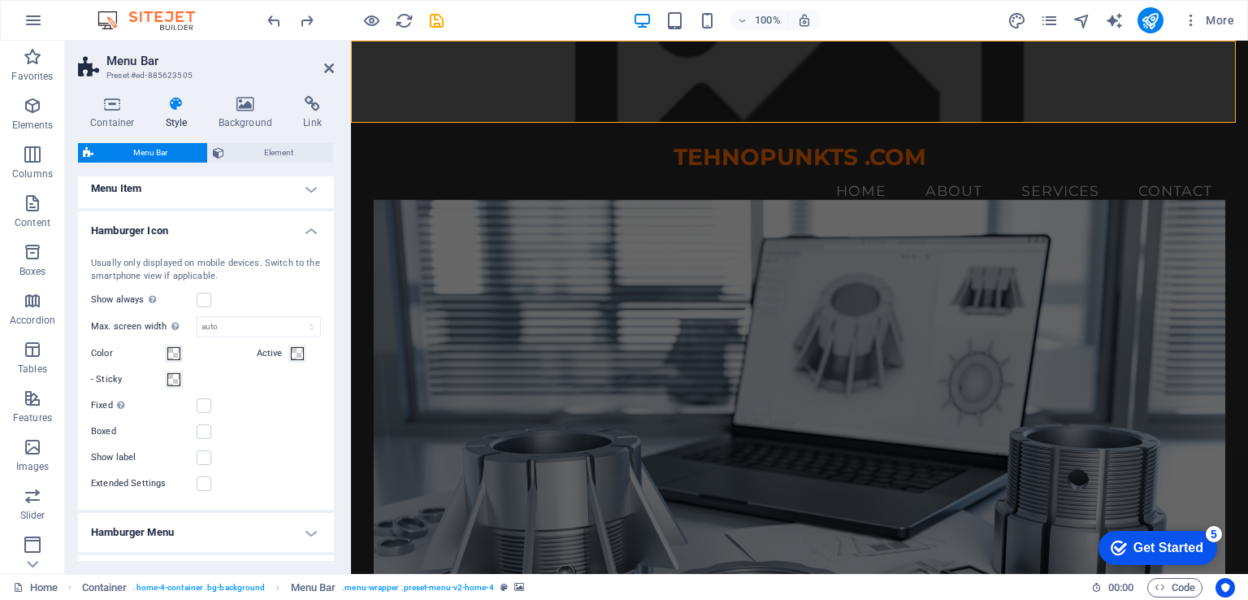
click at [307, 227] on h4 "Hamburger Icon" at bounding box center [206, 225] width 256 height 29
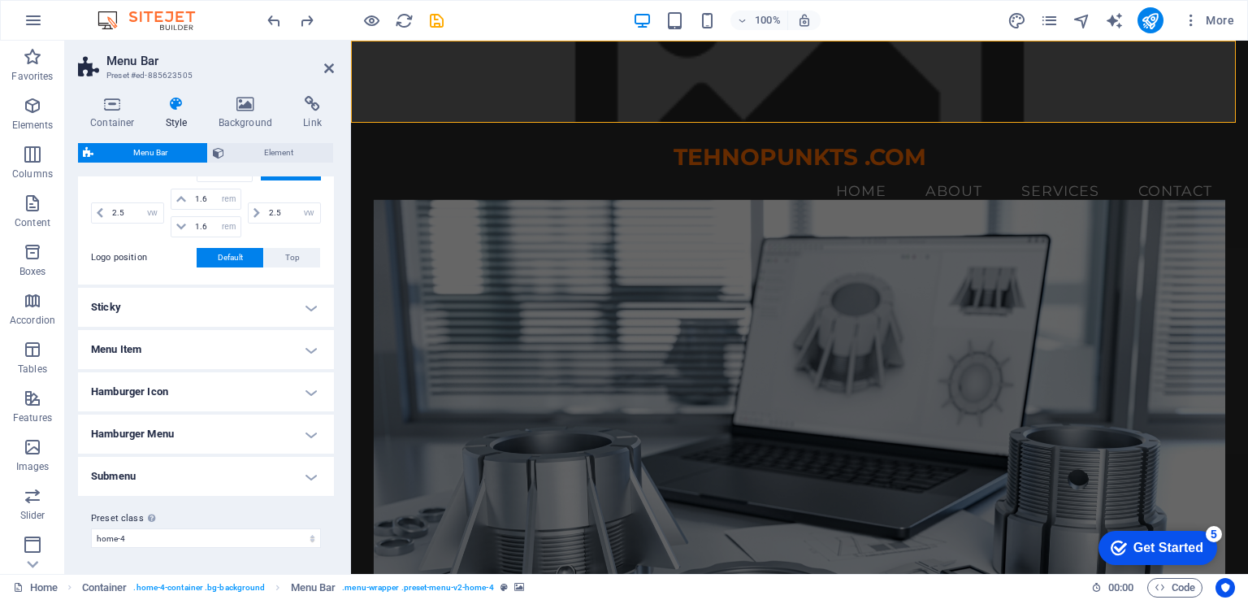
scroll to position [390, 0]
click at [308, 310] on h4 "Sticky" at bounding box center [206, 308] width 256 height 39
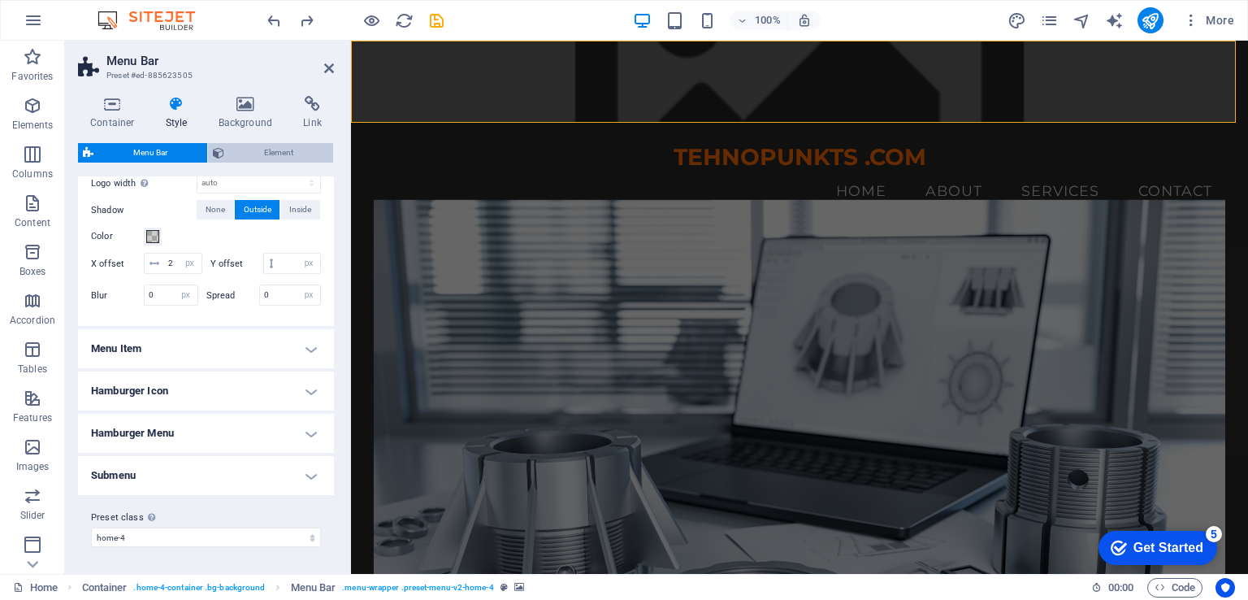
click at [259, 148] on span "Element" at bounding box center [278, 153] width 99 height 20
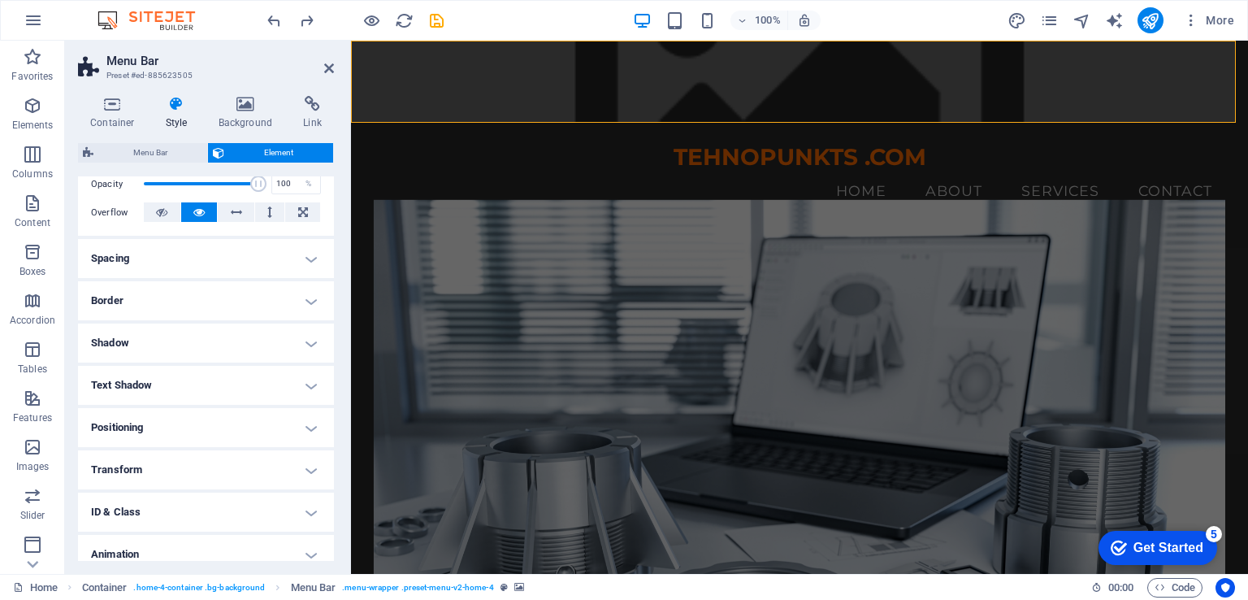
scroll to position [302, 0]
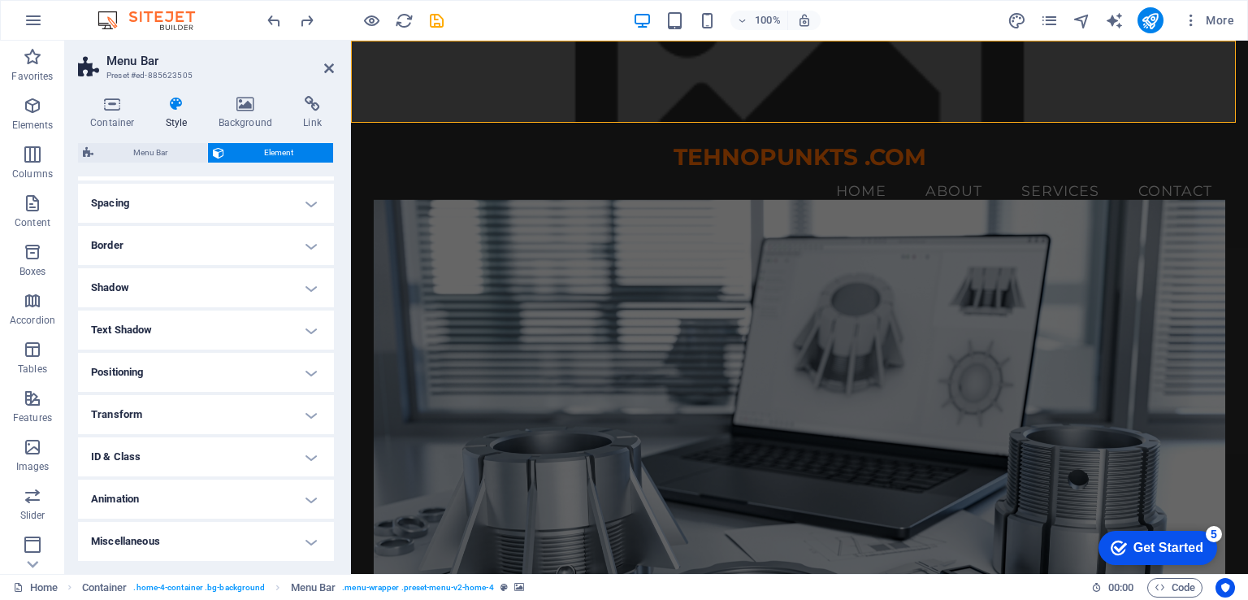
click at [232, 339] on h4 "Text Shadow" at bounding box center [206, 329] width 256 height 39
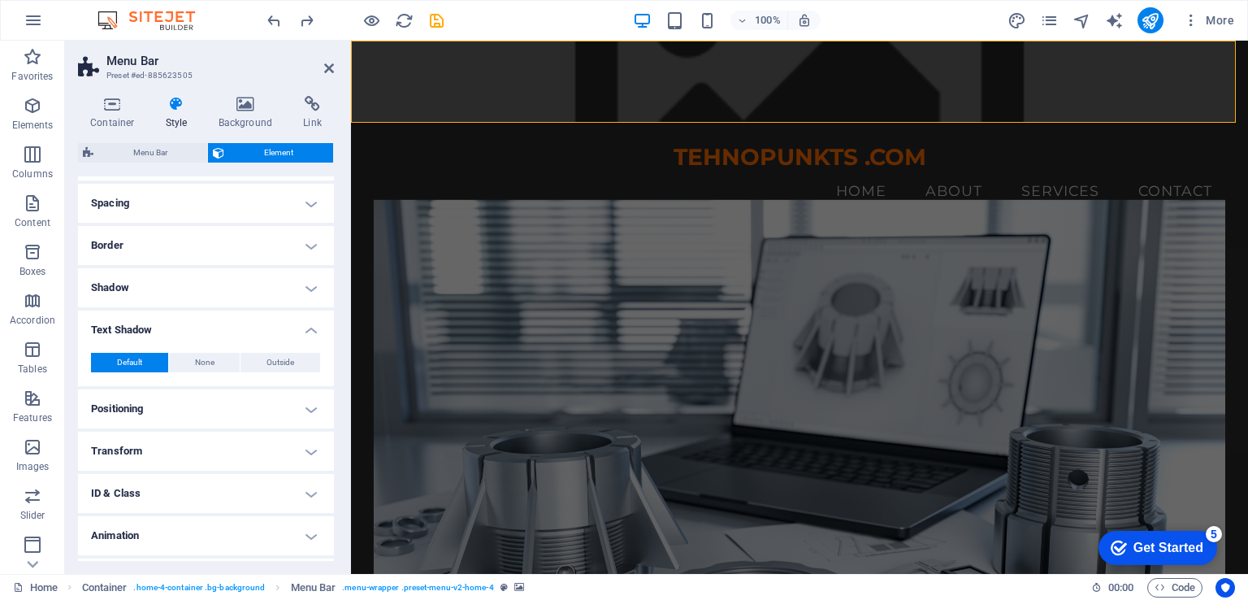
click at [231, 335] on h4 "Text Shadow" at bounding box center [206, 324] width 256 height 29
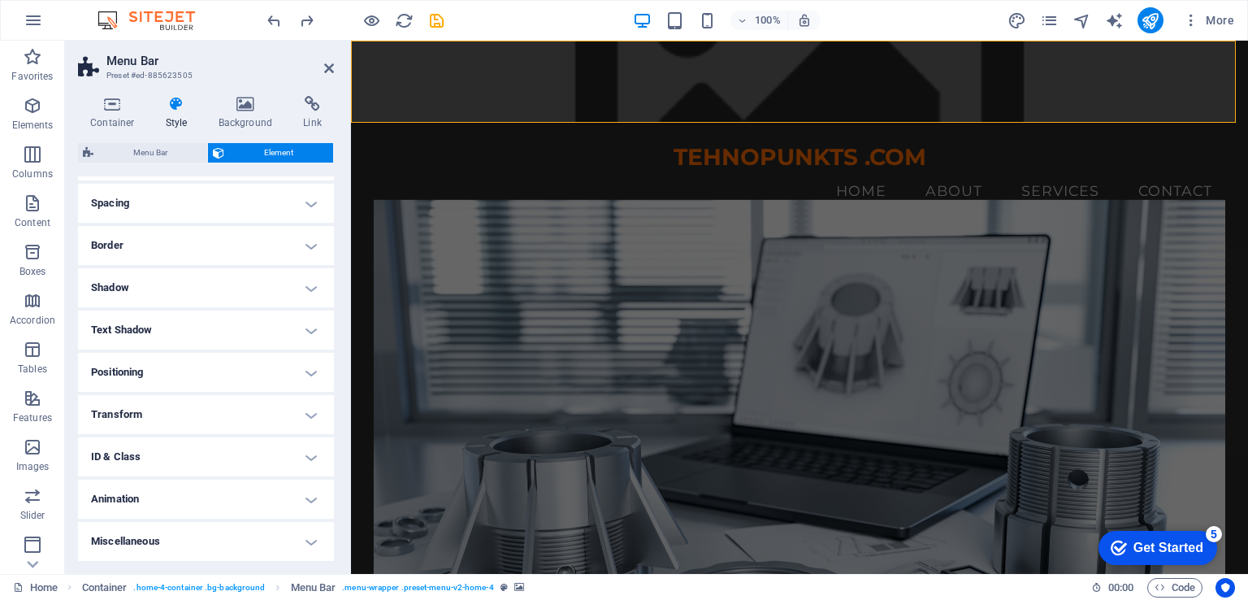
click at [235, 297] on h4 "Shadow" at bounding box center [206, 287] width 256 height 39
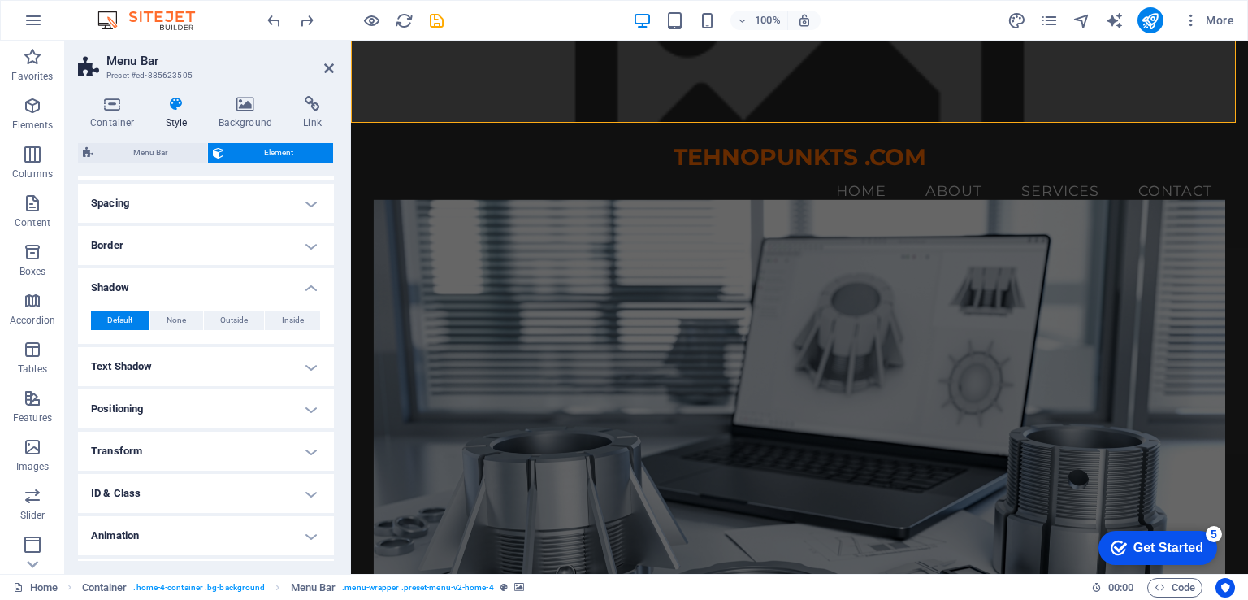
click at [235, 297] on div "Default None Outside Inside Color X offset 0 px rem vh vw Y offset 0 px rem vh …" at bounding box center [206, 320] width 256 height 46
click at [235, 254] on h4 "Border" at bounding box center [206, 245] width 256 height 39
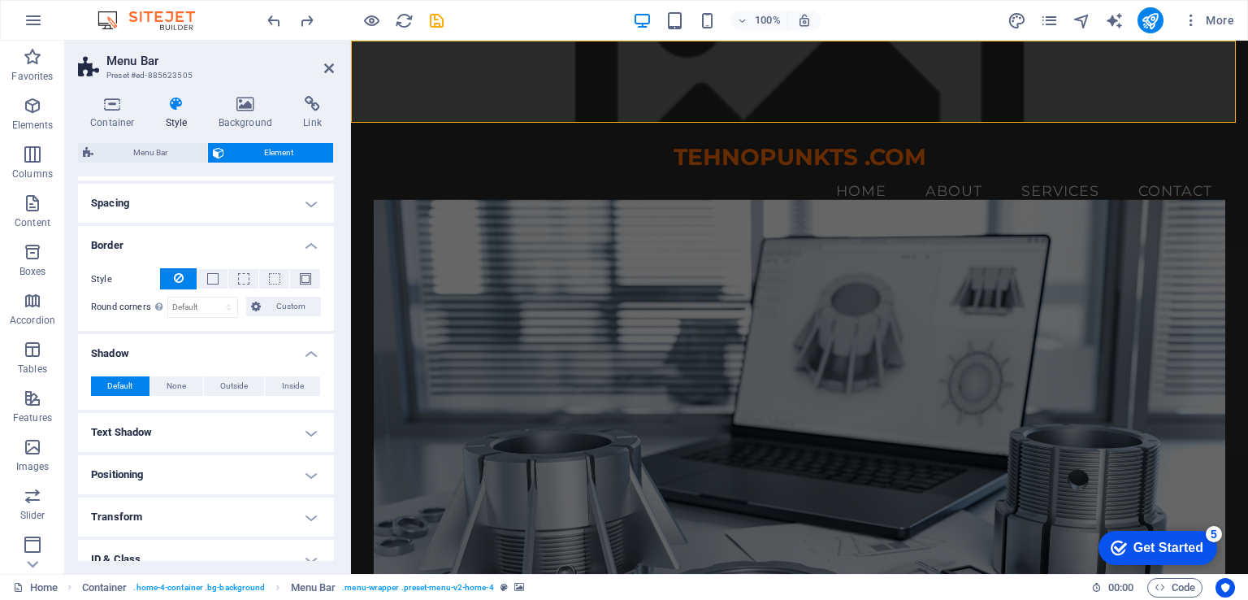
click at [229, 215] on h4 "Spacing" at bounding box center [206, 203] width 256 height 39
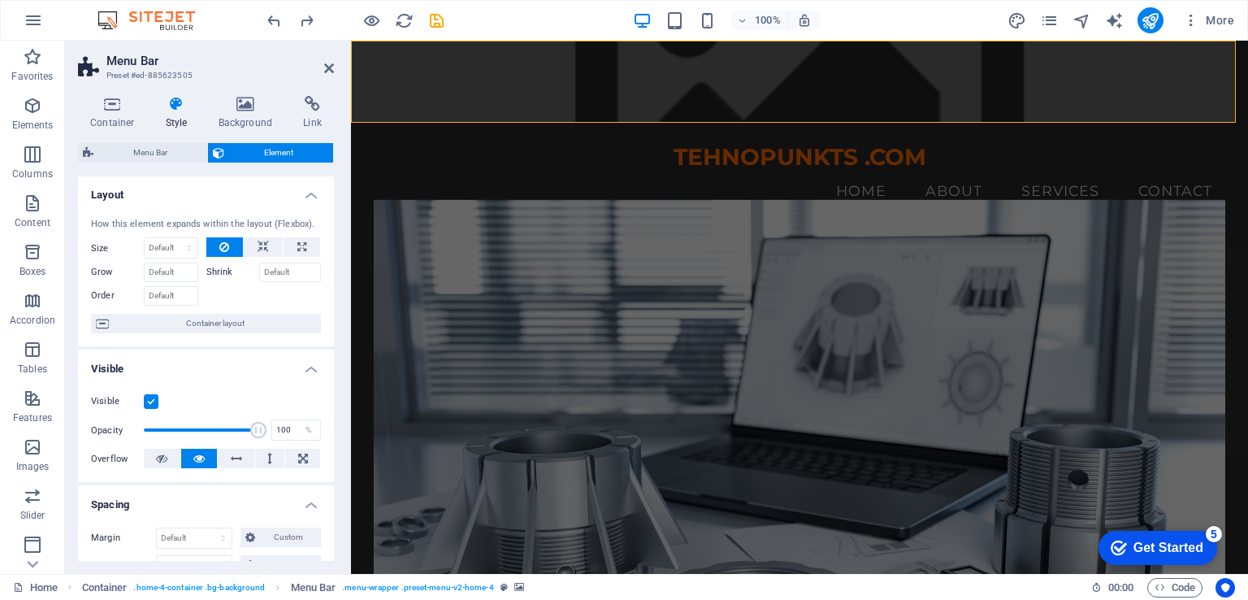
scroll to position [0, 0]
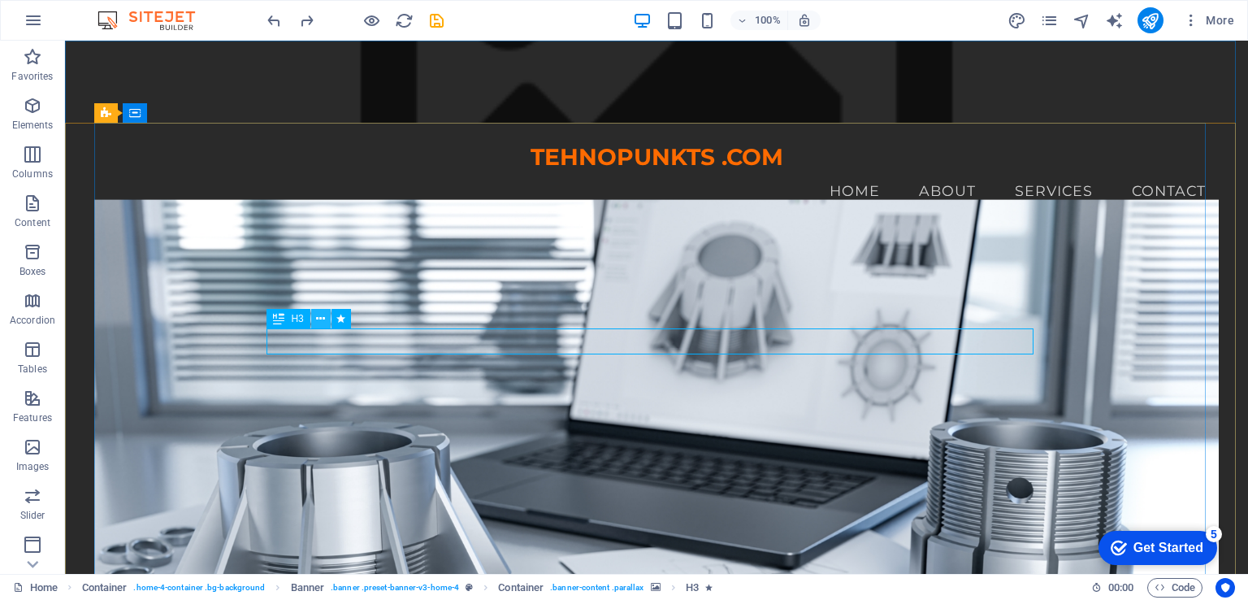
click at [317, 319] on icon at bounding box center [320, 318] width 9 height 17
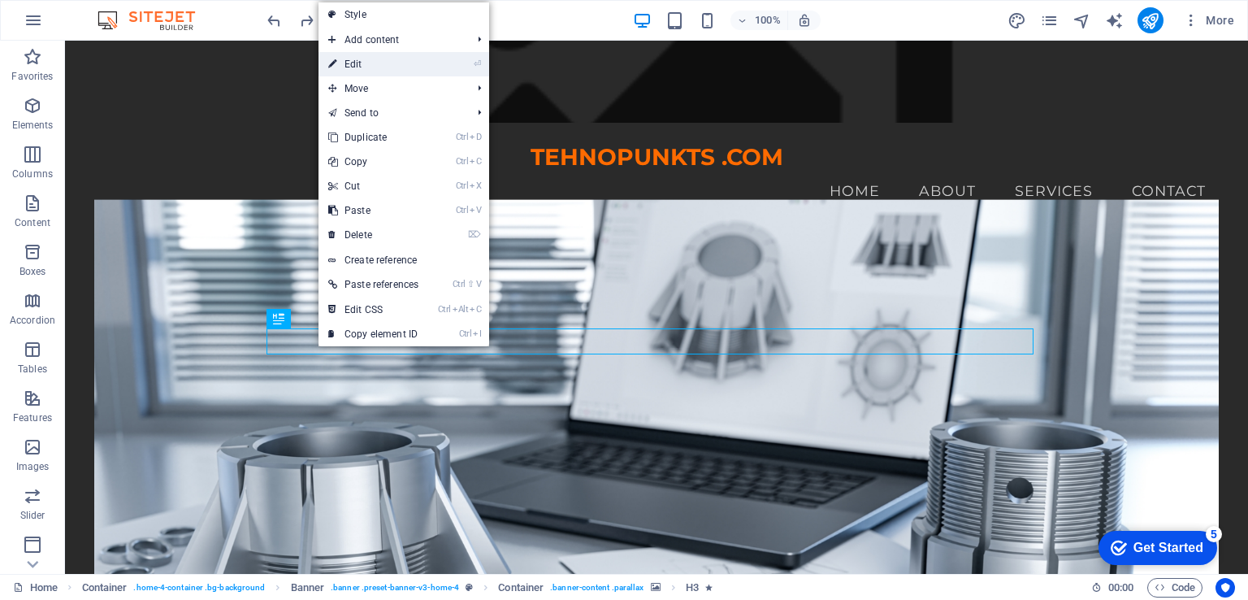
click at [370, 66] on link "⏎ Edit" at bounding box center [374, 64] width 110 height 24
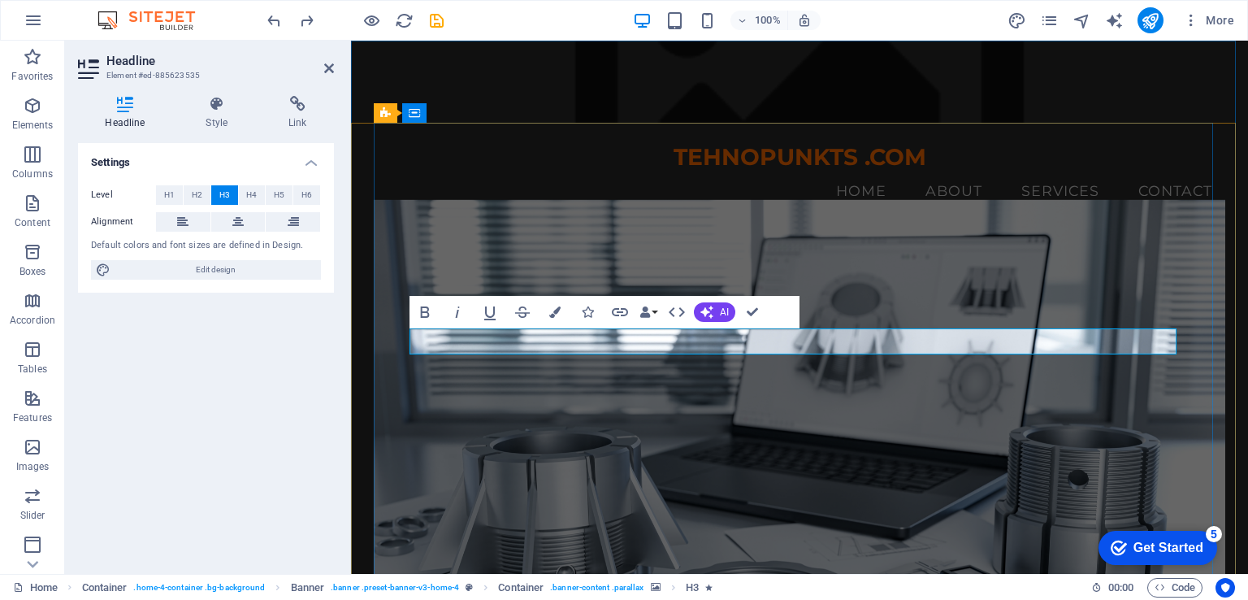
drag, startPoint x: 618, startPoint y: 341, endPoint x: 984, endPoint y: 333, distance: 366.6
copy h3 "Precision Engineering Solutions"
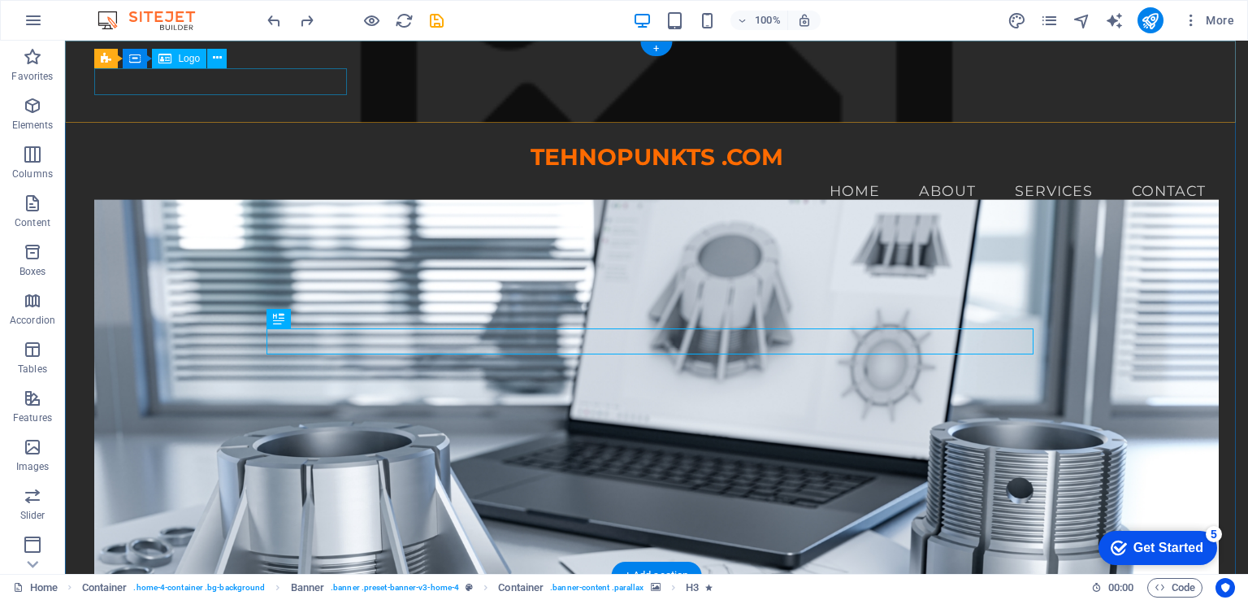
click at [219, 144] on div "TEHNOPUNKTS .COM" at bounding box center [656, 158] width 1124 height 28
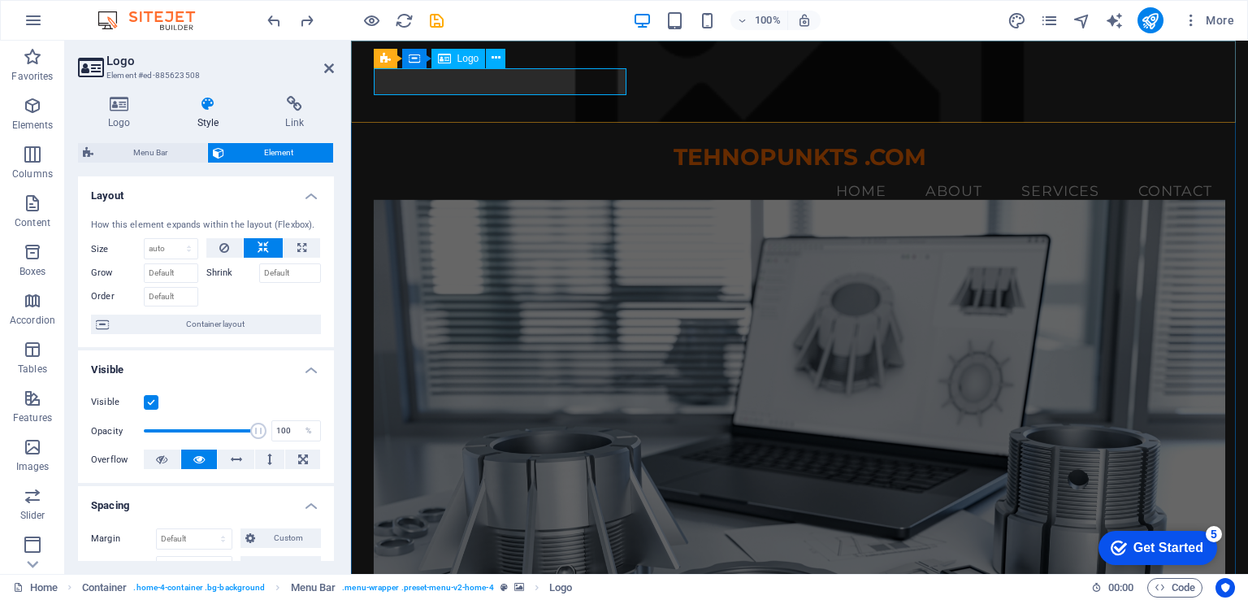
click at [467, 144] on div "TEHNOPUNKTS .COM" at bounding box center [800, 158] width 853 height 28
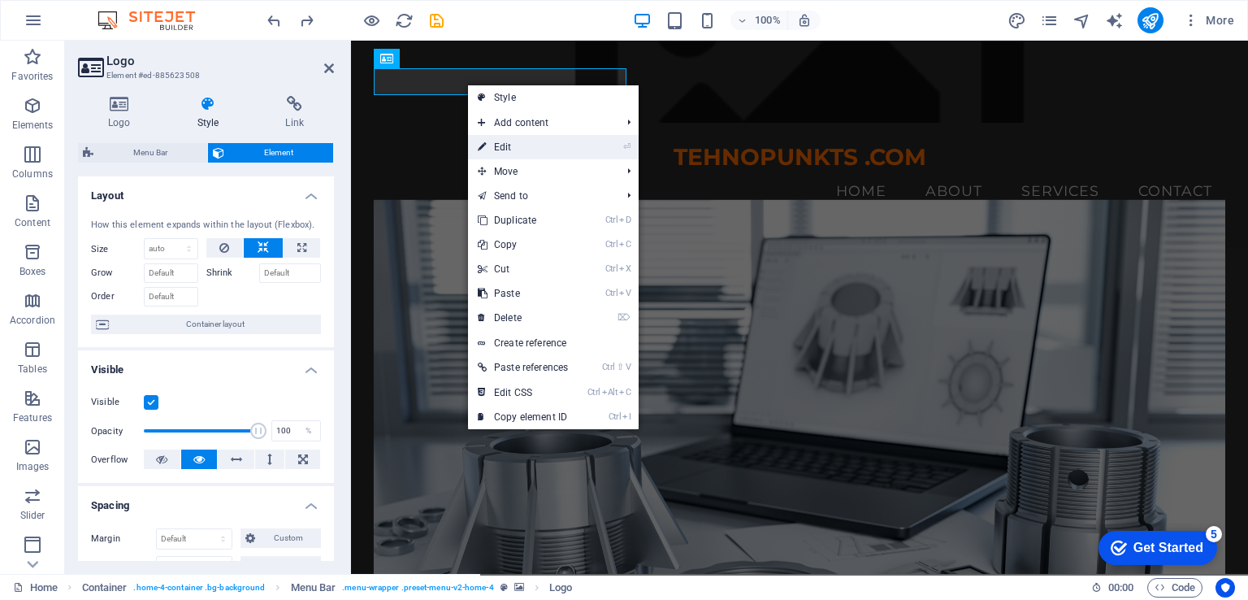
click at [514, 141] on link "⏎ Edit" at bounding box center [523, 147] width 110 height 24
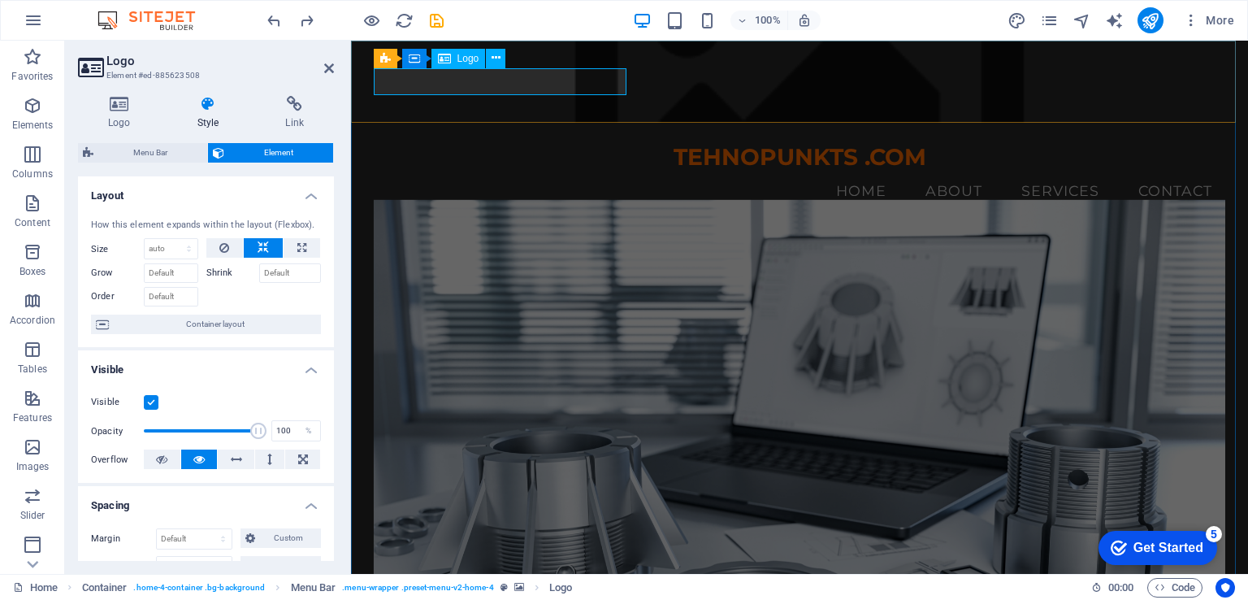
click at [523, 144] on div "TEHNOPUNKTS .COM" at bounding box center [800, 158] width 853 height 28
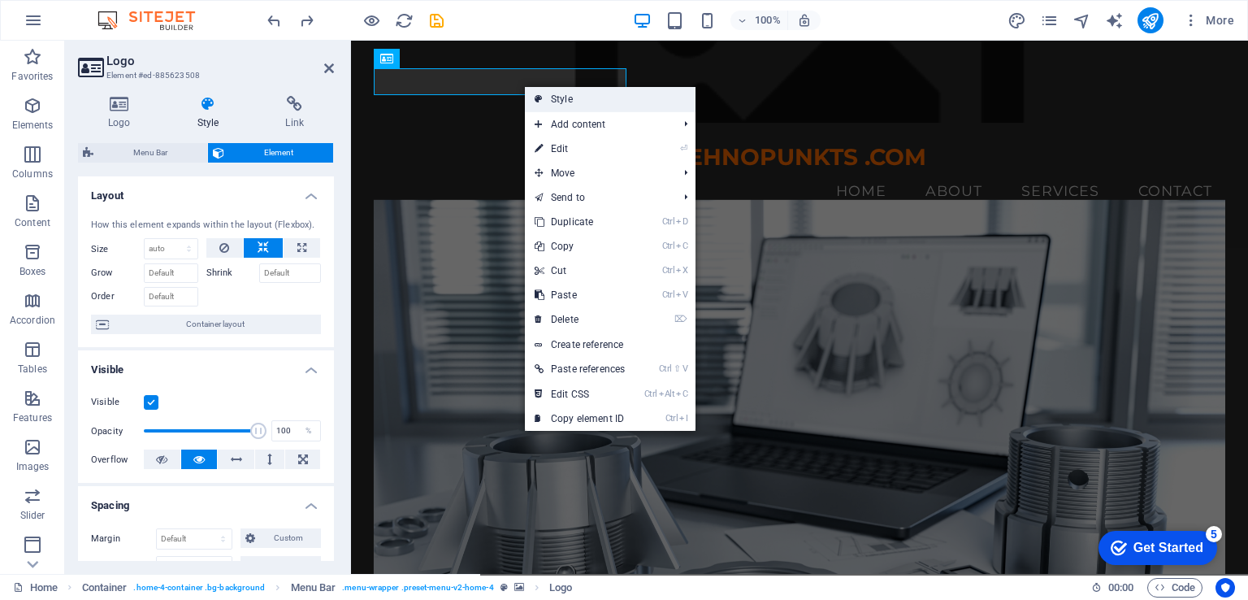
click at [570, 95] on link "Style" at bounding box center [610, 99] width 171 height 24
select select "vw"
select select "rem"
select select "vw"
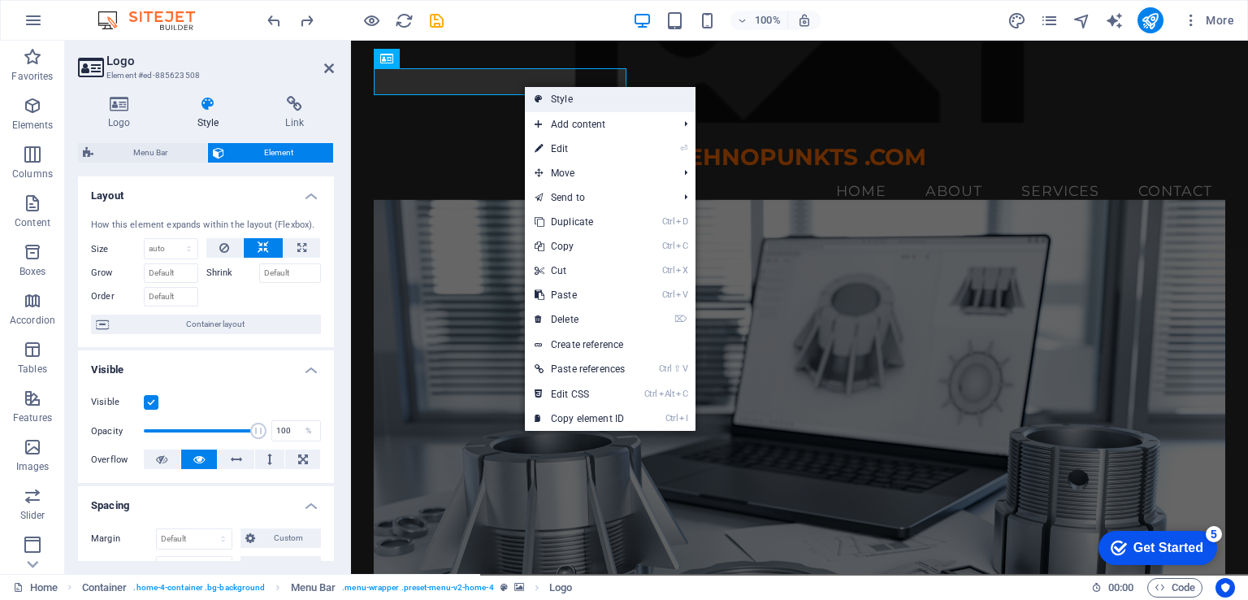
select select "sticky_reverse"
select select "px"
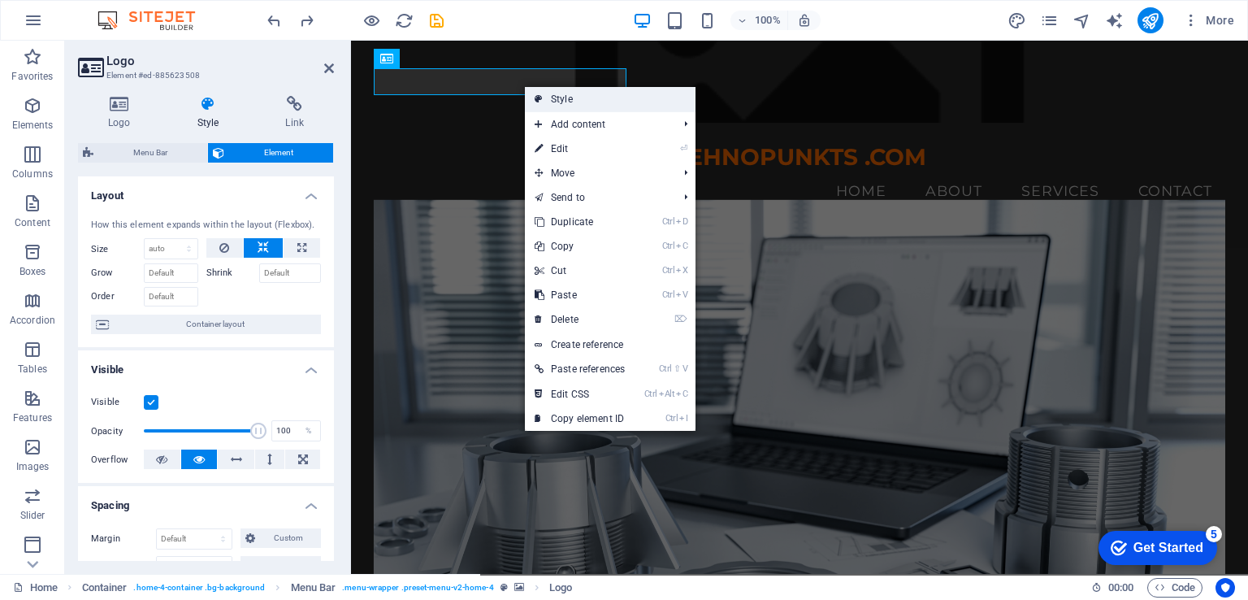
select select "preset-menu-v2-home-4"
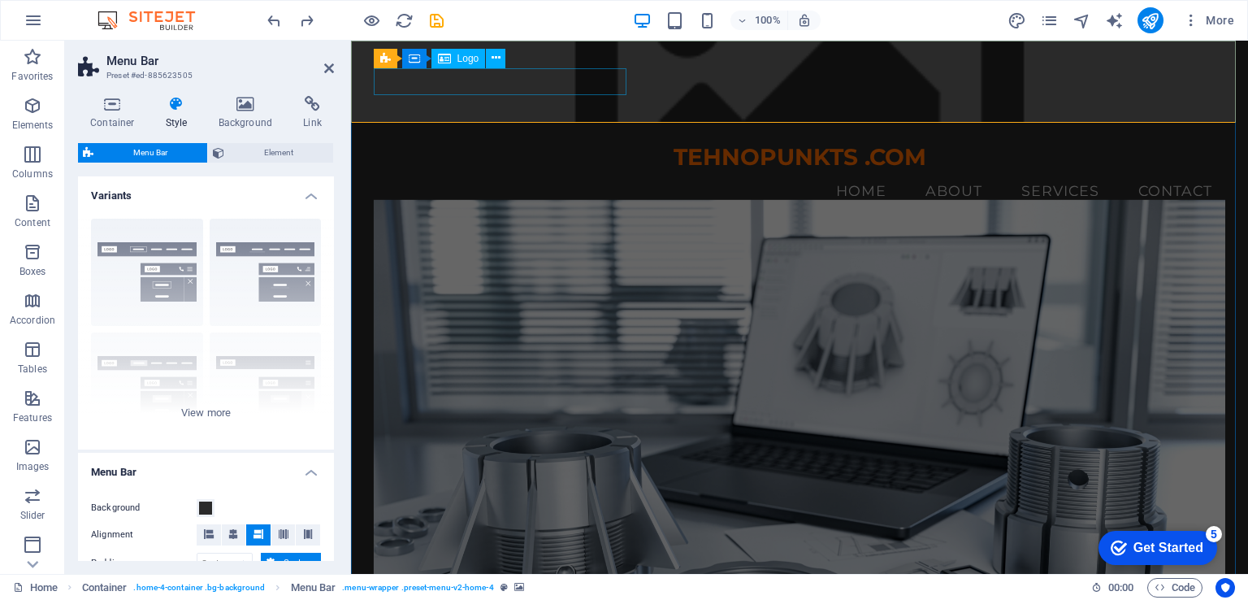
click at [533, 144] on div "TEHNOPUNKTS .COM" at bounding box center [800, 158] width 853 height 28
click at [497, 56] on icon at bounding box center [496, 58] width 9 height 17
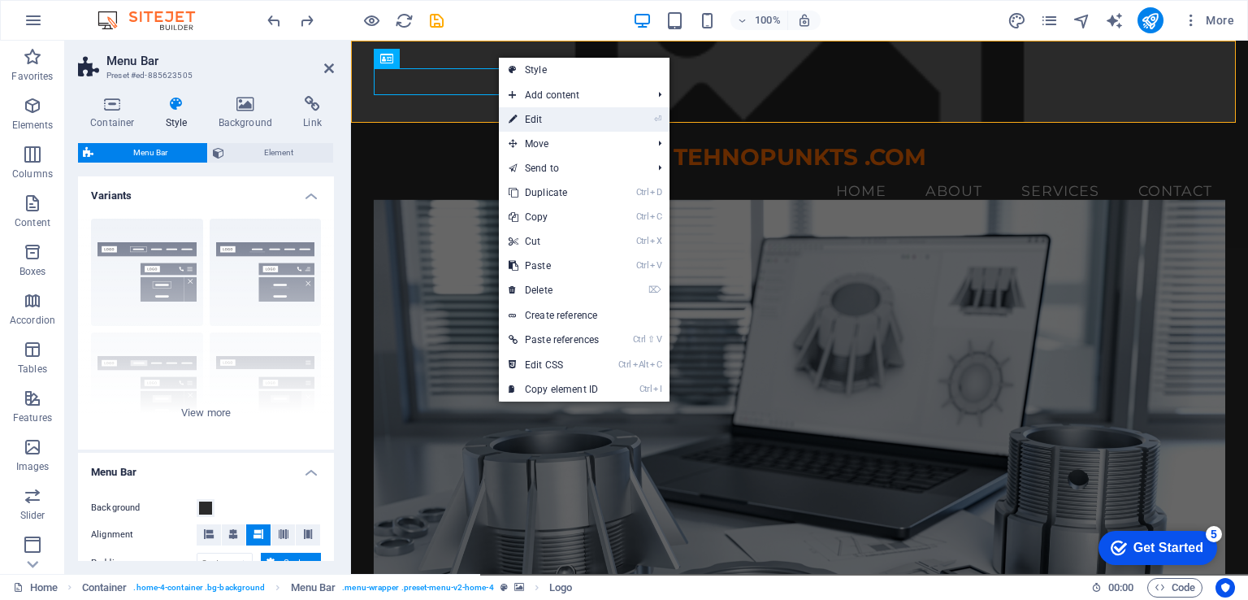
click at [541, 118] on link "⏎ Edit" at bounding box center [554, 119] width 110 height 24
